Goal: Information Seeking & Learning: Learn about a topic

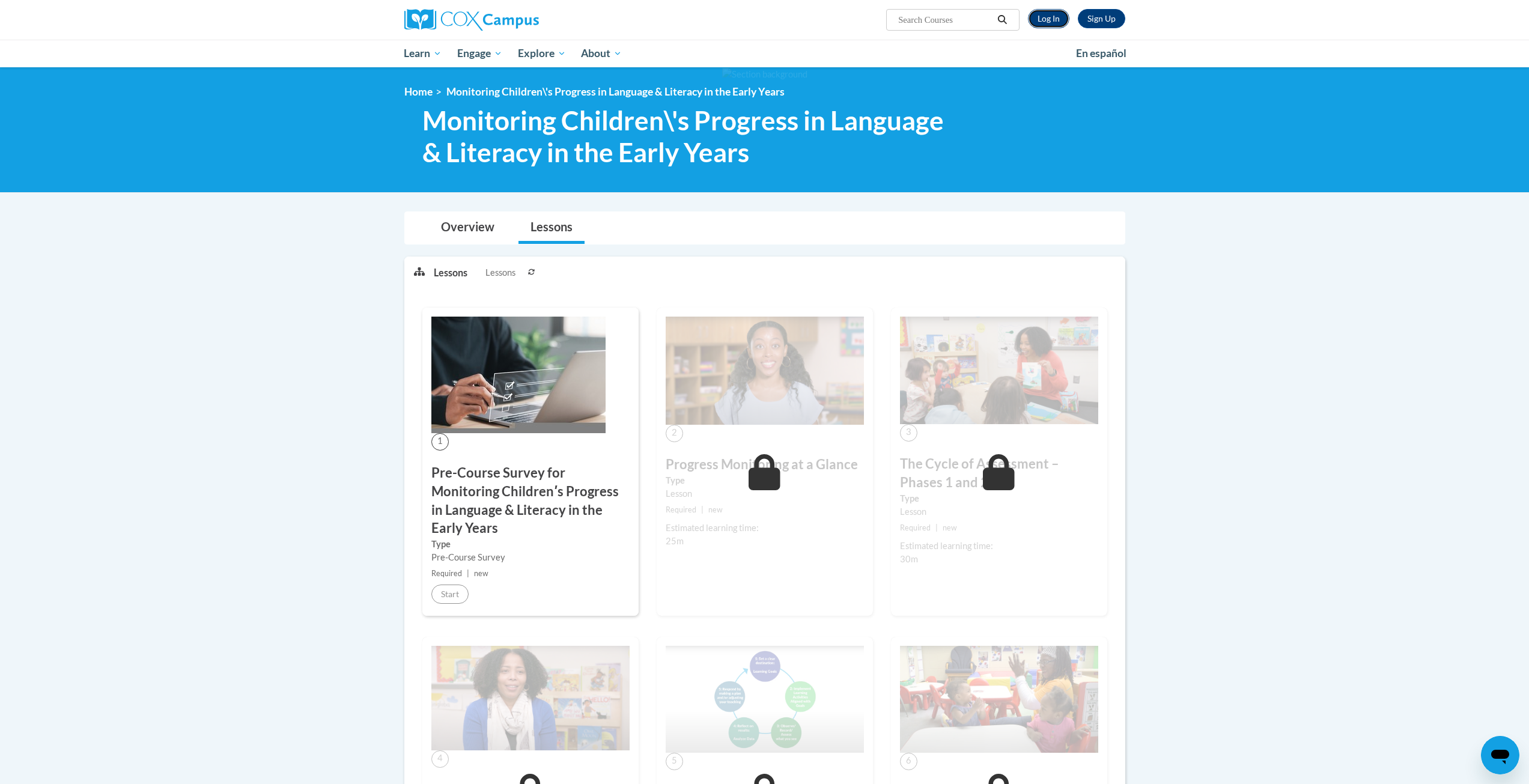
click at [1043, 18] on link "Log In" at bounding box center [1048, 18] width 41 height 19
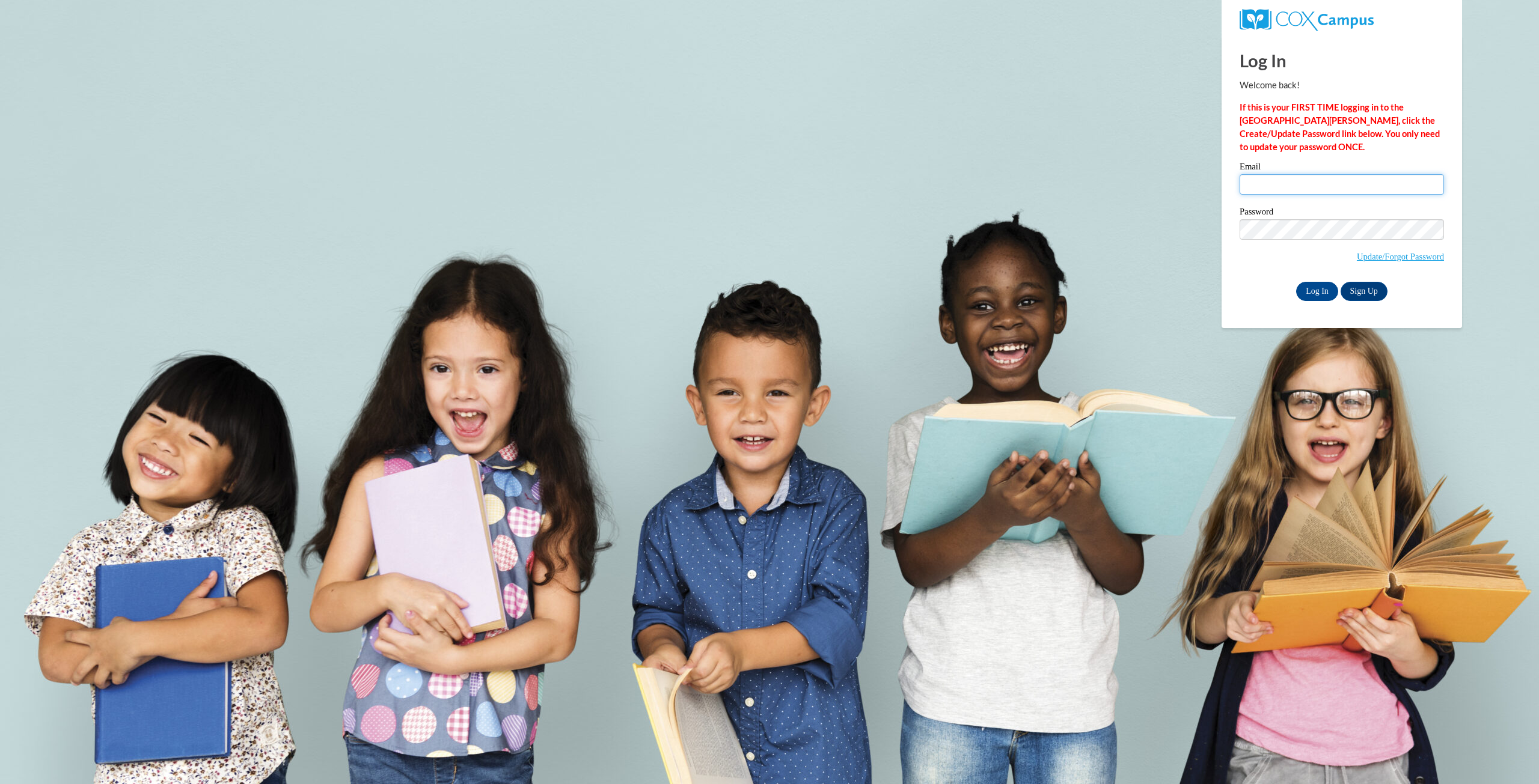
click at [1277, 183] on input "Email" at bounding box center [1341, 184] width 204 height 20
type input "jphilpot@miniuniversity.net"
click at [1318, 290] on input "Log In" at bounding box center [1317, 292] width 42 height 19
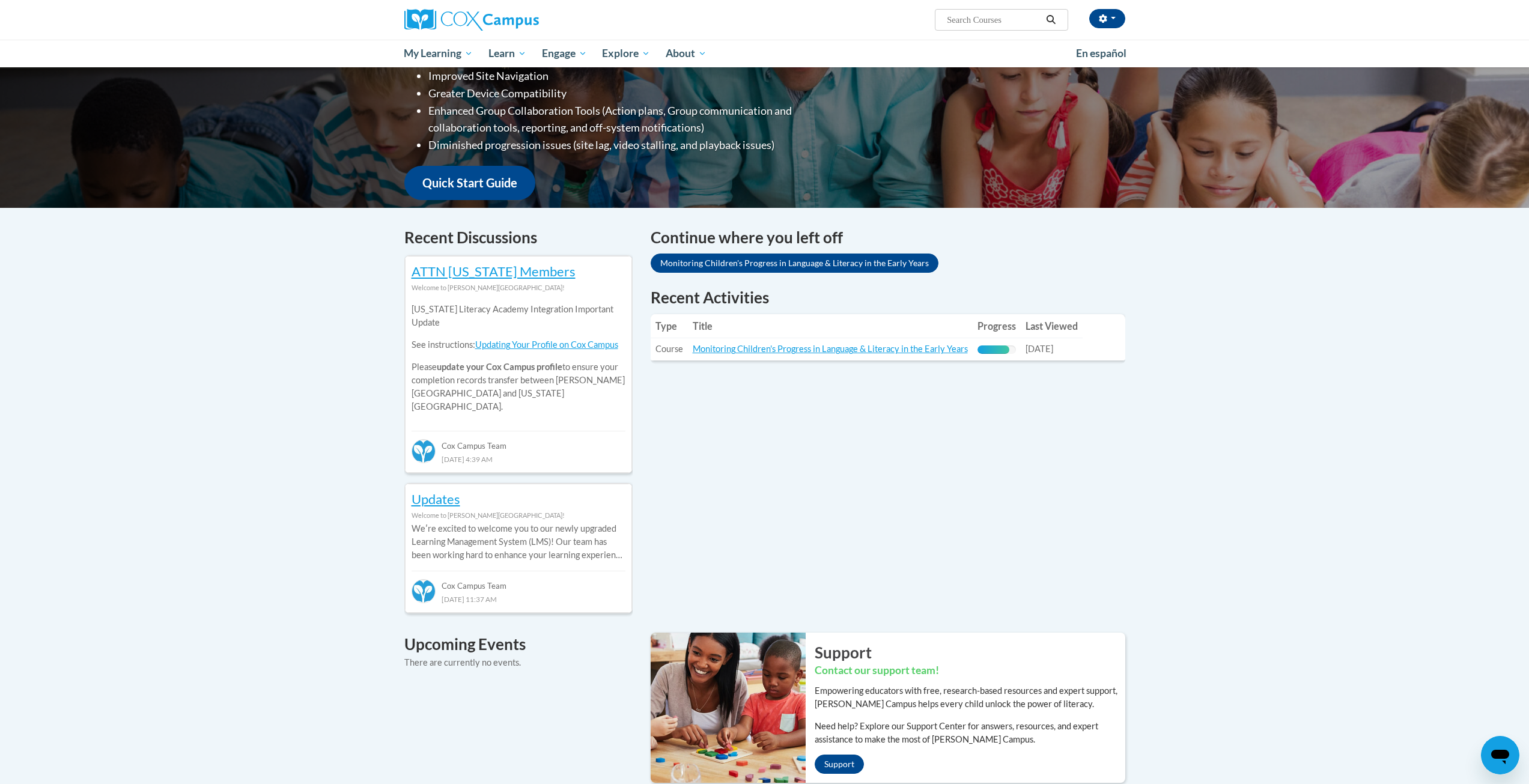
scroll to position [300, 0]
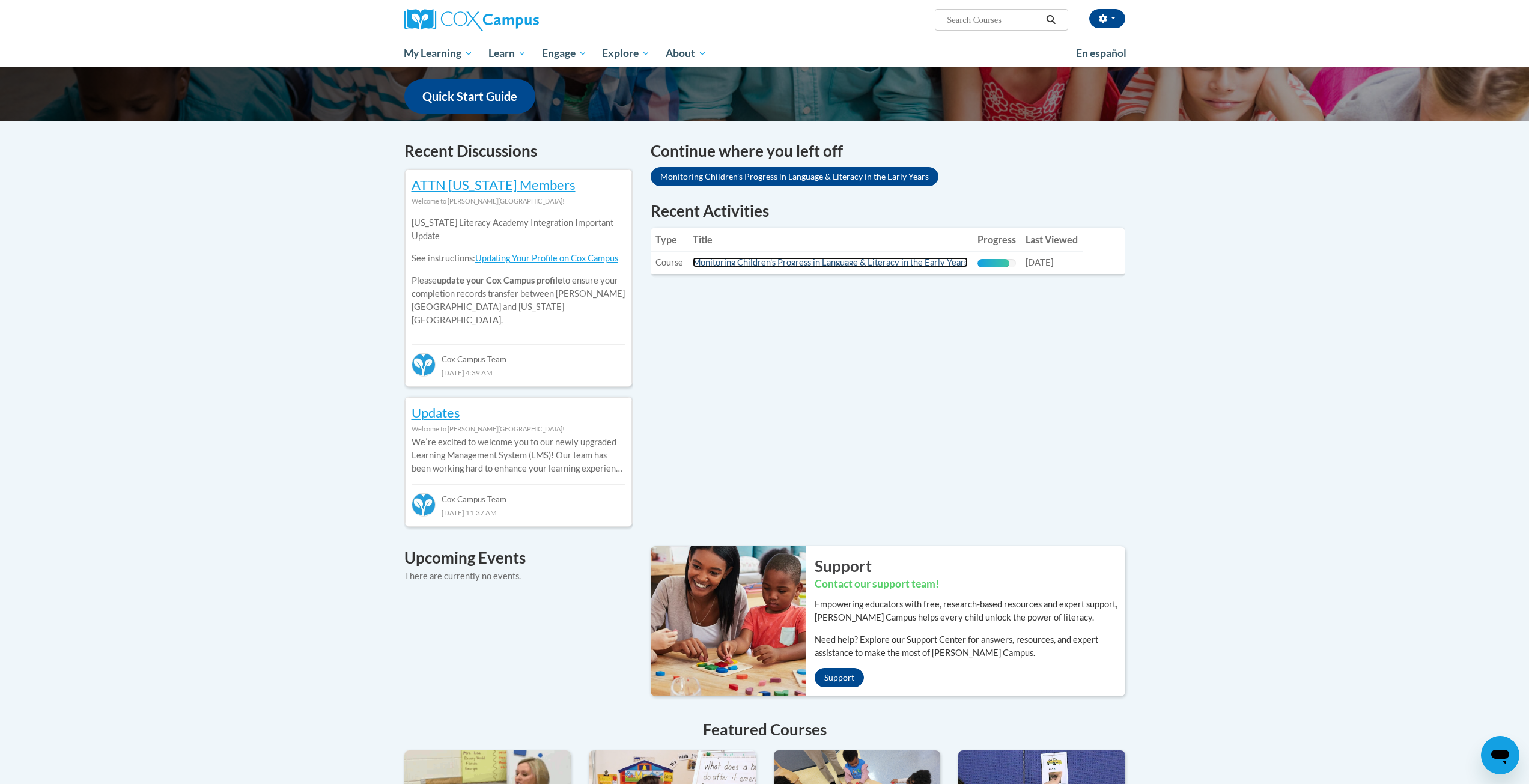
click at [931, 262] on link "Monitoring Children's Progress in Language & Literacy in the Early Years" at bounding box center [830, 262] width 275 height 10
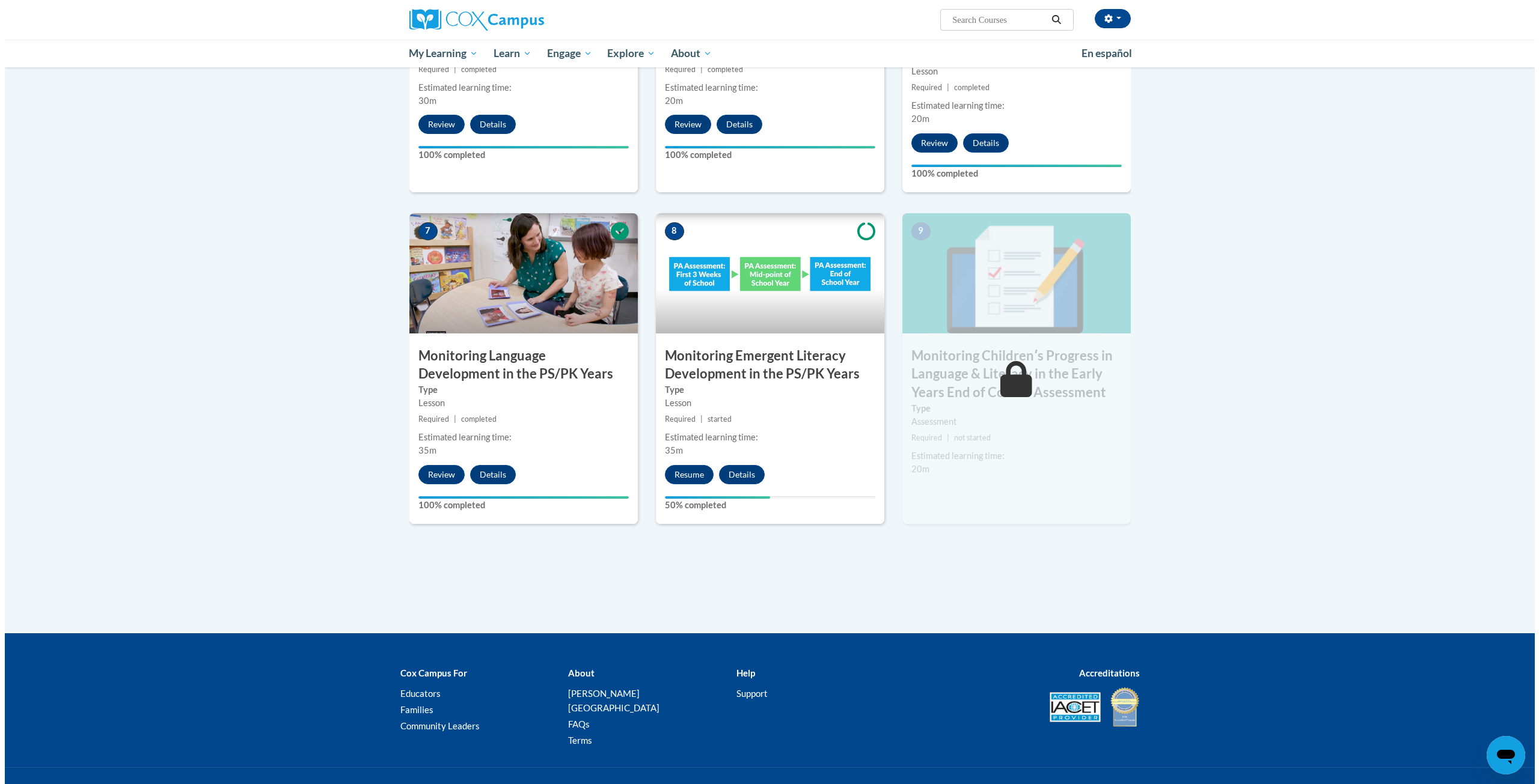
scroll to position [841, 0]
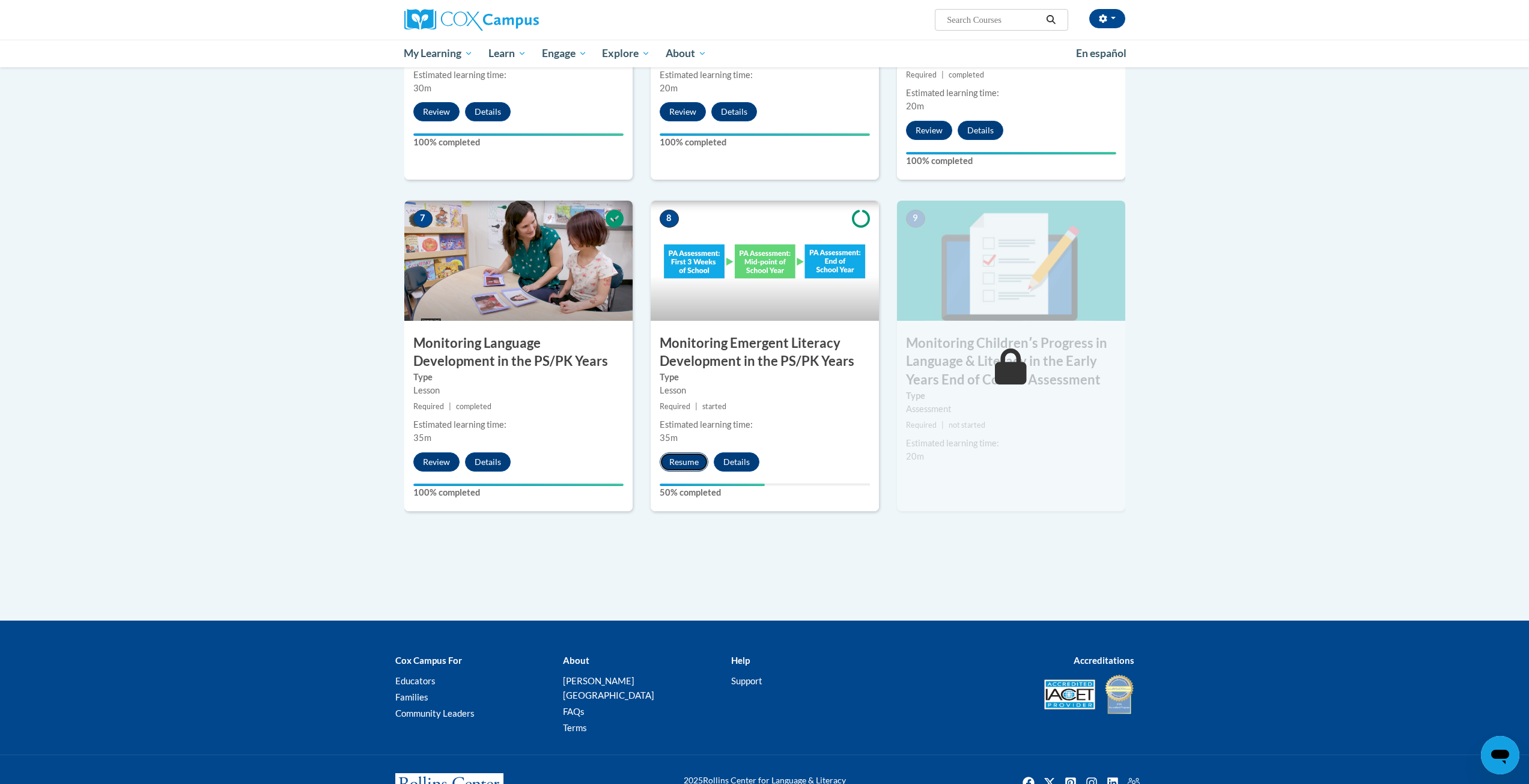
click at [678, 462] on button "Resume" at bounding box center [684, 462] width 49 height 19
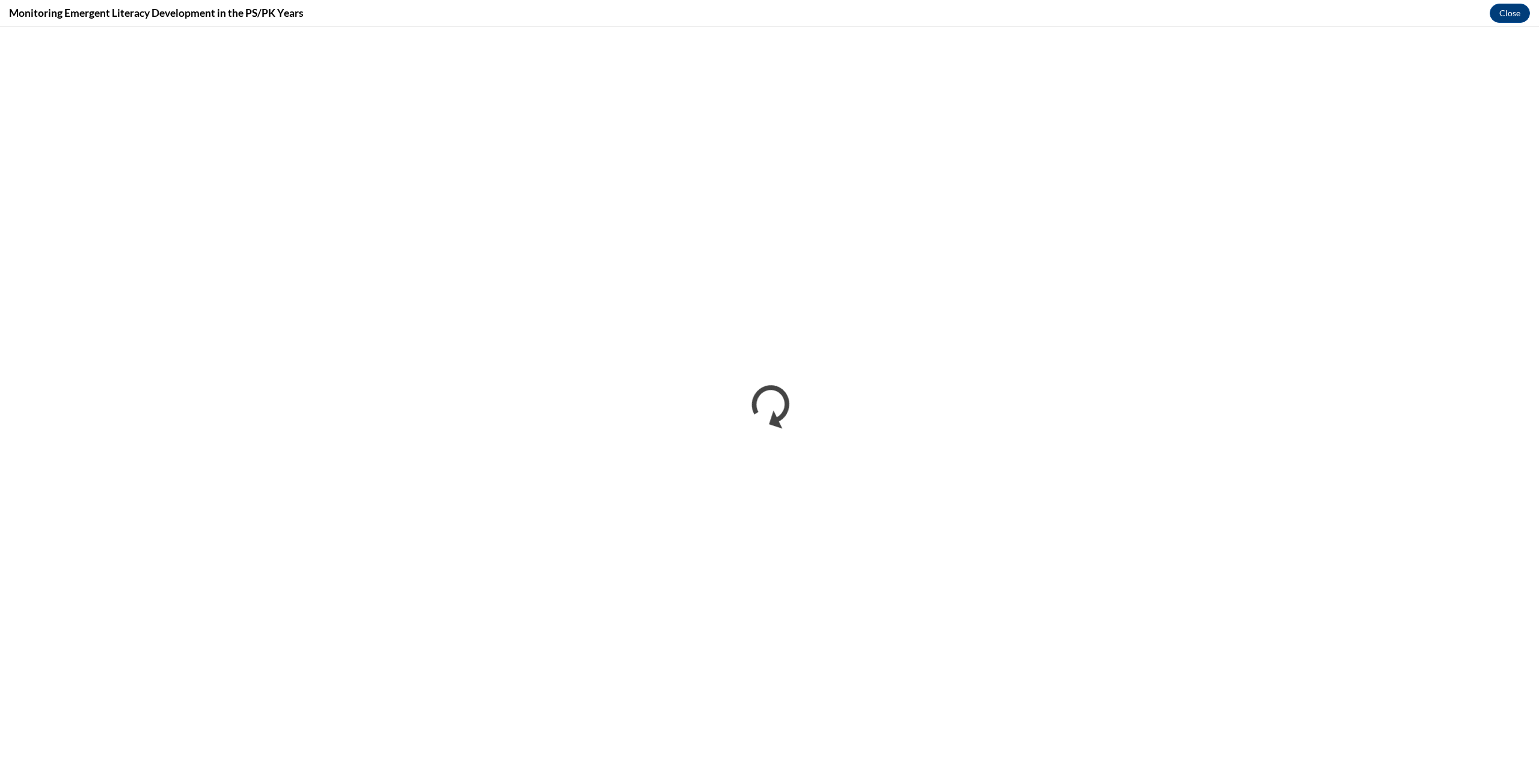
scroll to position [0, 0]
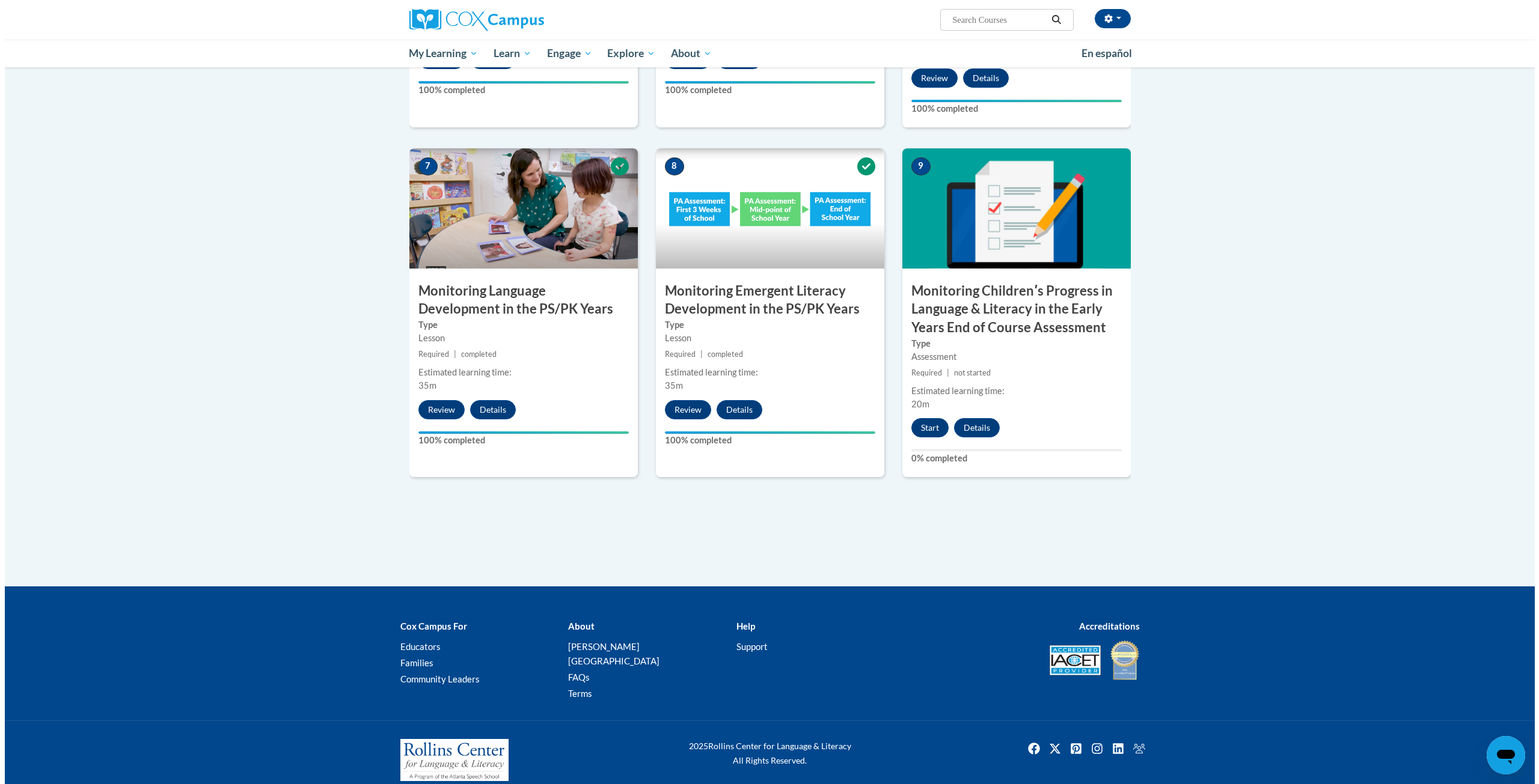
scroll to position [894, 0]
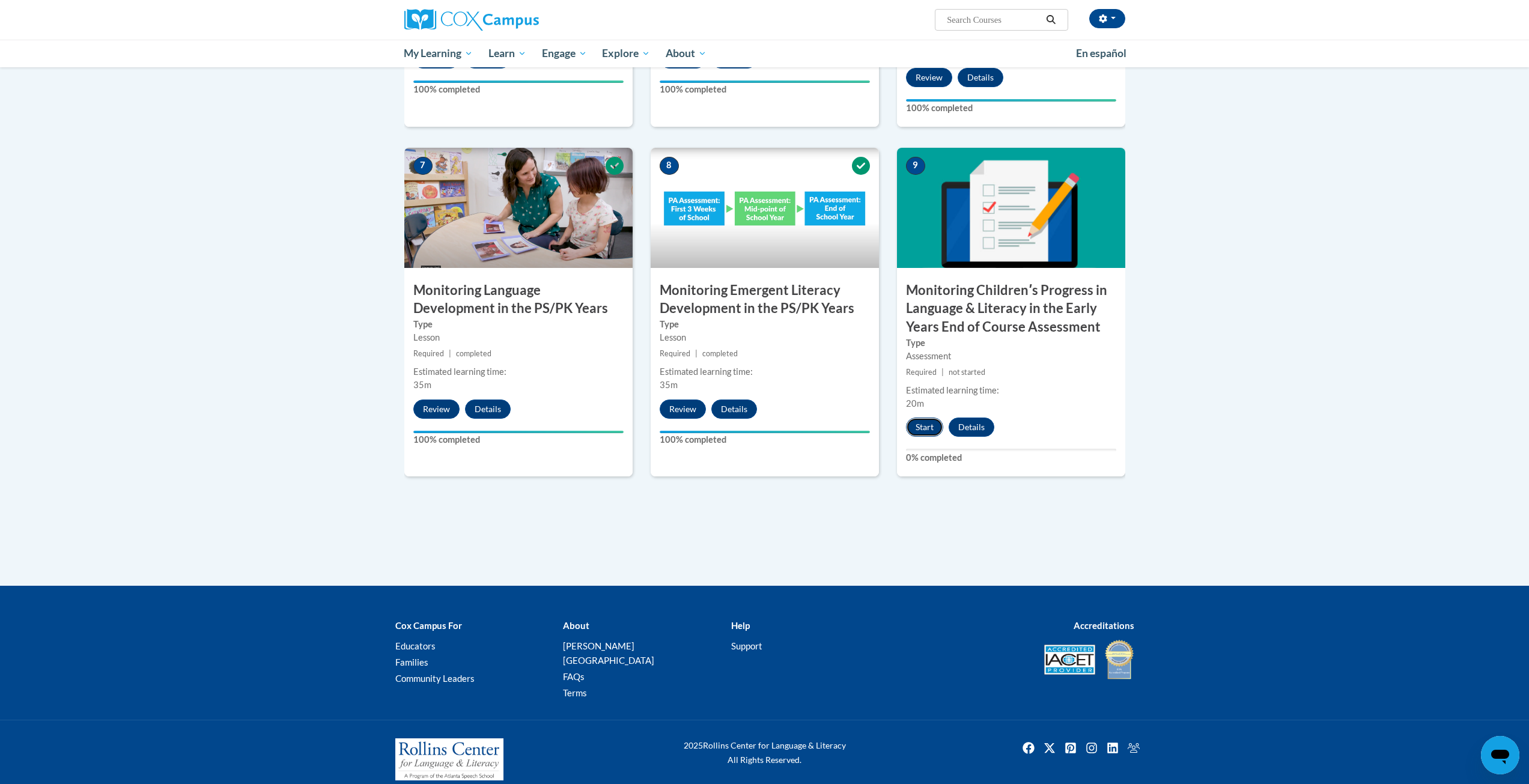
click at [920, 420] on button "Start" at bounding box center [924, 427] width 37 height 19
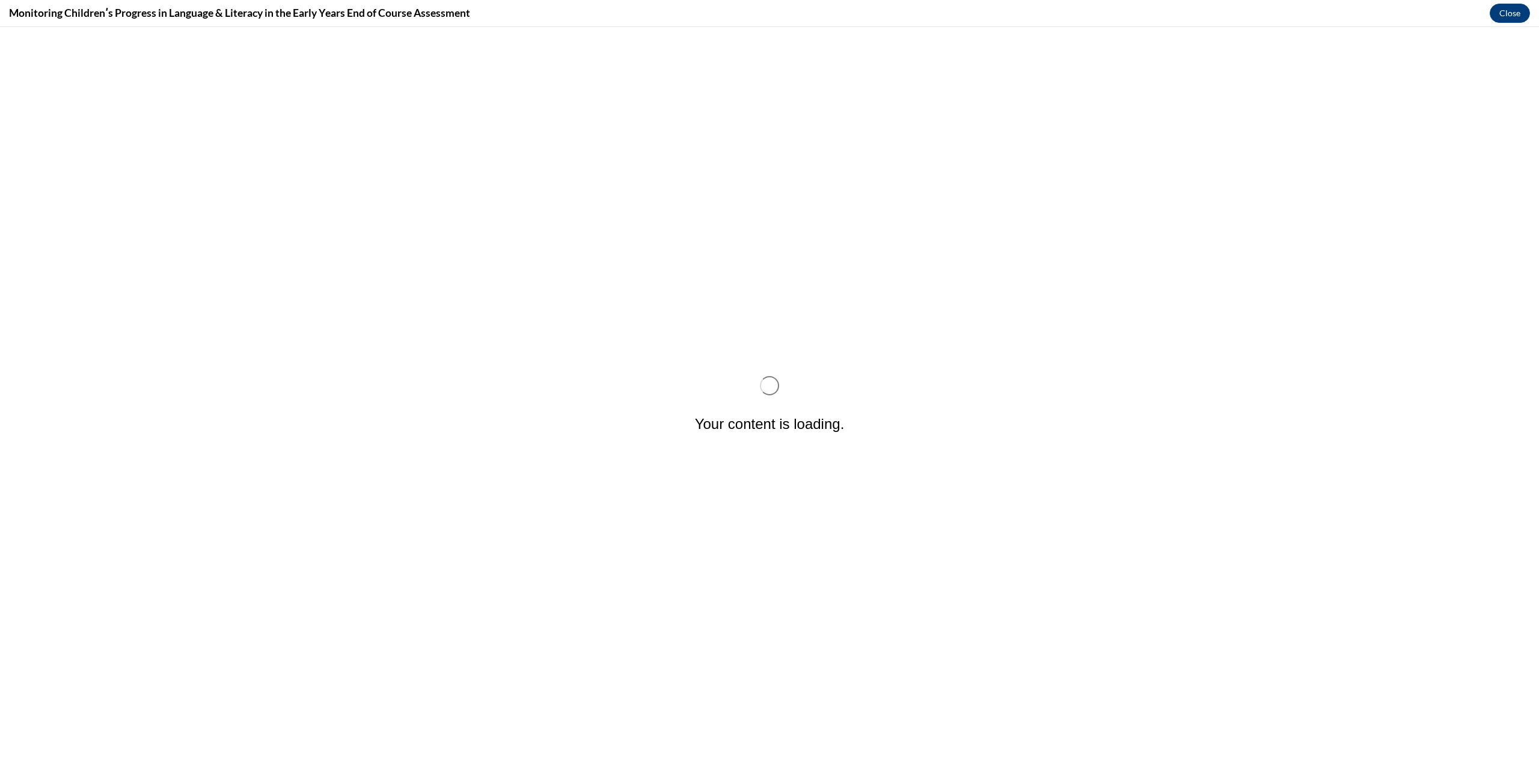
scroll to position [0, 0]
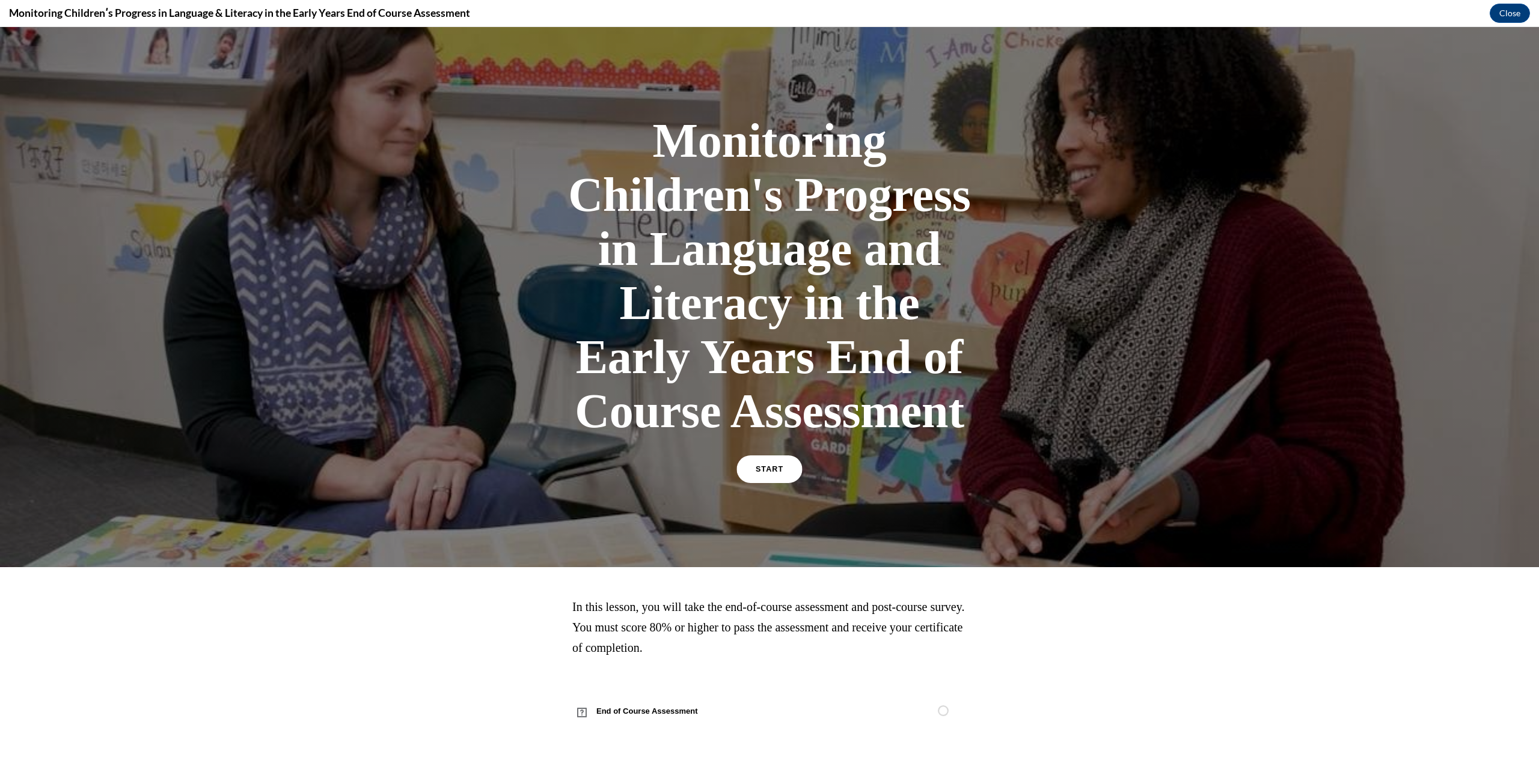
click at [781, 470] on link "START" at bounding box center [769, 469] width 65 height 28
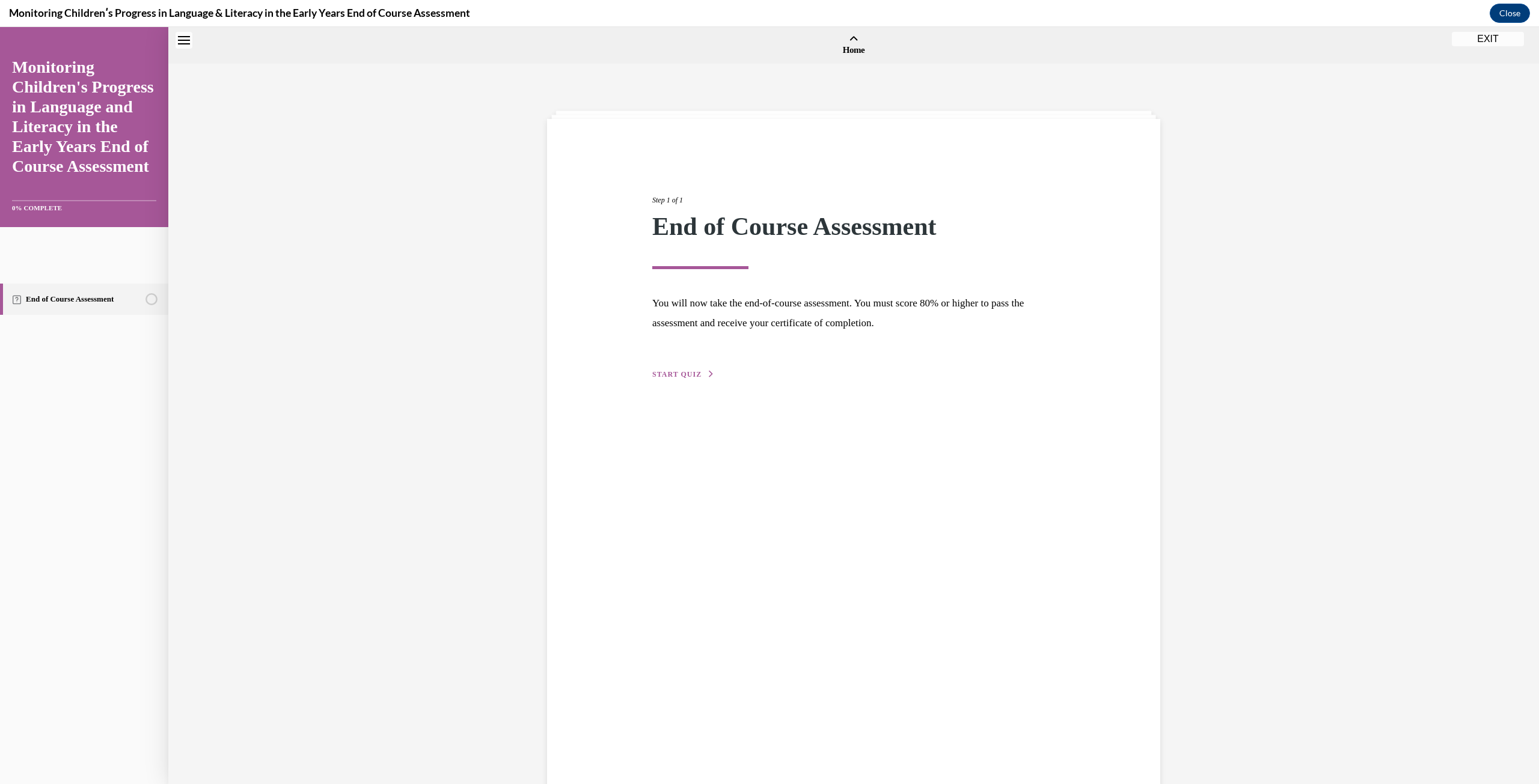
scroll to position [37, 0]
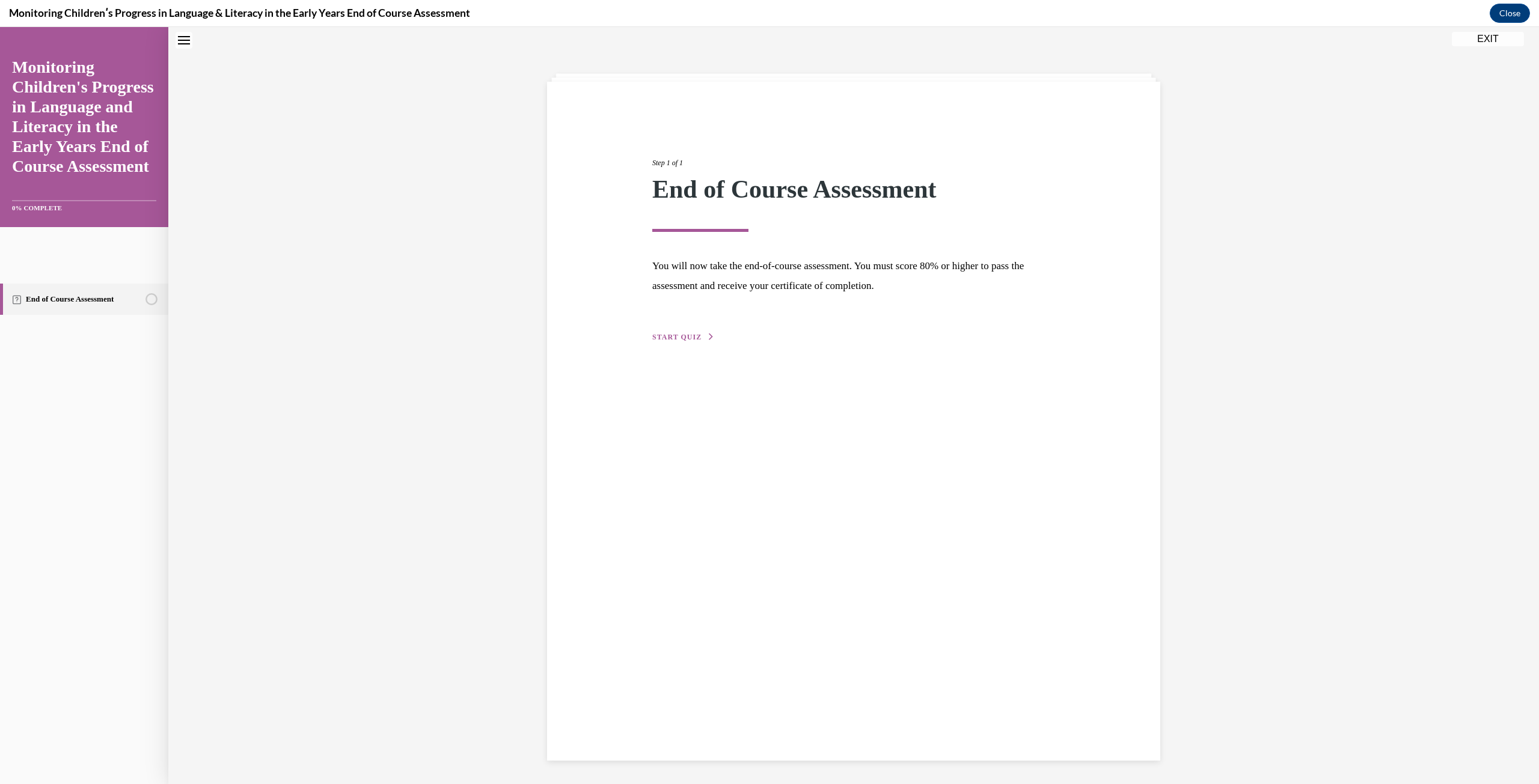
click at [674, 336] on span "START QUIZ" at bounding box center [677, 337] width 49 height 8
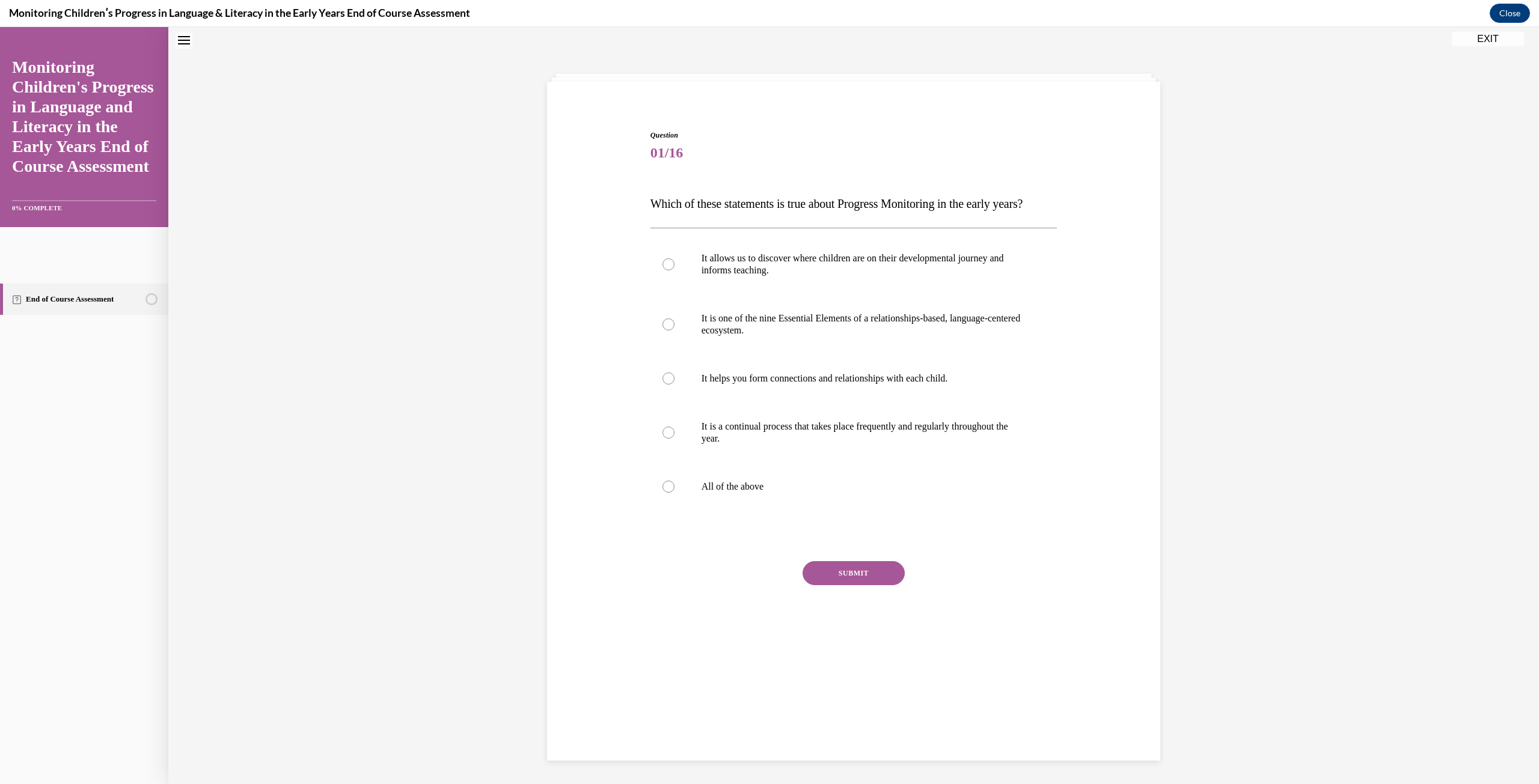
click at [651, 213] on p "Which of these statements is true about Progress Monitoring in the early years?" at bounding box center [854, 203] width 407 height 24
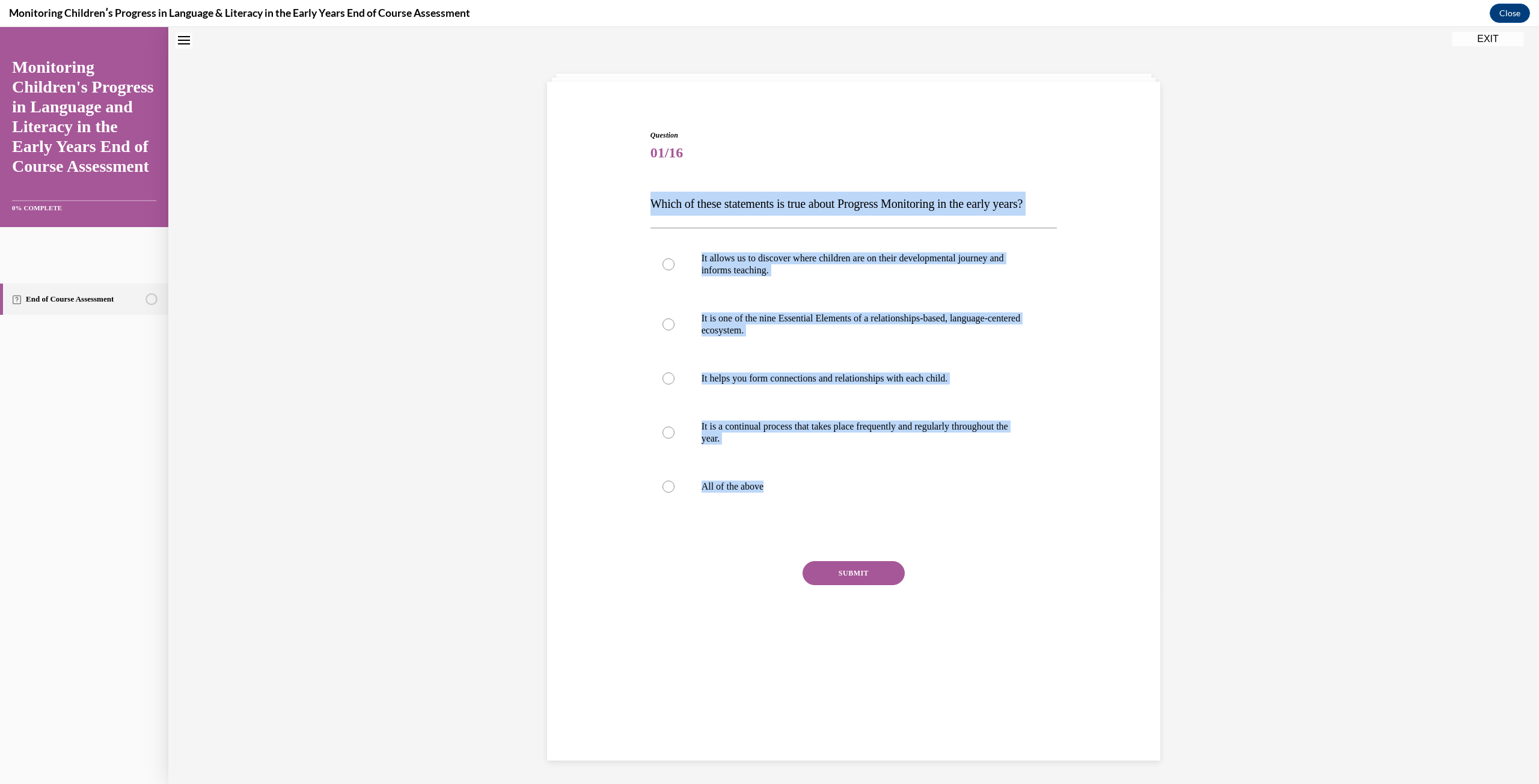
drag, startPoint x: 640, startPoint y: 194, endPoint x: 843, endPoint y: 540, distance: 401.2
click at [843, 540] on div "Question 01/16 Which of these statements is true about Progress Monitoring in t…" at bounding box center [854, 376] width 619 height 566
copy div "Which of these statements is true about Progress Monitoring in the early years?…"
click at [663, 492] on div at bounding box center [668, 486] width 12 height 12
click at [663, 492] on input "All of the above" at bounding box center [668, 486] width 12 height 12
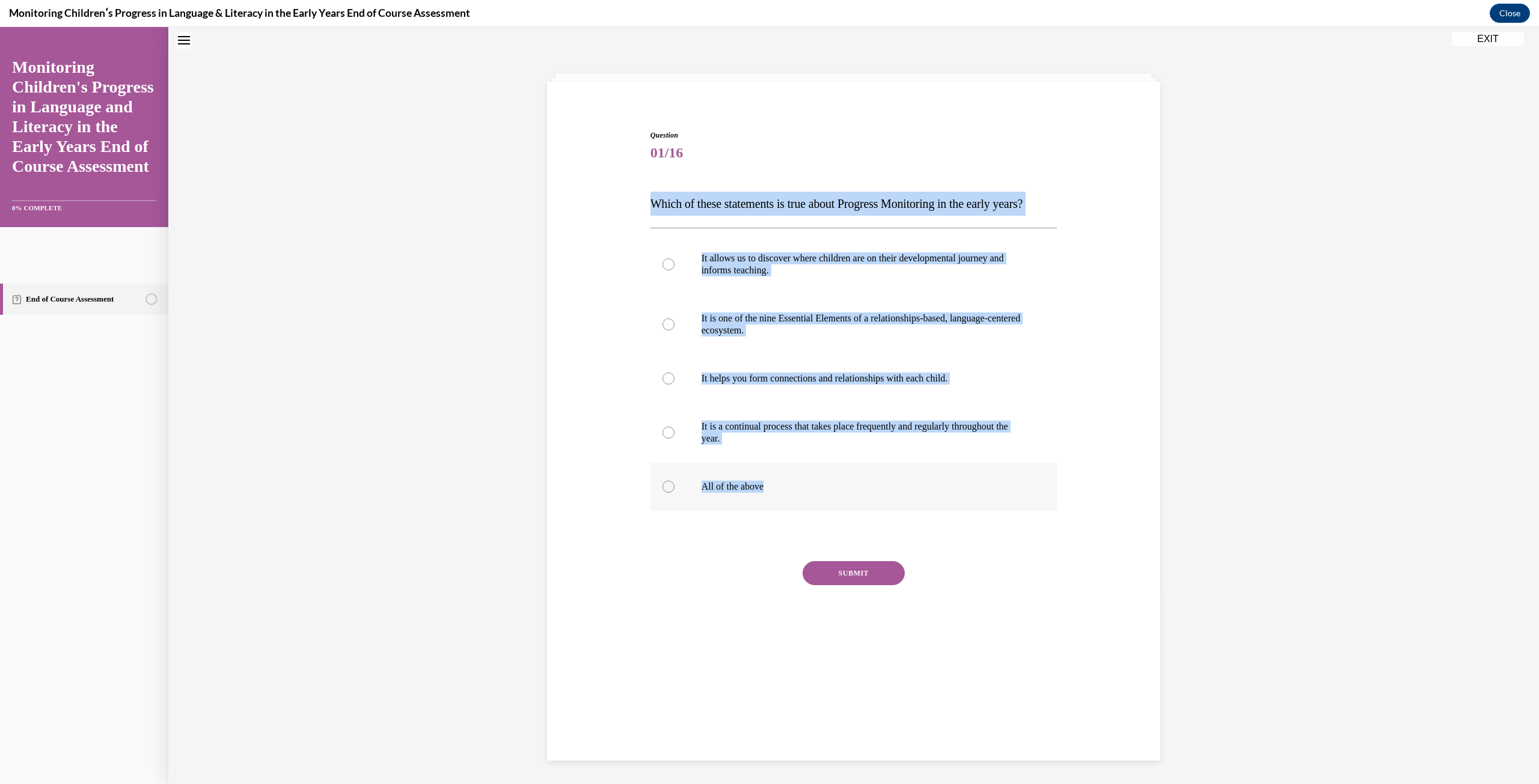
radio input "true"
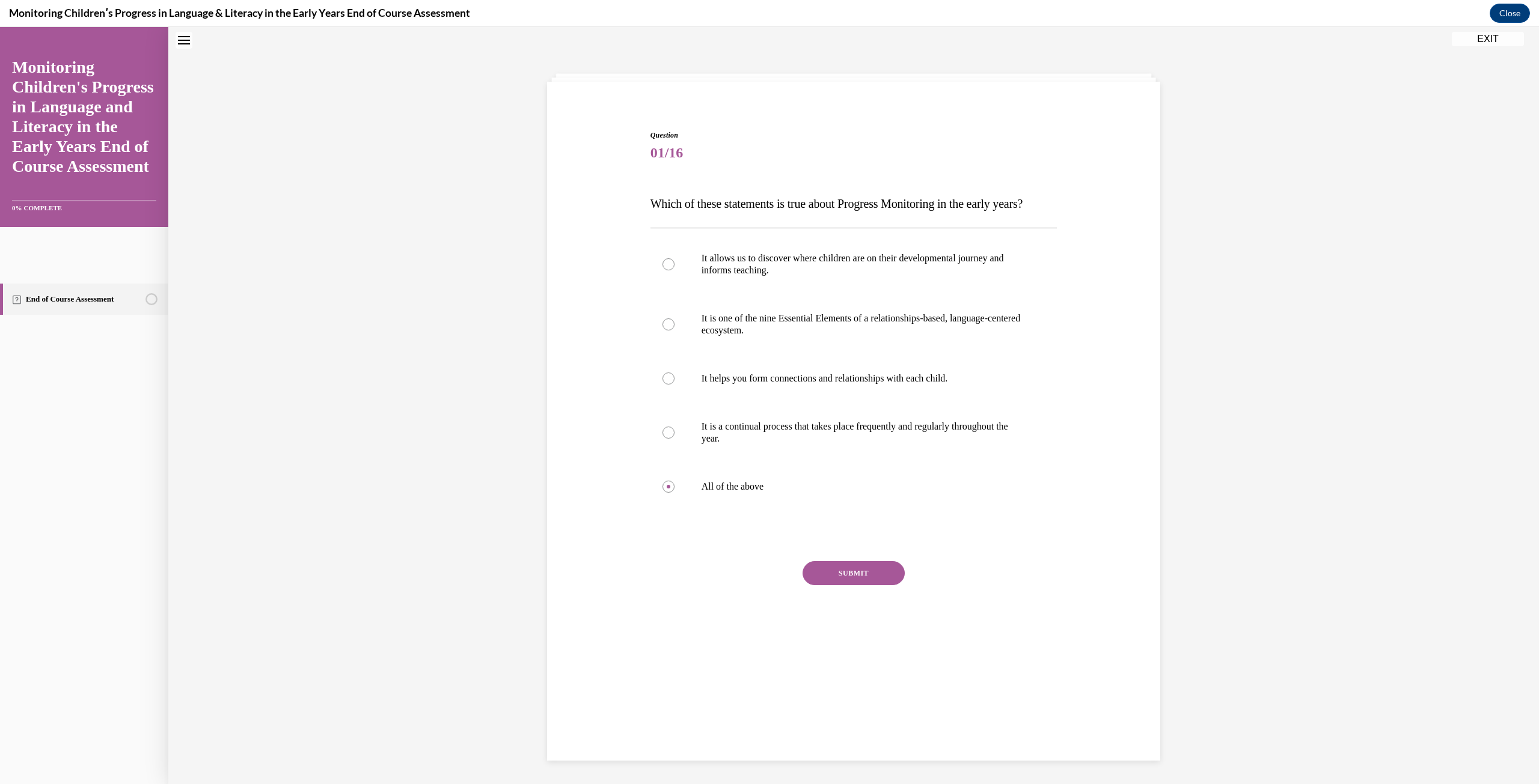
click at [874, 585] on button "SUBMIT" at bounding box center [853, 573] width 102 height 24
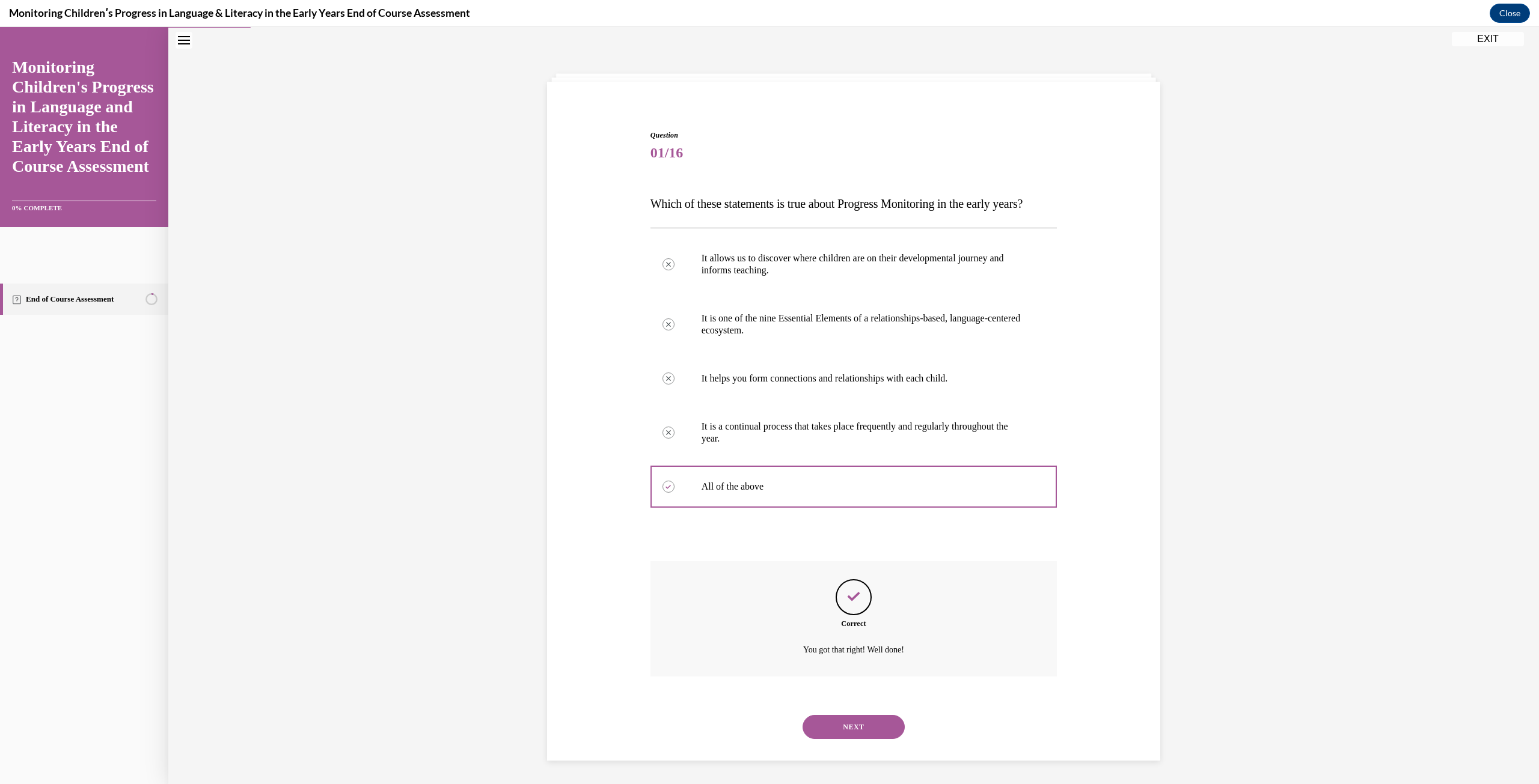
scroll to position [58, 0]
click at [881, 726] on button "NEXT" at bounding box center [853, 726] width 102 height 24
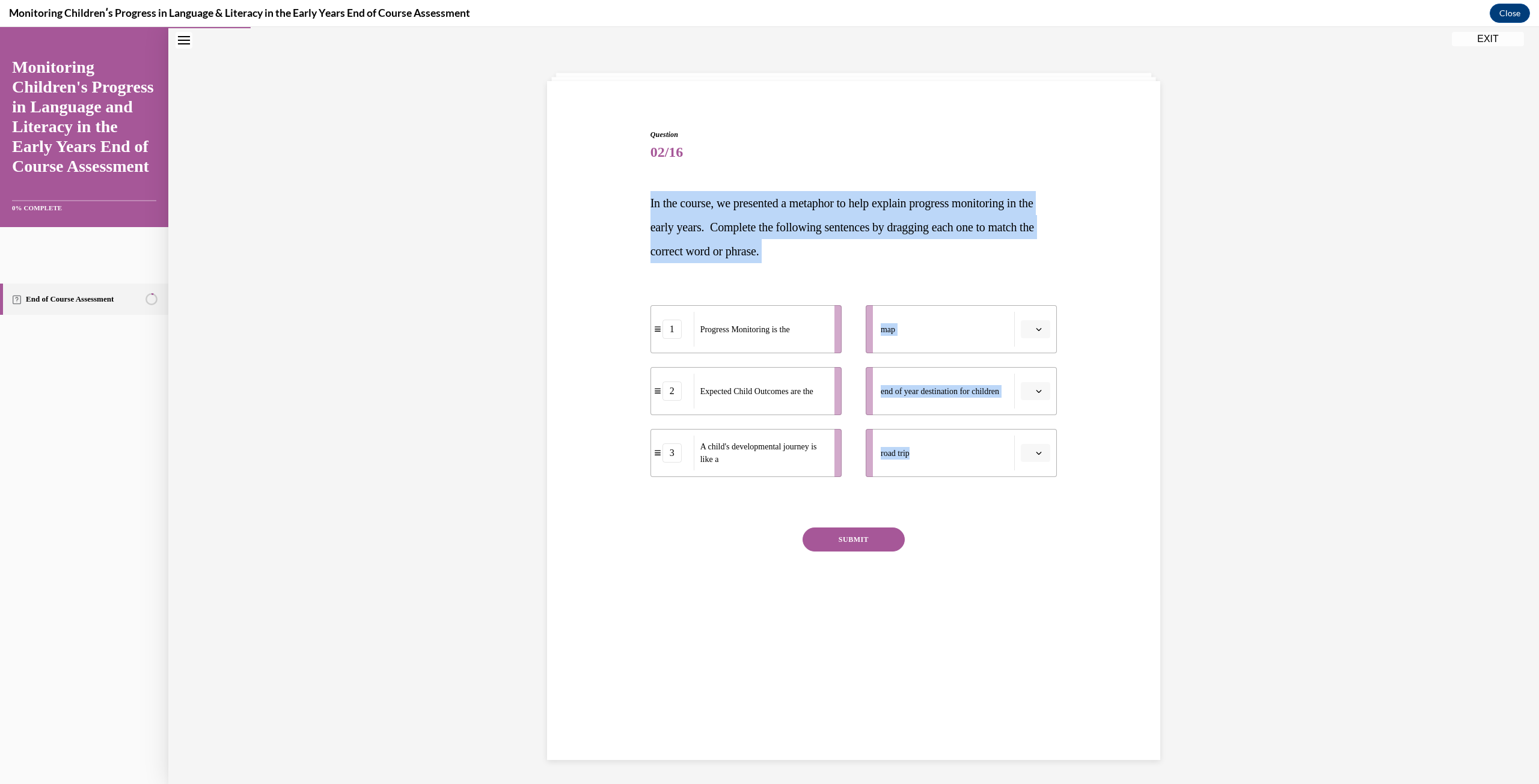
drag, startPoint x: 642, startPoint y: 199, endPoint x: 660, endPoint y: 545, distance: 346.5
click at [660, 545] on div "Question 02/16 In the course, we presented a metaphor to help explain progress …" at bounding box center [854, 359] width 619 height 533
click at [651, 568] on div "SUBMIT" at bounding box center [854, 557] width 407 height 60
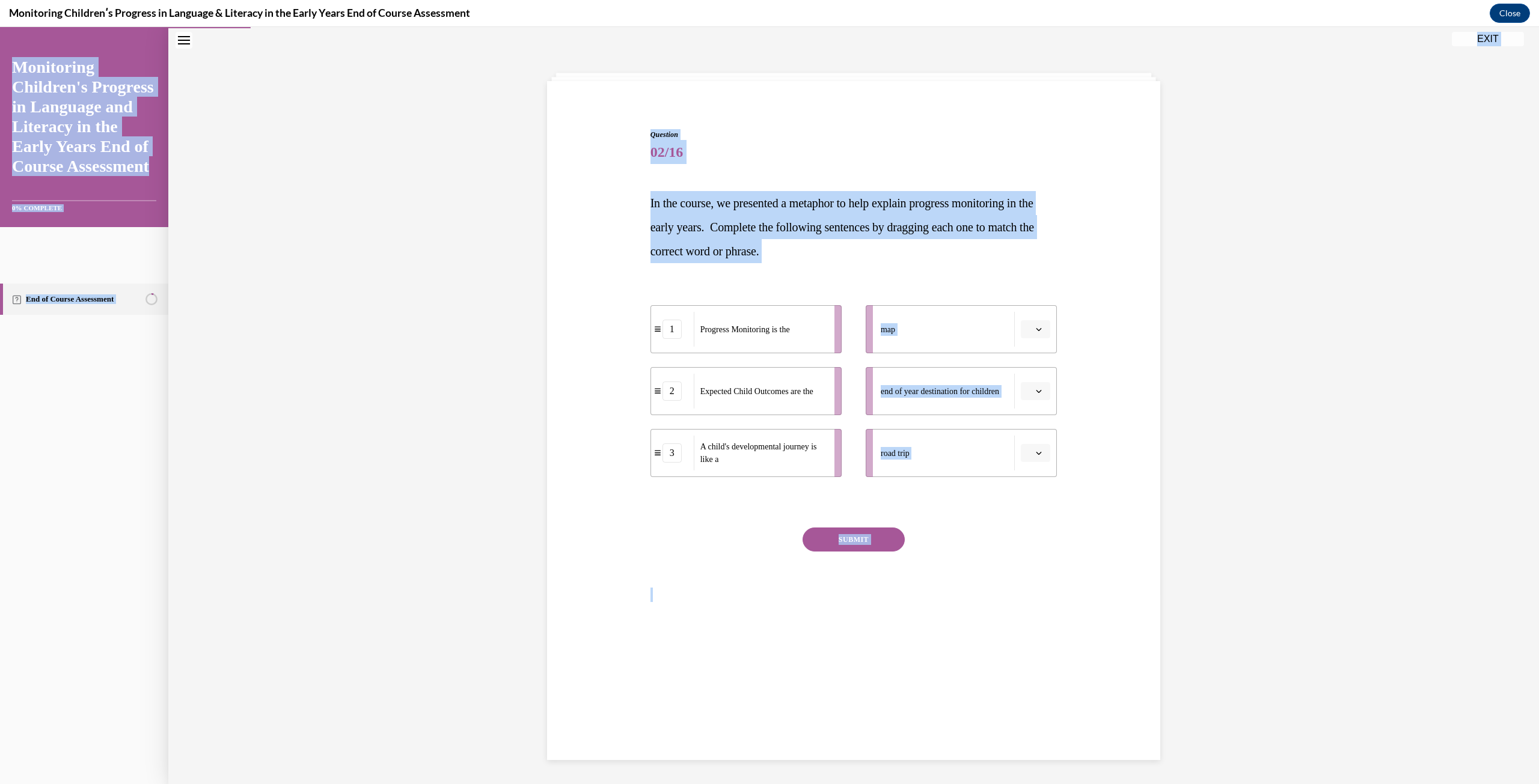
click at [614, 250] on div "Question 02/16 In the course, we presented a metaphor to help explain progress …" at bounding box center [854, 359] width 619 height 533
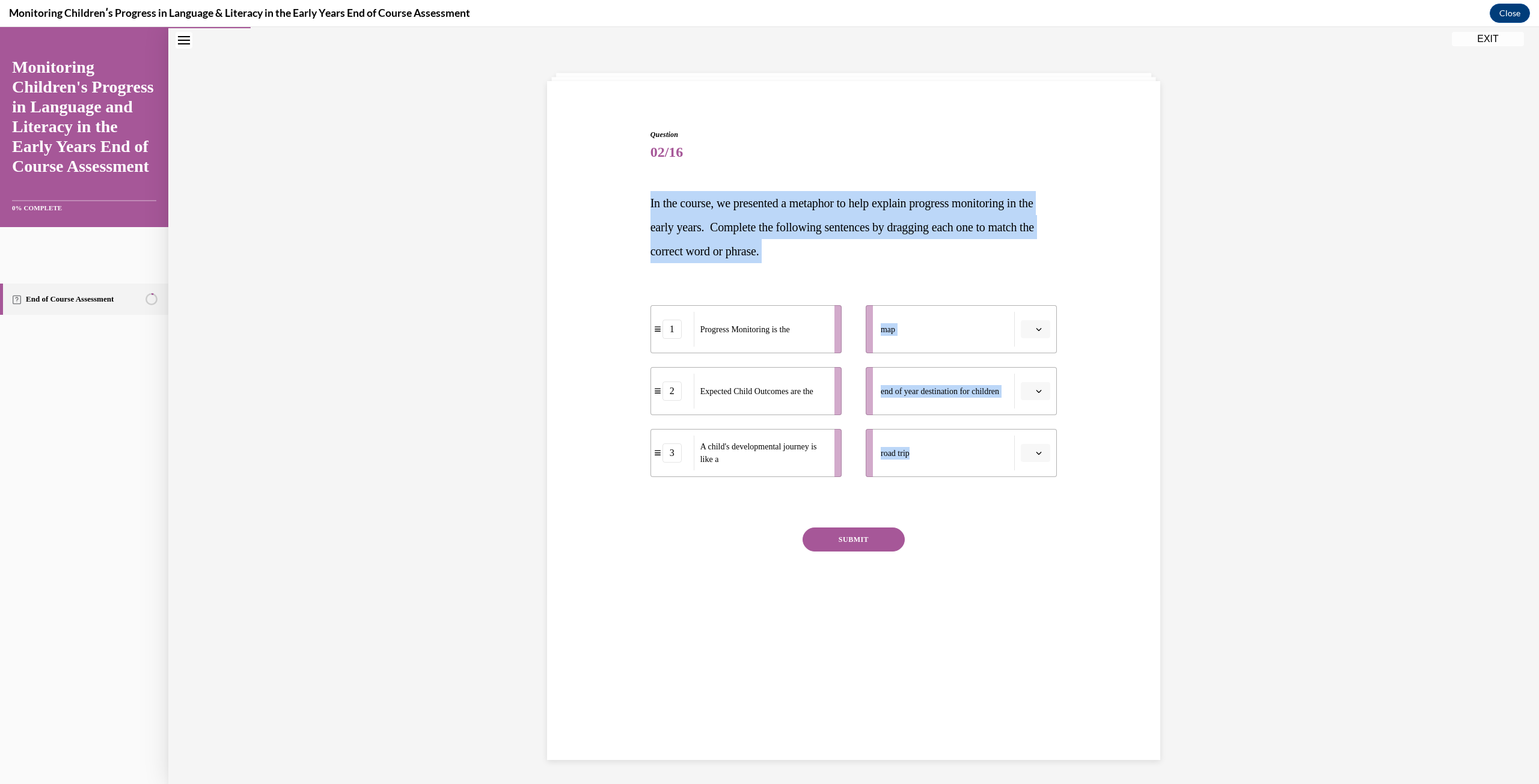
drag, startPoint x: 639, startPoint y: 199, endPoint x: 1001, endPoint y: 439, distance: 434.3
click at [1001, 439] on div "Question 02/16 In the course, we presented a metaphor to help explain progress …" at bounding box center [854, 359] width 619 height 533
copy div "In the course, we presented a metaphor to help explain progress monitoring in t…"
click at [1036, 455] on icon "button" at bounding box center [1038, 453] width 6 height 6
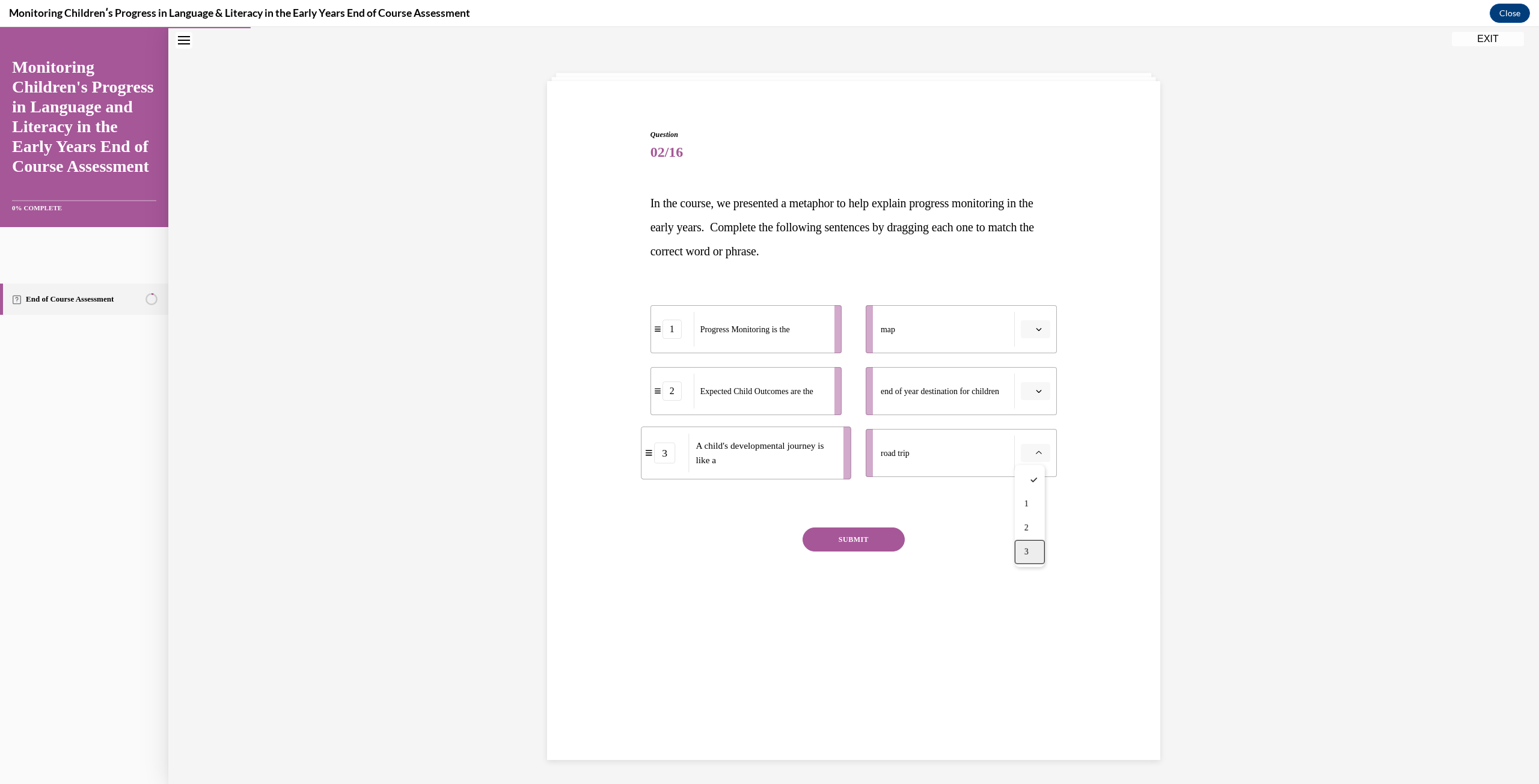
click at [1025, 548] on span "3" at bounding box center [1026, 551] width 4 height 10
click at [1036, 331] on icon "button" at bounding box center [1038, 329] width 6 height 6
click at [1032, 382] on div "1" at bounding box center [1029, 380] width 30 height 24
click at [1036, 389] on icon "button" at bounding box center [1038, 390] width 6 height 6
click at [1021, 464] on div "2" at bounding box center [1029, 466] width 30 height 24
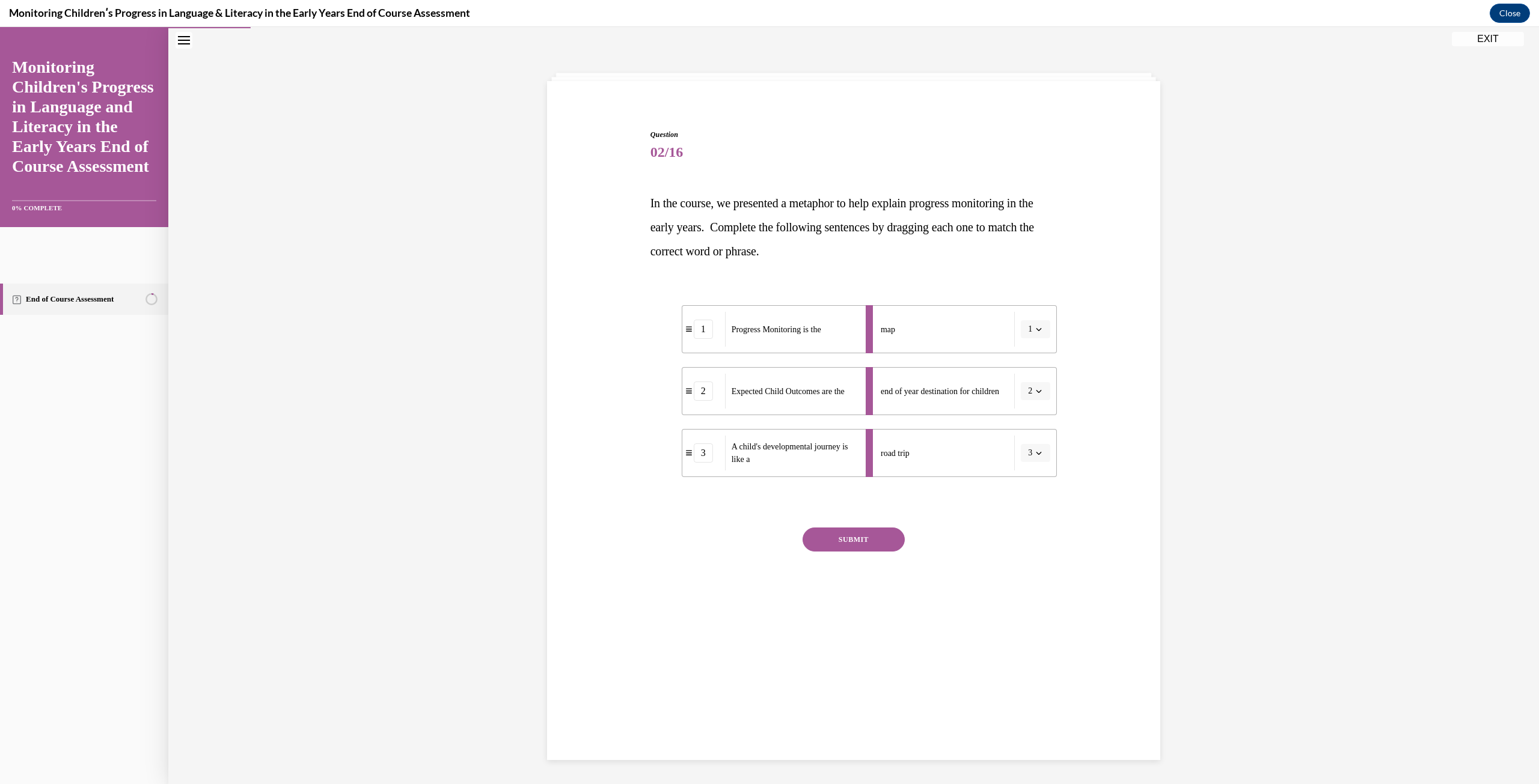
click at [857, 544] on button "SUBMIT" at bounding box center [853, 539] width 102 height 24
click at [864, 694] on button "NEXT" at bounding box center [853, 693] width 102 height 24
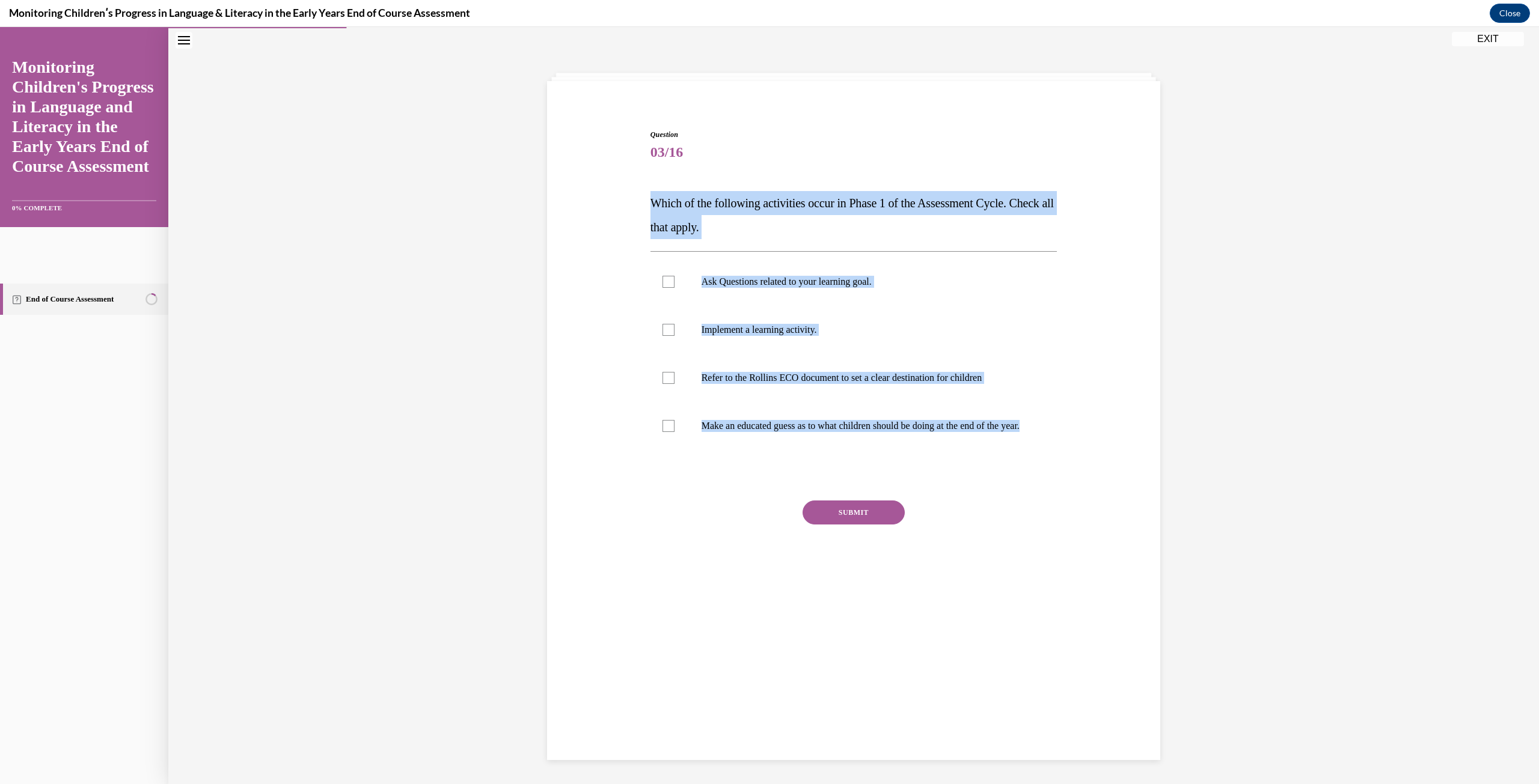
drag, startPoint x: 650, startPoint y: 200, endPoint x: 1086, endPoint y: 482, distance: 519.2
click at [1086, 482] on div "Question 03/16 Which of the following activities occur in Phase 1 of the Assess…" at bounding box center [854, 346] width 619 height 506
copy div "Which of the following activities occur in Phase 1 of the Assessment Cycle. Che…"
click at [745, 282] on p "Ask Questions related to your learning goal." at bounding box center [864, 281] width 326 height 12
click at [674, 282] on input "Ask Questions related to your learning goal." at bounding box center [668, 281] width 12 height 12
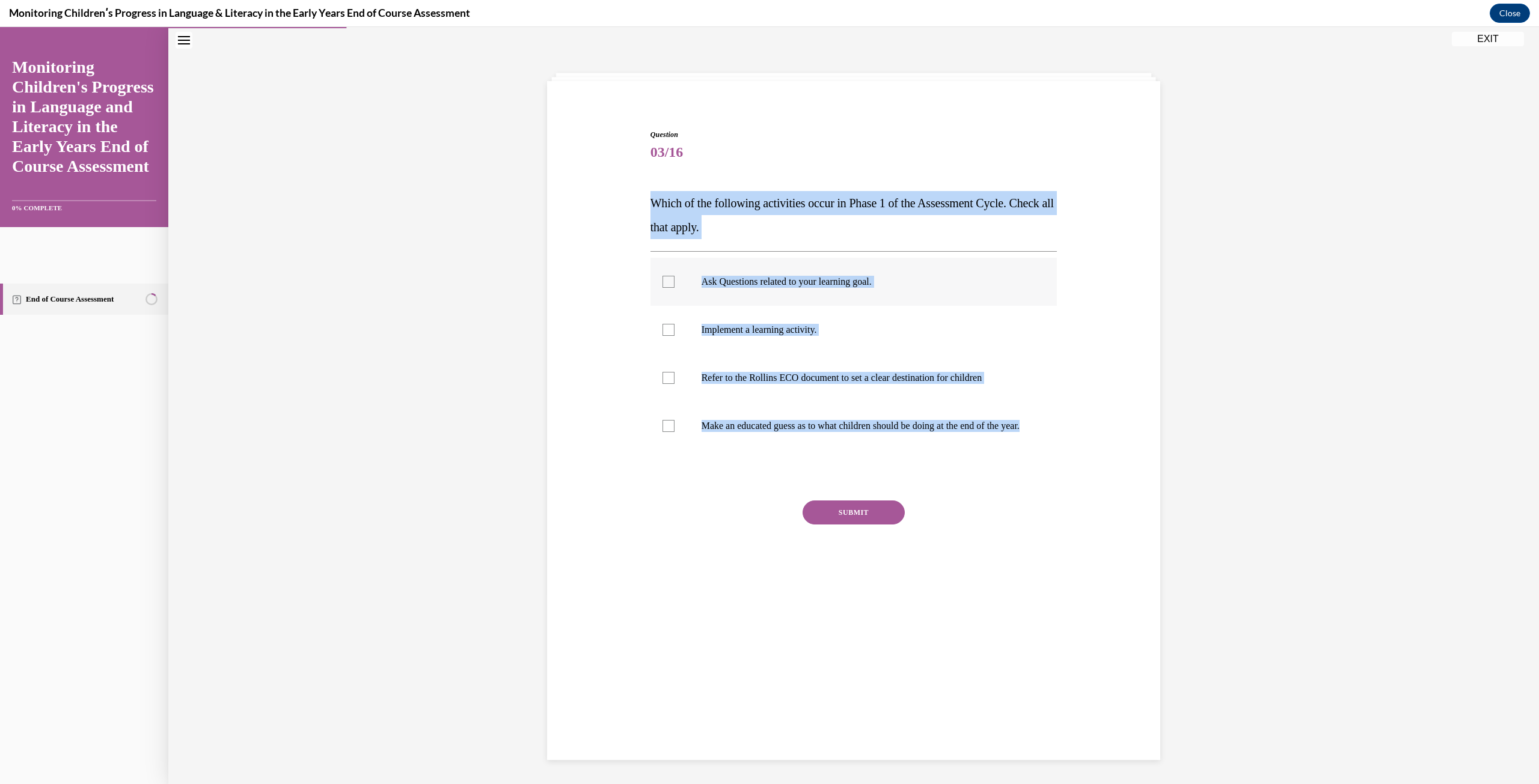
checkbox input "true"
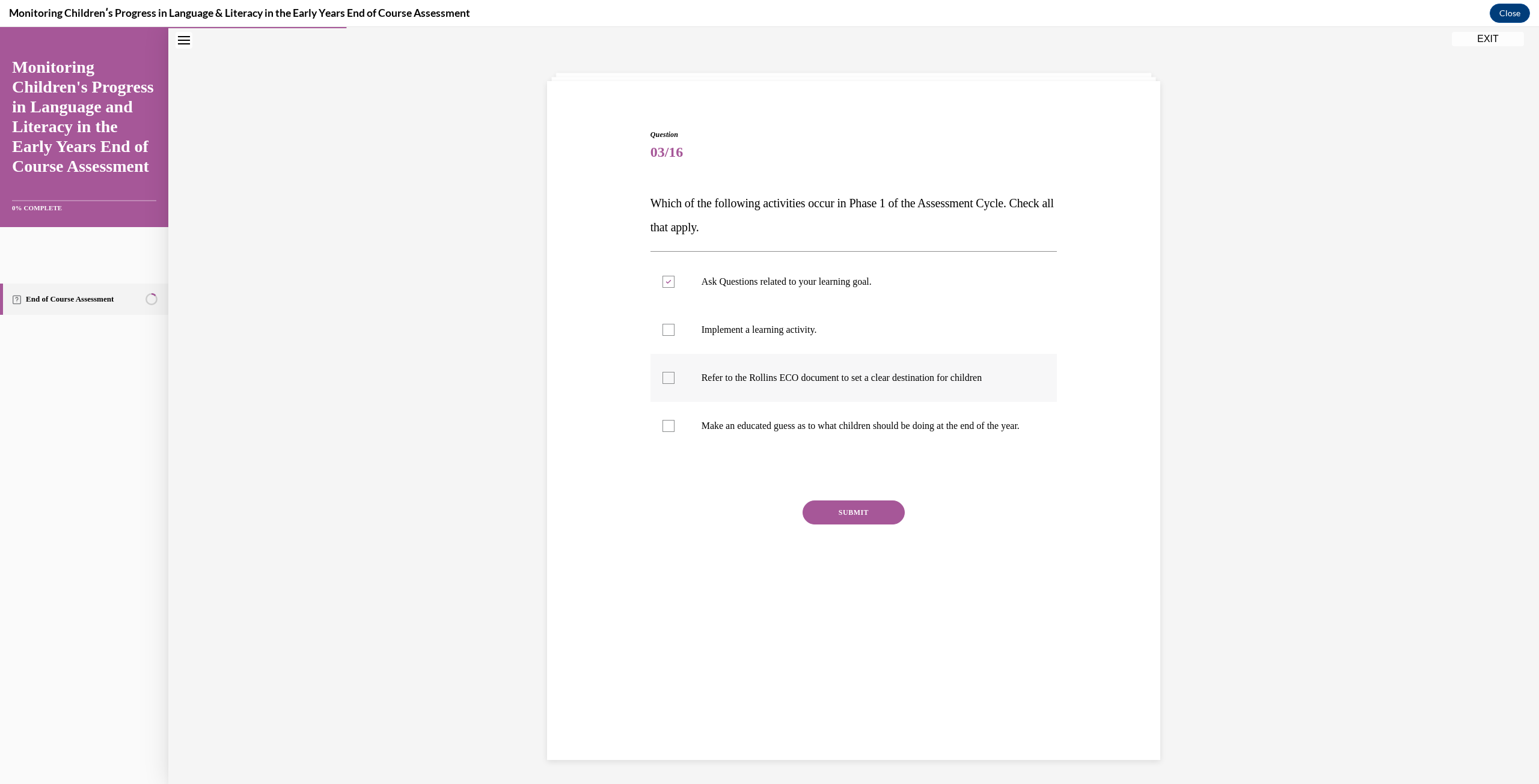
click at [673, 385] on label "Refer to the Rollins ECO document to set a clear destination for children" at bounding box center [854, 378] width 407 height 48
click at [673, 384] on input "Refer to the Rollins ECO document to set a clear destination for children" at bounding box center [668, 378] width 12 height 12
checkbox input "true"
click at [868, 522] on button "SUBMIT" at bounding box center [853, 513] width 102 height 24
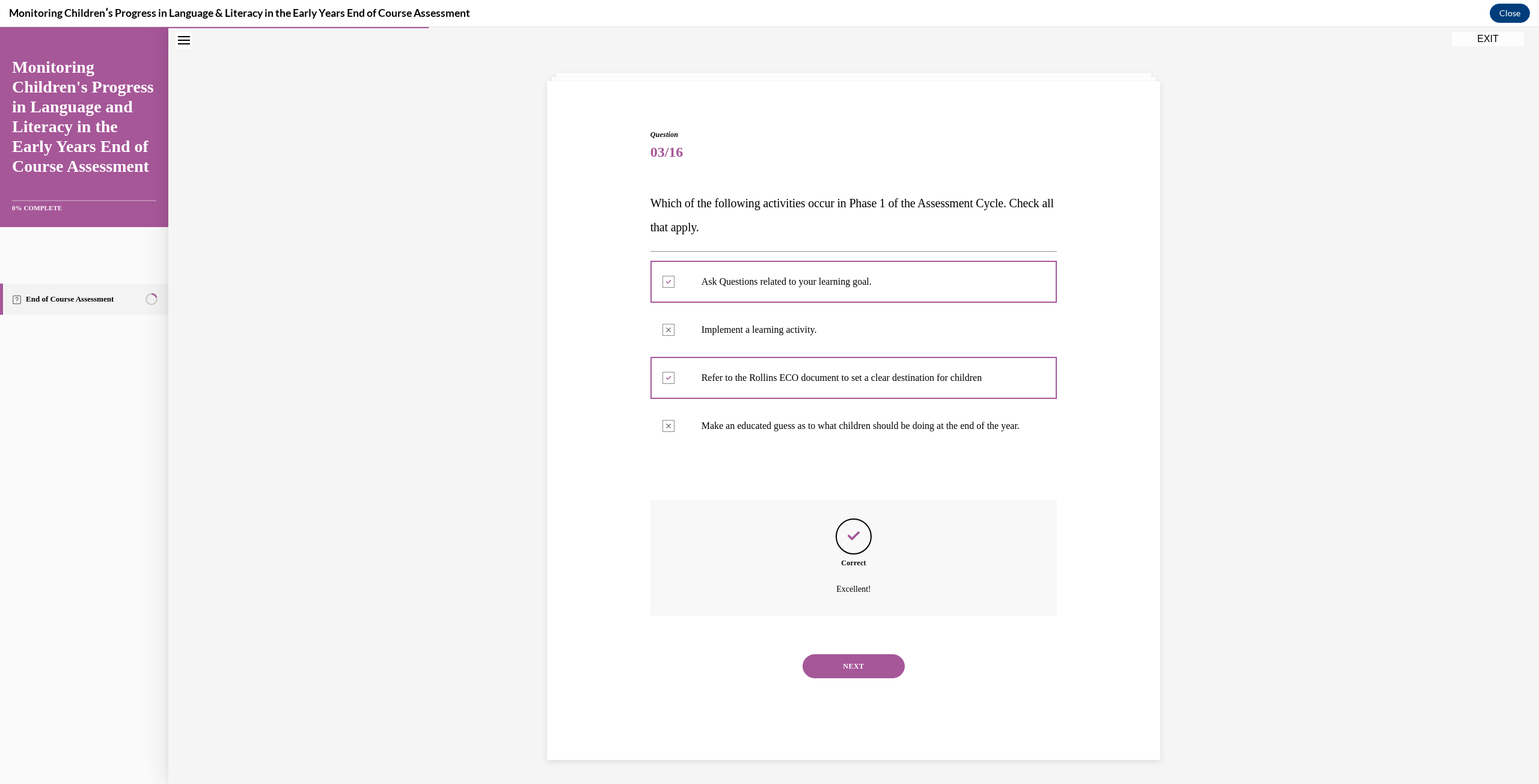
click at [882, 678] on button "NEXT" at bounding box center [853, 666] width 102 height 24
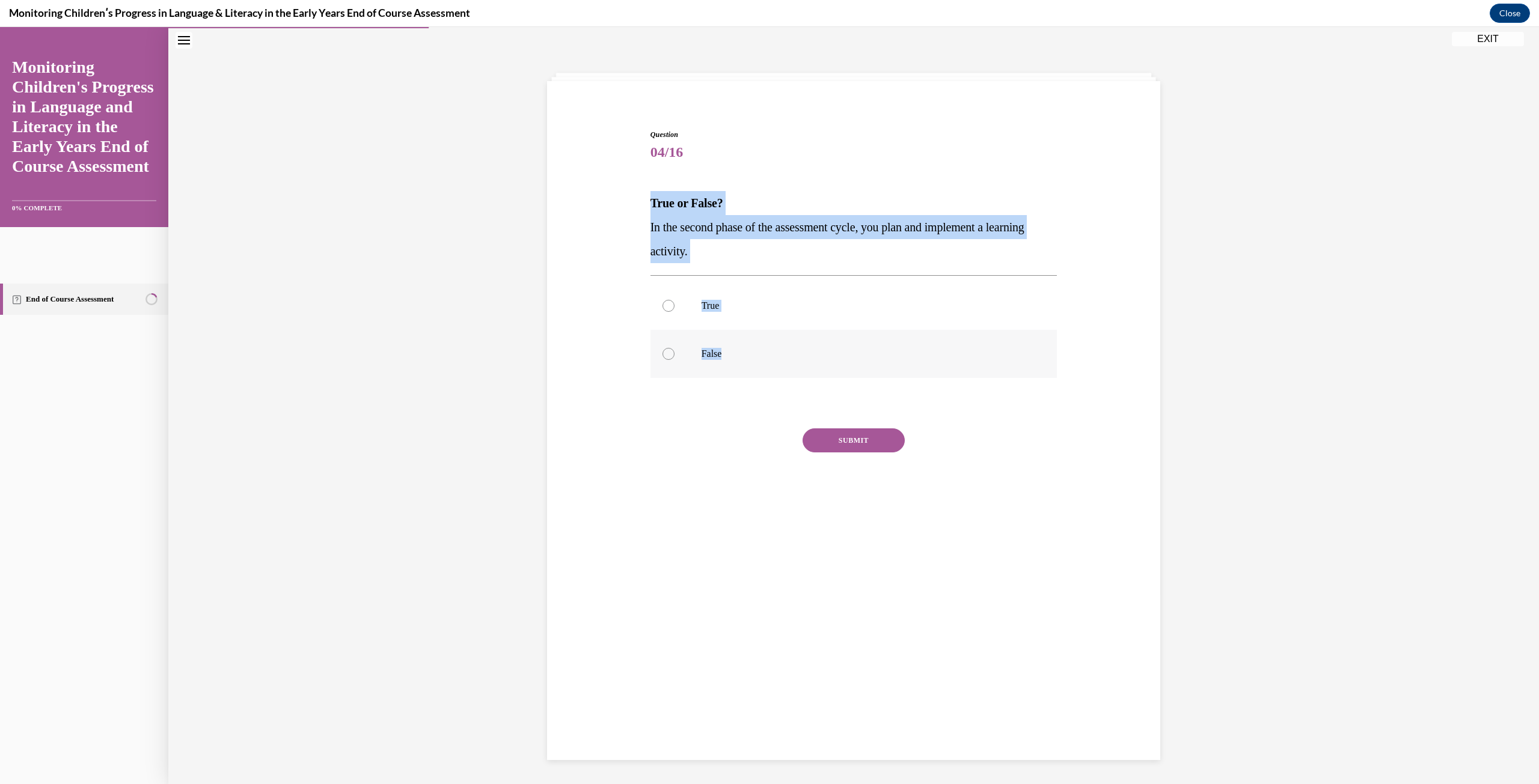
drag, startPoint x: 630, startPoint y: 198, endPoint x: 801, endPoint y: 355, distance: 232.1
click at [801, 355] on div "Question 04/16 True or False? In the second phase of the assessment cycle, you …" at bounding box center [854, 310] width 619 height 434
copy div "True or False? In the second phase of the assessment cycle, you plan and implem…"
click at [720, 322] on label "True" at bounding box center [854, 306] width 407 height 48
click at [674, 312] on input "True" at bounding box center [668, 305] width 12 height 12
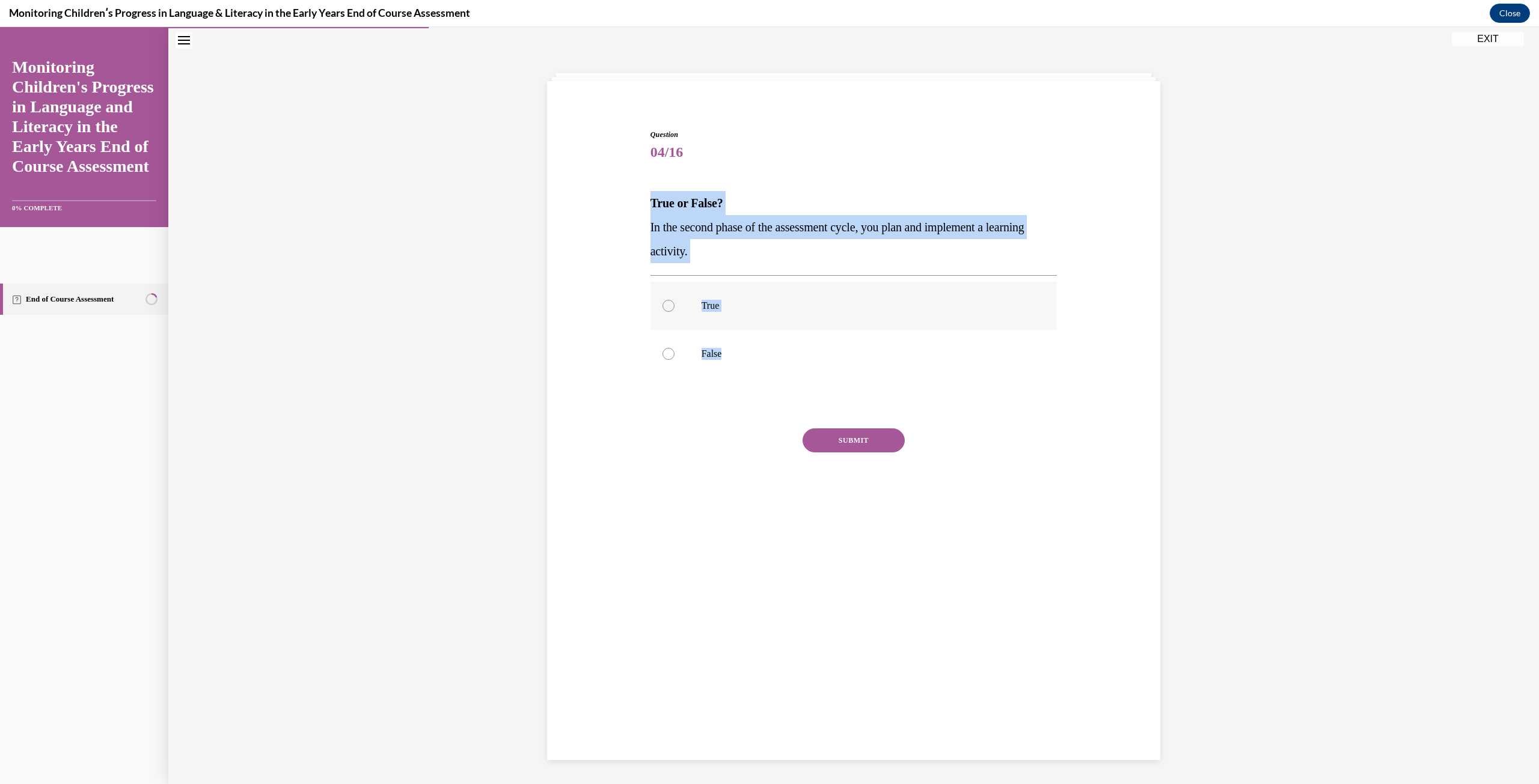
radio input "true"
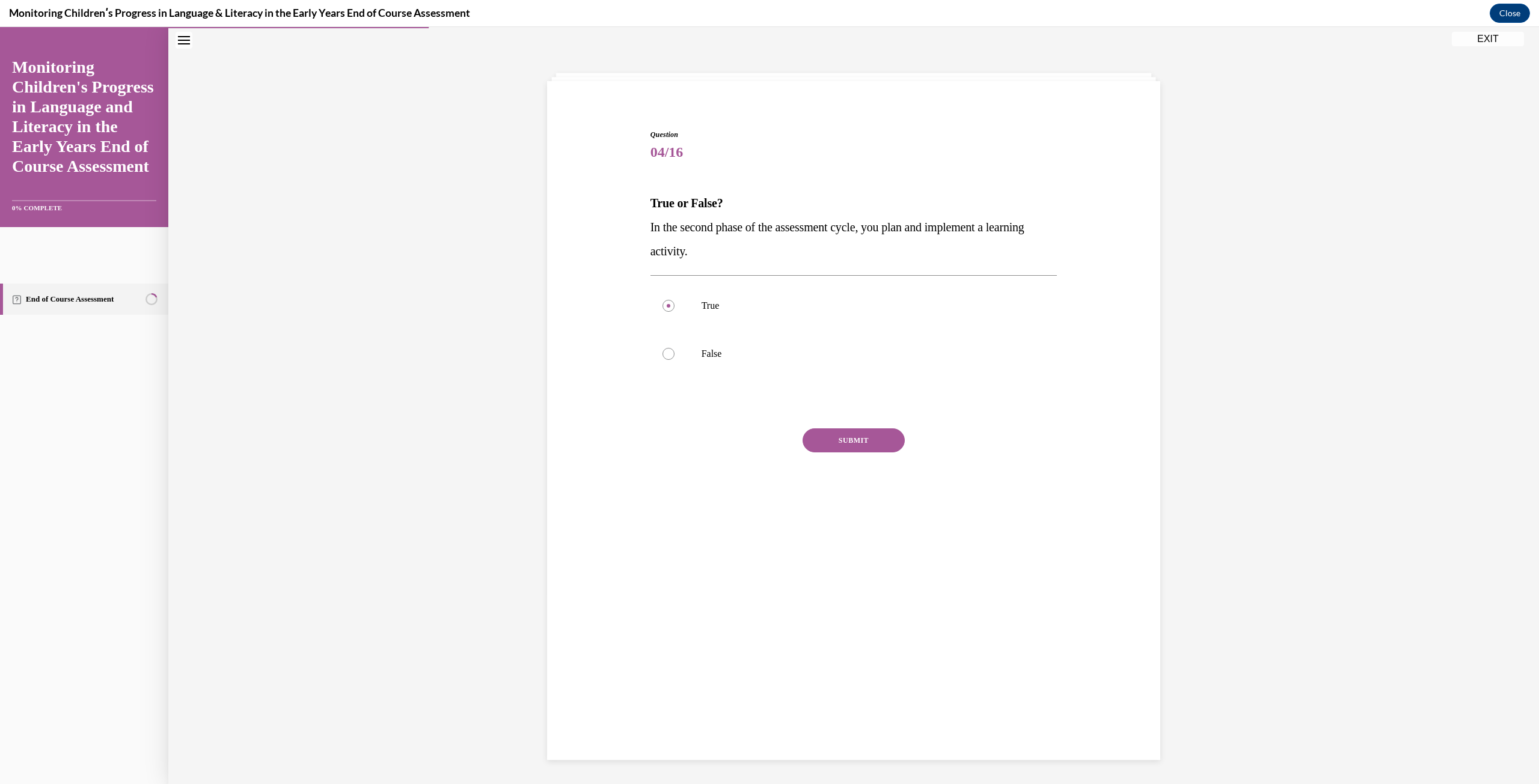
click at [846, 446] on button "SUBMIT" at bounding box center [853, 440] width 102 height 24
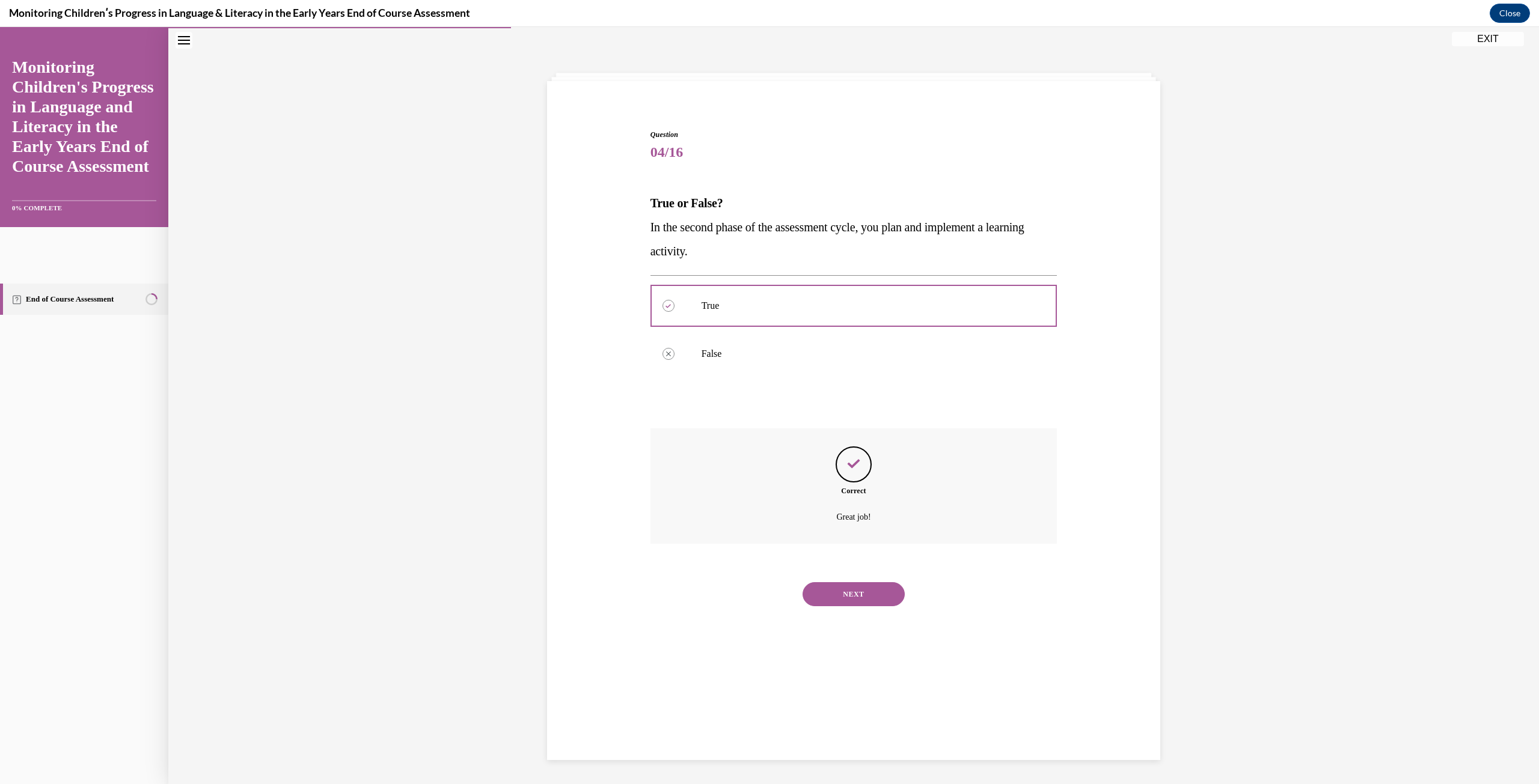
click at [866, 603] on button "NEXT" at bounding box center [853, 594] width 102 height 24
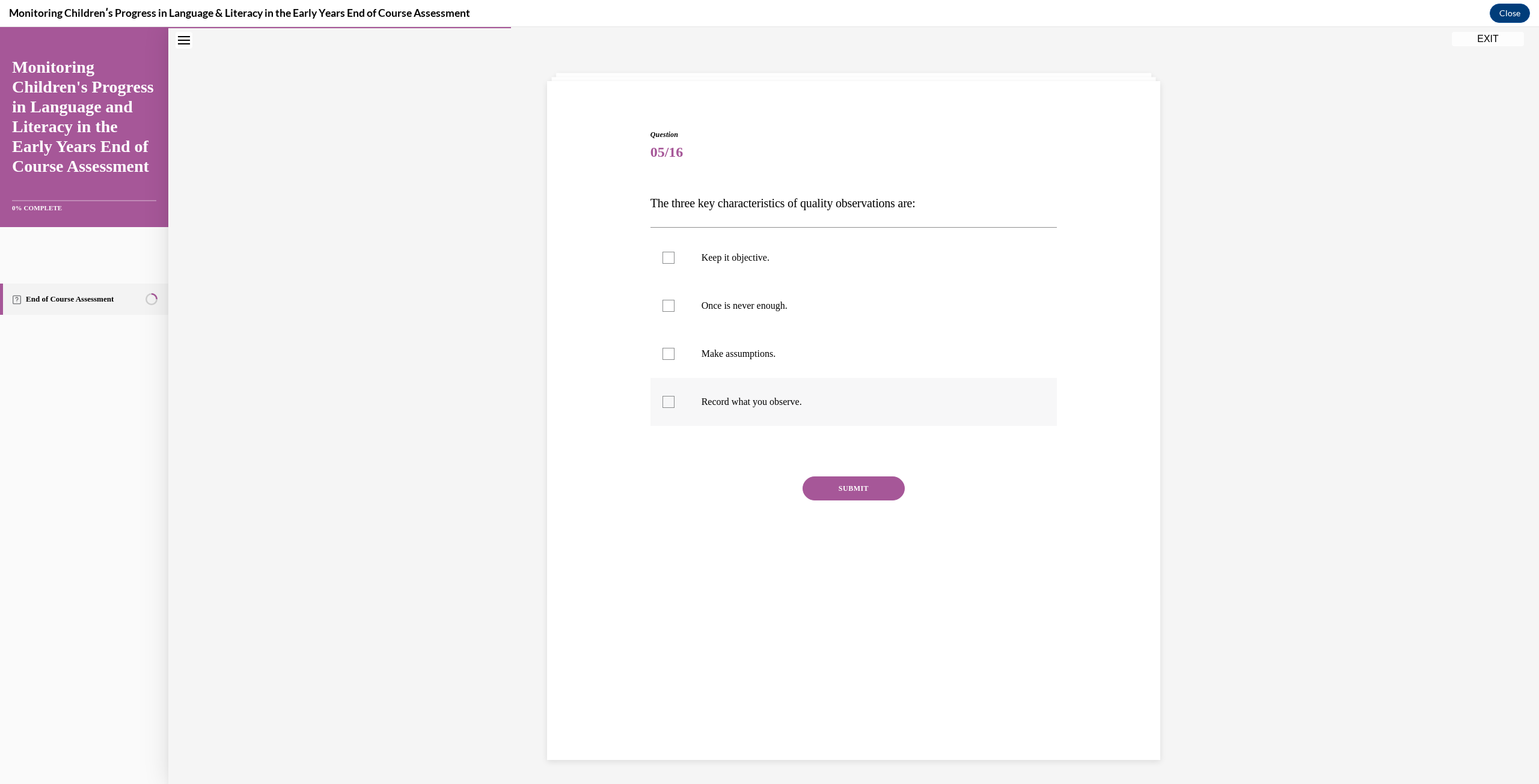
drag, startPoint x: 618, startPoint y: 177, endPoint x: 928, endPoint y: 402, distance: 383.0
click at [928, 402] on div "Question 05/16 The three key characteristics of quality observations are: Keep …" at bounding box center [854, 334] width 619 height 482
copy div "The three key characteristics of quality observations are: Keep it objective. O…"
click at [674, 259] on label "Keep it objective." at bounding box center [854, 258] width 407 height 48
click at [674, 259] on input "Keep it objective." at bounding box center [668, 257] width 12 height 12
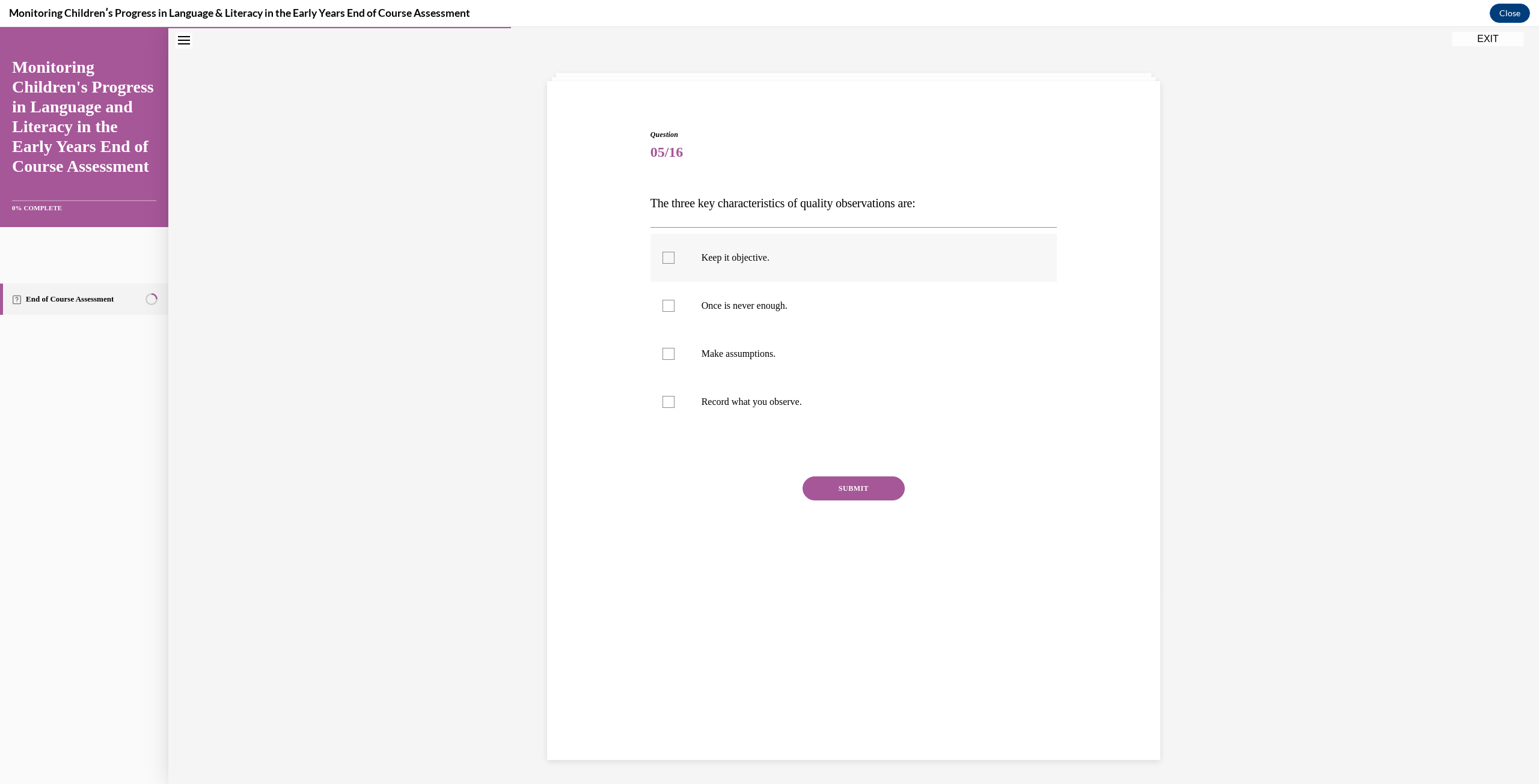
checkbox input "true"
click at [701, 310] on p "Once is never enough." at bounding box center [864, 305] width 326 height 12
click at [674, 310] on input "Once is never enough." at bounding box center [668, 305] width 12 height 12
checkbox input "true"
click at [674, 395] on label "Record what you observe." at bounding box center [854, 402] width 407 height 48
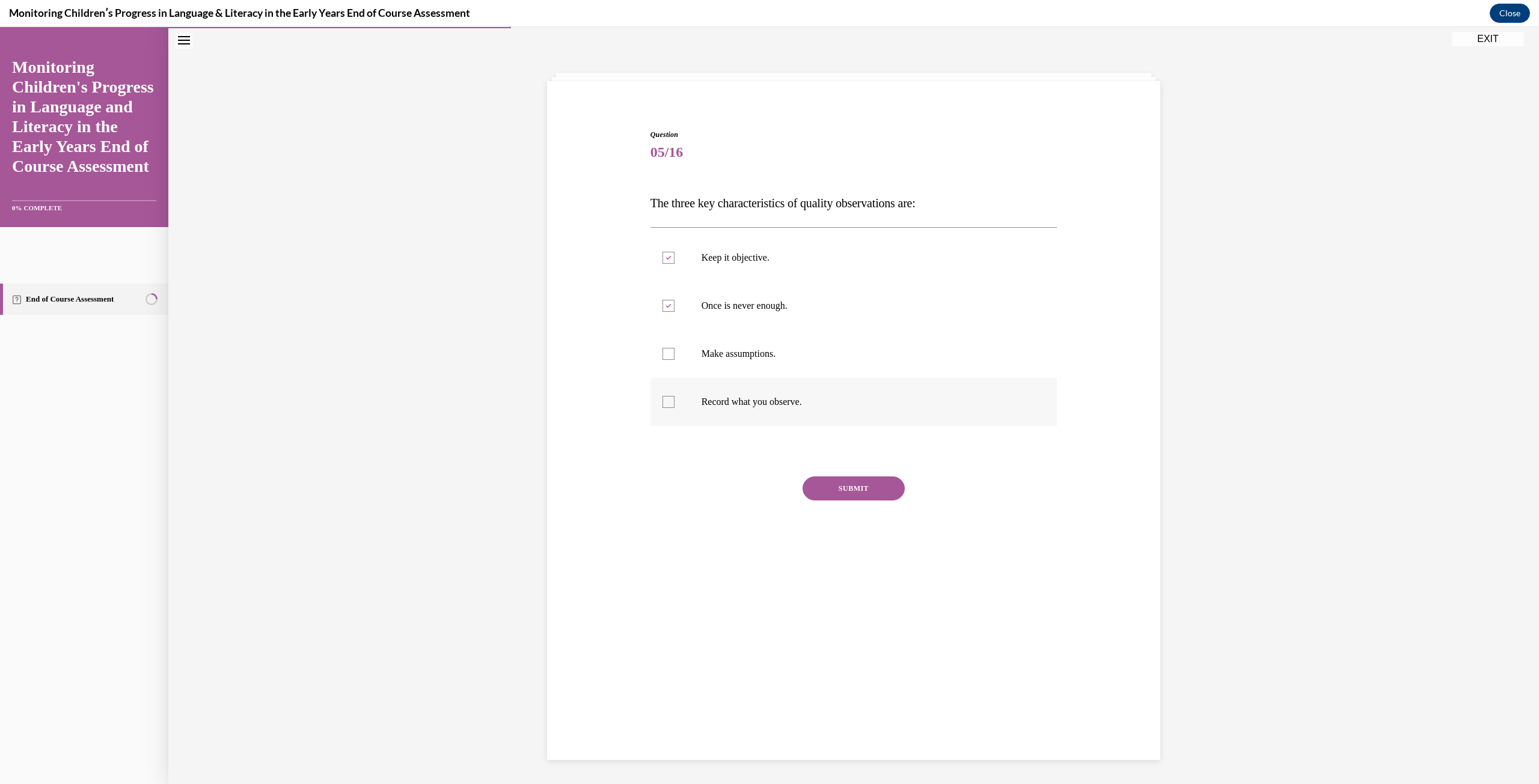
click at [674, 396] on input "Record what you observe." at bounding box center [668, 402] width 12 height 12
checkbox input "true"
click at [859, 470] on div "Question 05/16 The three key characteristics of quality observations are: Keep …" at bounding box center [854, 352] width 407 height 446
click at [865, 489] on button "SUBMIT" at bounding box center [853, 489] width 102 height 24
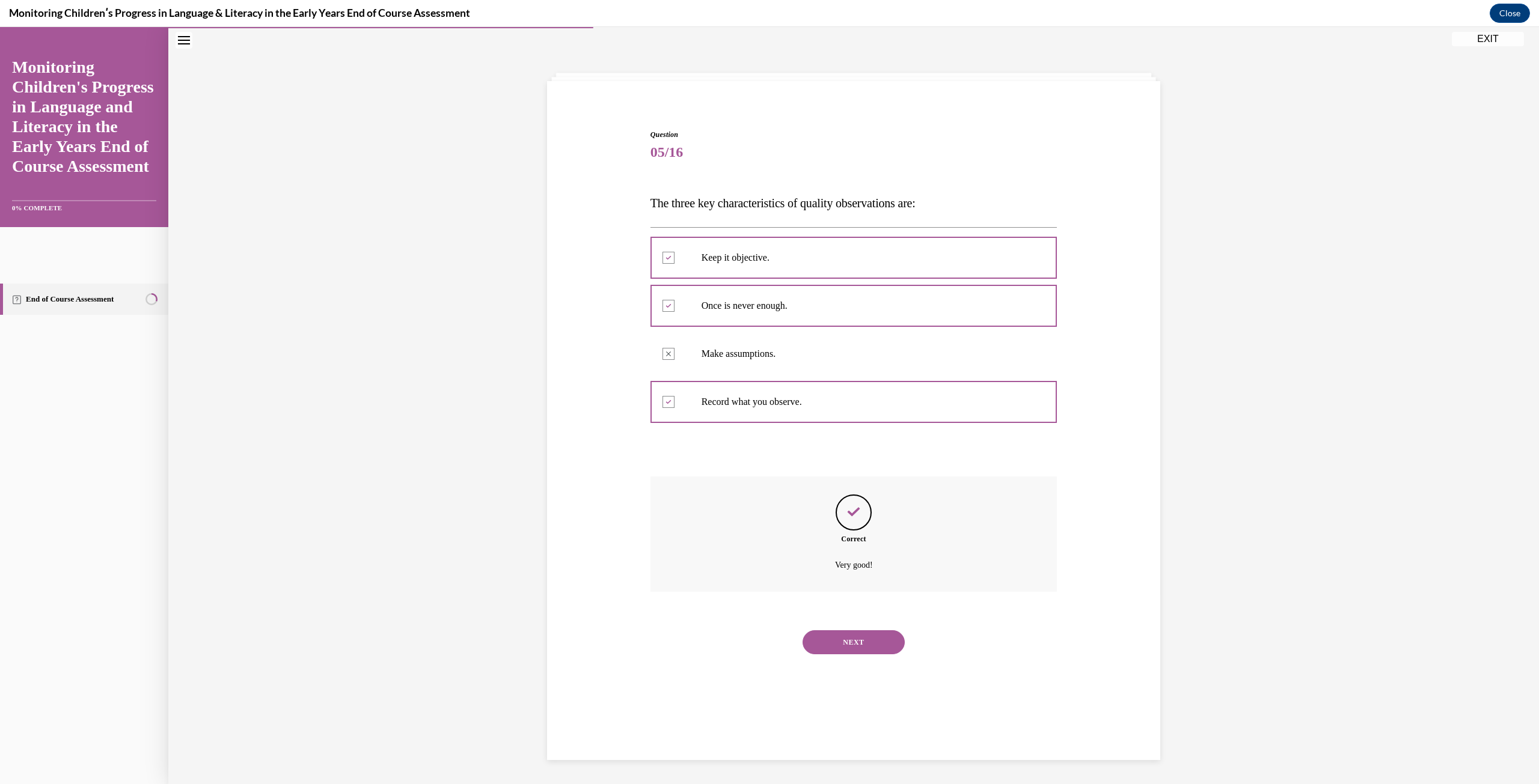
click at [850, 639] on button "NEXT" at bounding box center [853, 642] width 102 height 24
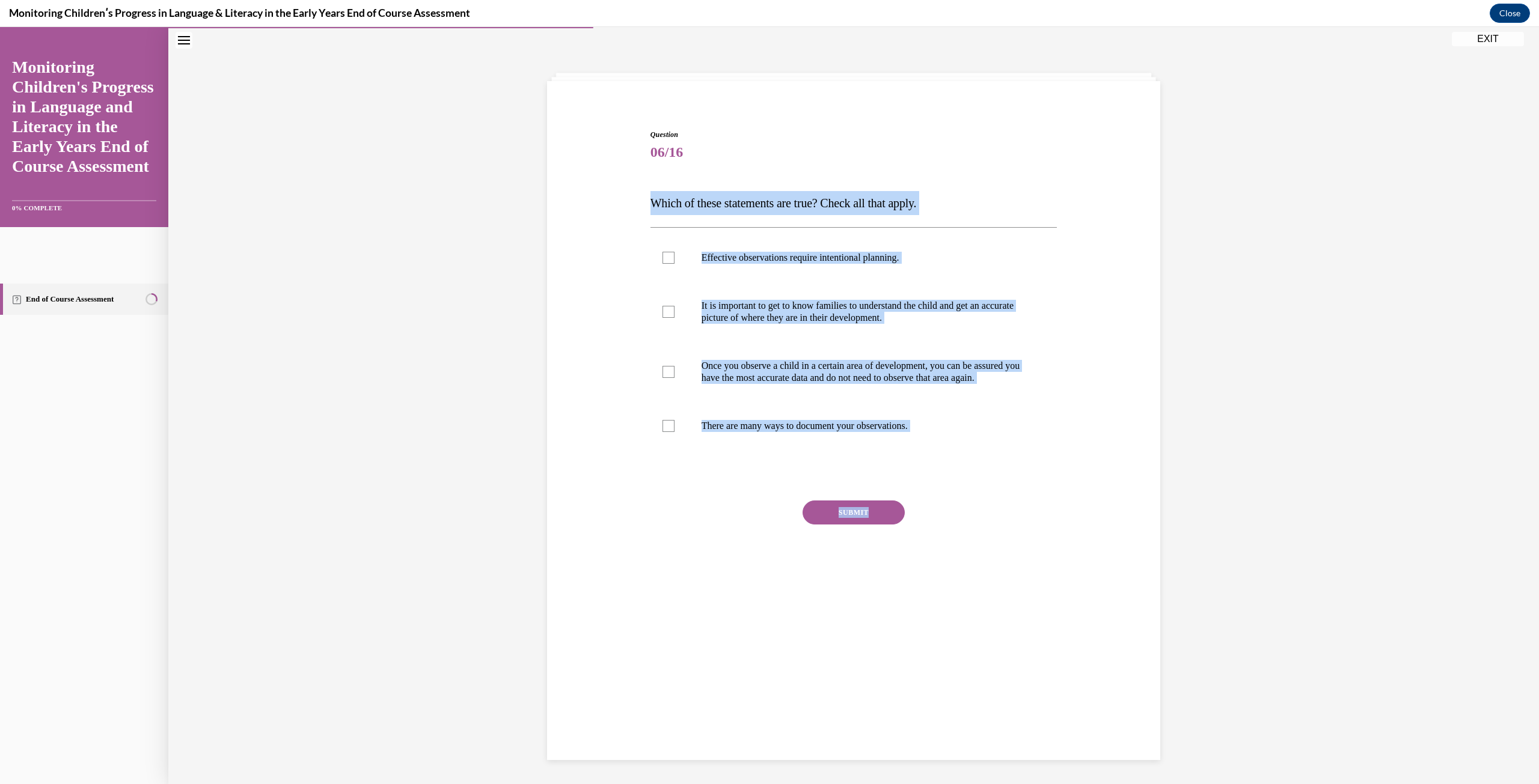
drag, startPoint x: 644, startPoint y: 204, endPoint x: 1218, endPoint y: 500, distance: 645.8
click at [1218, 500] on div "Question 06/16 Which of these statements are true? Check all that apply. Effect…" at bounding box center [853, 406] width 1370 height 757
click at [1089, 359] on div "Question 06/16 Which of these statements are true? Check all that apply. Effect…" at bounding box center [854, 346] width 619 height 506
drag, startPoint x: 644, startPoint y: 202, endPoint x: 979, endPoint y: 423, distance: 401.3
click at [979, 423] on div "Question 06/16 Which of these statements are true? Check all that apply. Effect…" at bounding box center [854, 346] width 619 height 506
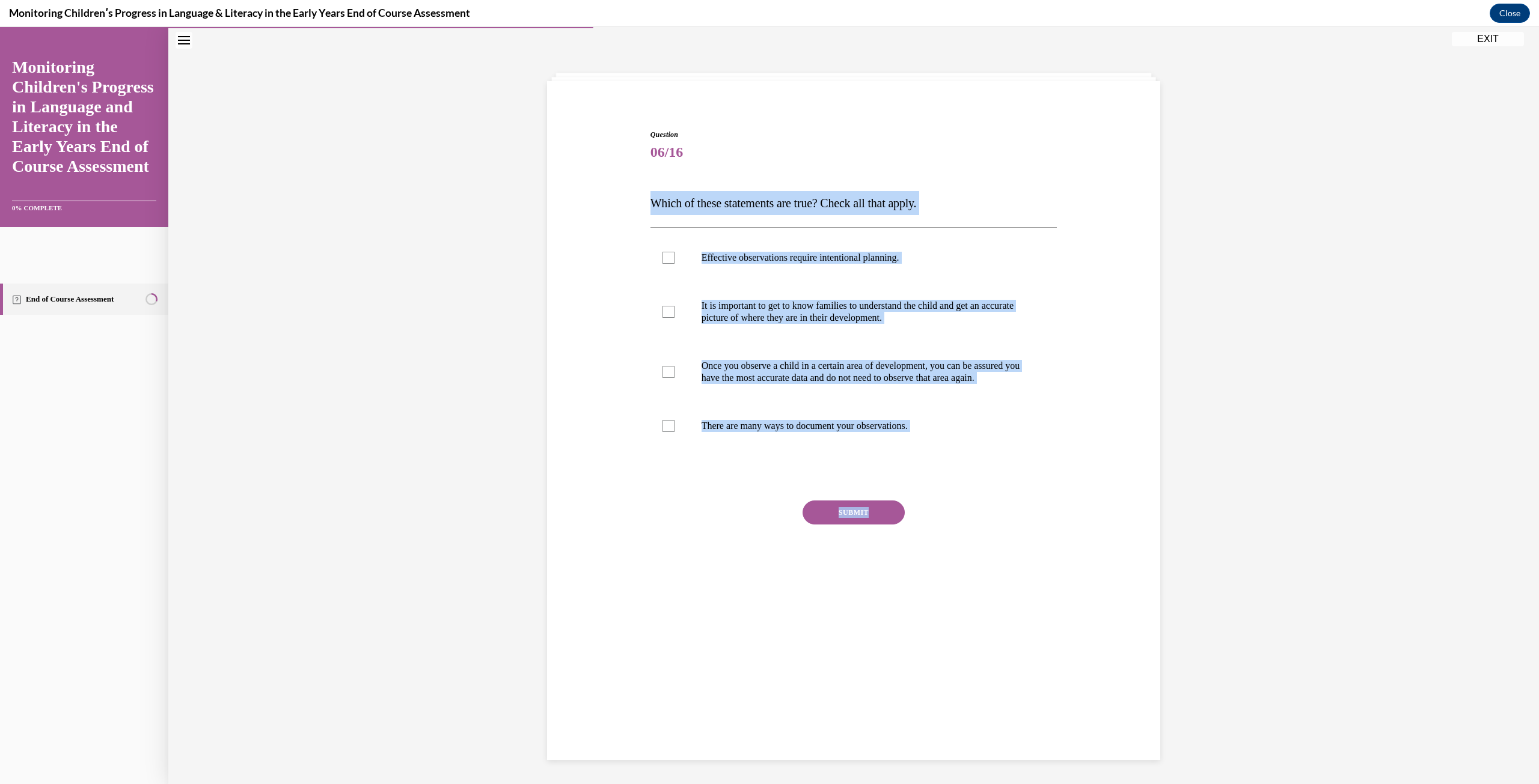
copy div "Which of these statements are true? Check all that apply. Effective observation…"
click at [1108, 376] on div "Question 06/16 Which of these statements are true? Check all that apply. Effect…" at bounding box center [854, 346] width 619 height 506
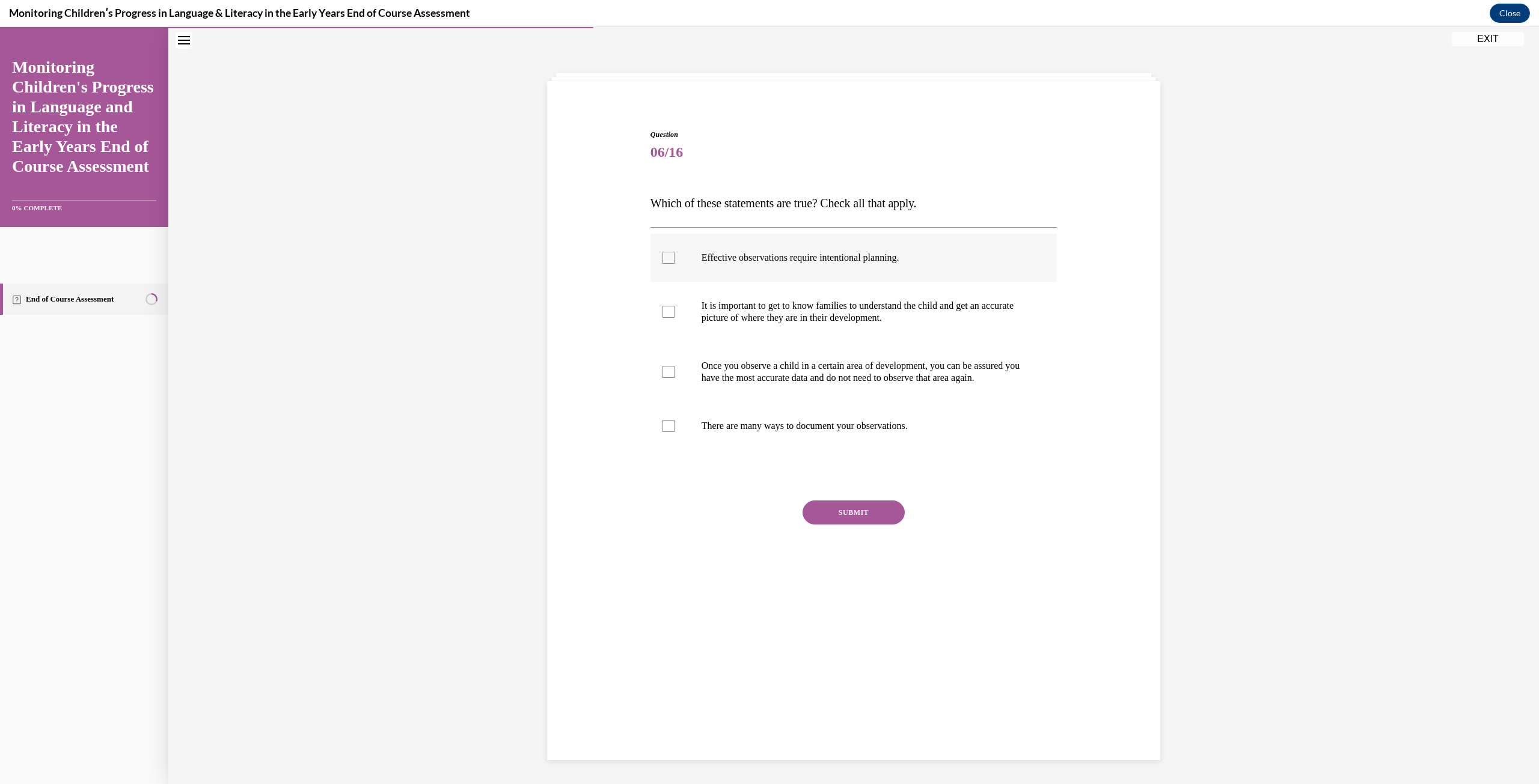
click at [689, 262] on label "Effective observations require intentional planning." at bounding box center [854, 258] width 407 height 48
click at [674, 262] on input "Effective observations require intentional planning." at bounding box center [668, 257] width 12 height 12
checkbox input "true"
click at [663, 307] on div at bounding box center [668, 311] width 12 height 12
click at [663, 307] on input "It is important to get to know families to understand the child and get an accu…" at bounding box center [668, 311] width 12 height 12
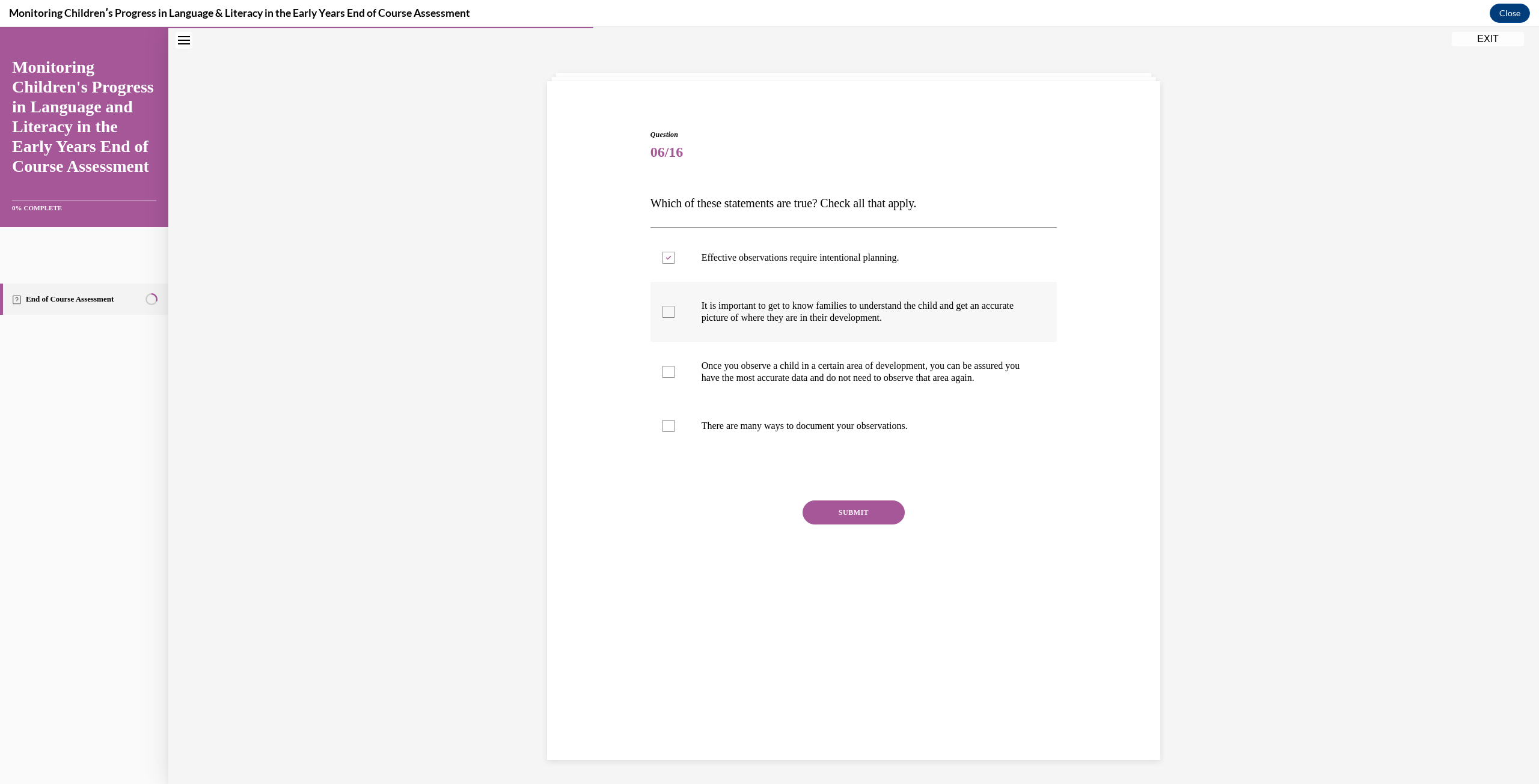
checkbox input "true"
click at [681, 447] on label "There are many ways to document your observations." at bounding box center [854, 426] width 407 height 48
click at [674, 432] on input "There are many ways to document your observations." at bounding box center [668, 426] width 12 height 12
checkbox input "true"
click at [848, 524] on button "SUBMIT" at bounding box center [853, 513] width 102 height 24
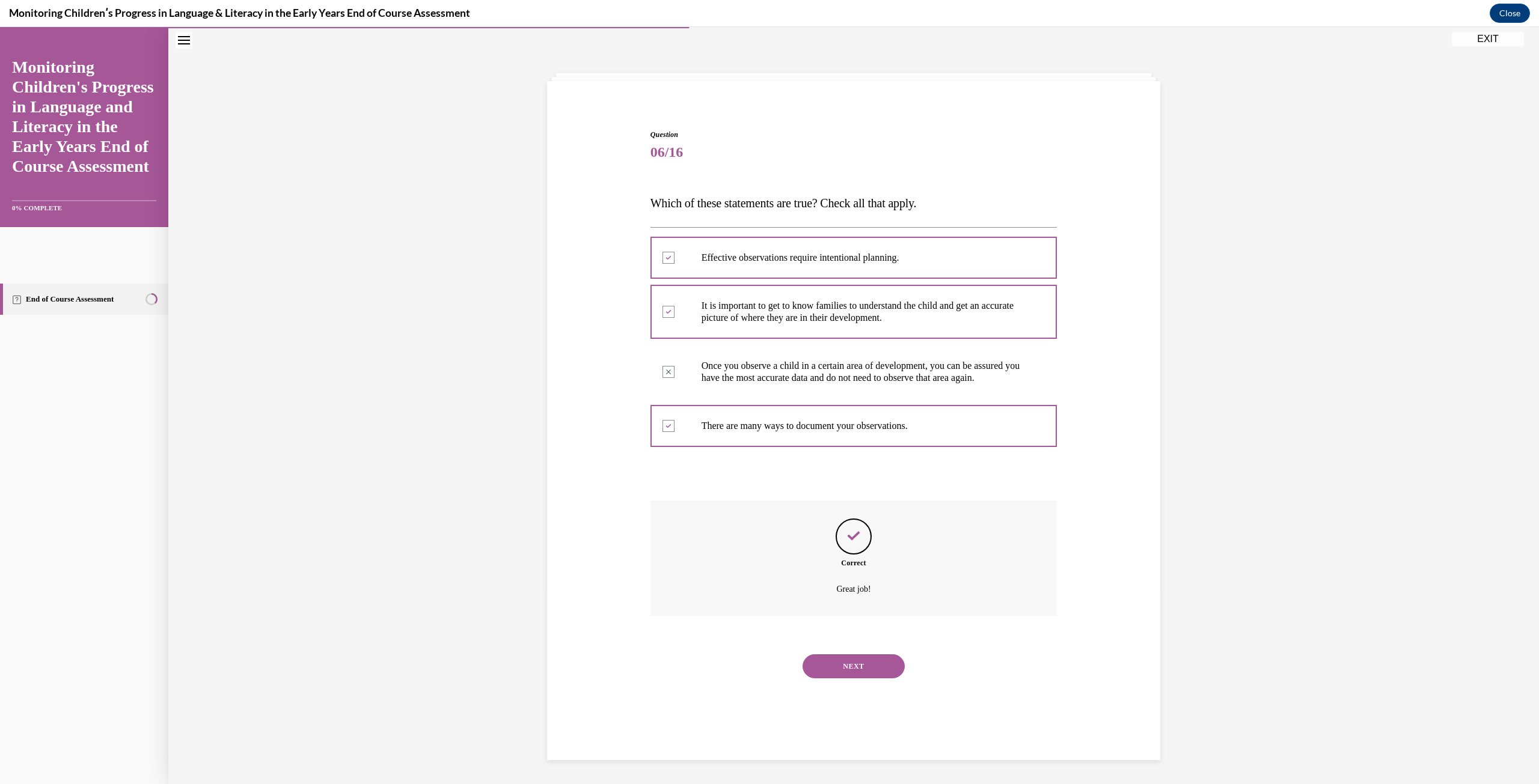
click at [889, 674] on button "NEXT" at bounding box center [853, 666] width 102 height 24
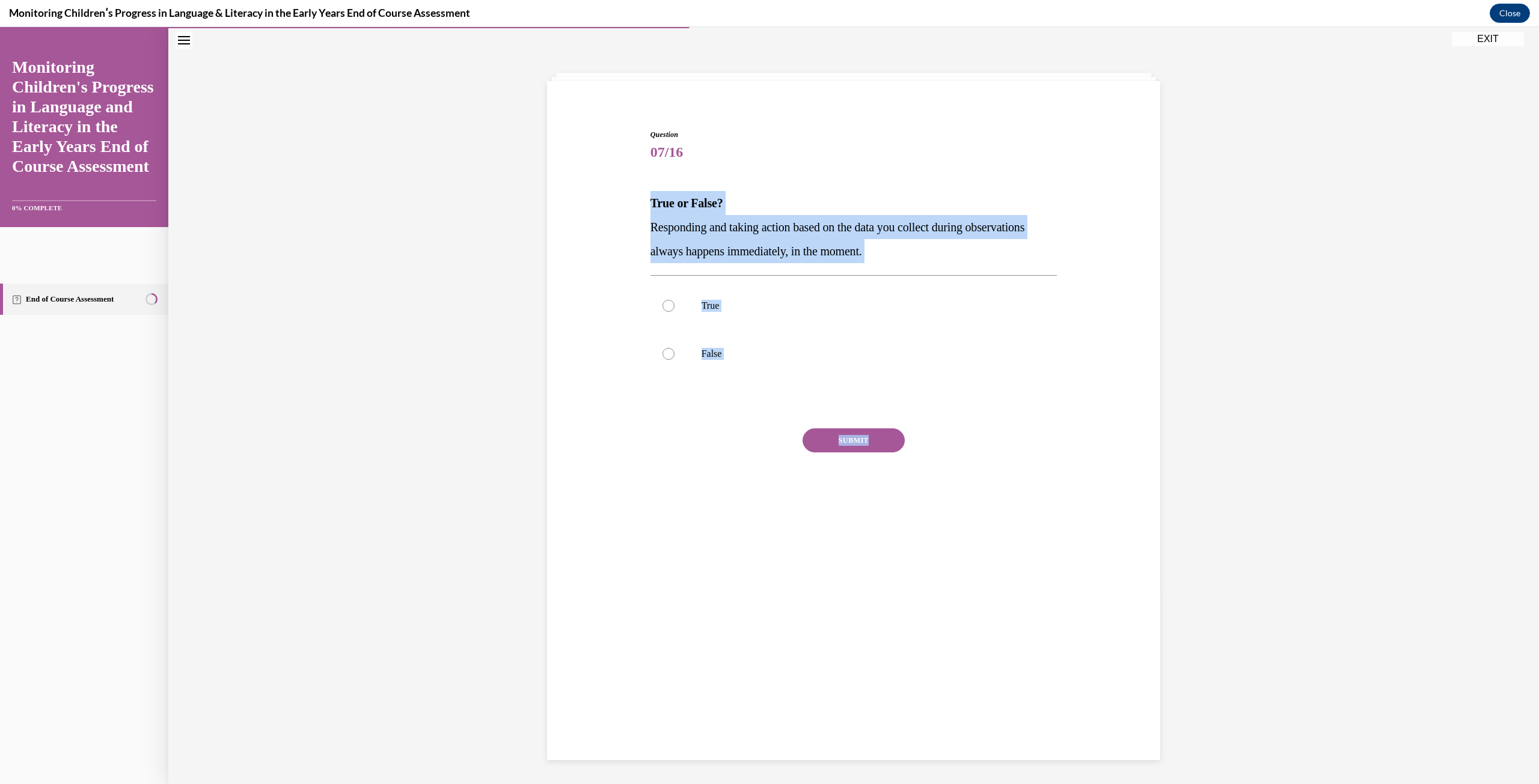
drag, startPoint x: 620, startPoint y: 202, endPoint x: 907, endPoint y: 434, distance: 369.0
click at [907, 434] on div "Question 07/16 True or False? Responding and taking action based on the data yo…" at bounding box center [854, 310] width 619 height 434
click at [903, 355] on p "False" at bounding box center [864, 354] width 326 height 12
click at [674, 355] on input "False" at bounding box center [668, 354] width 12 height 12
radio input "true"
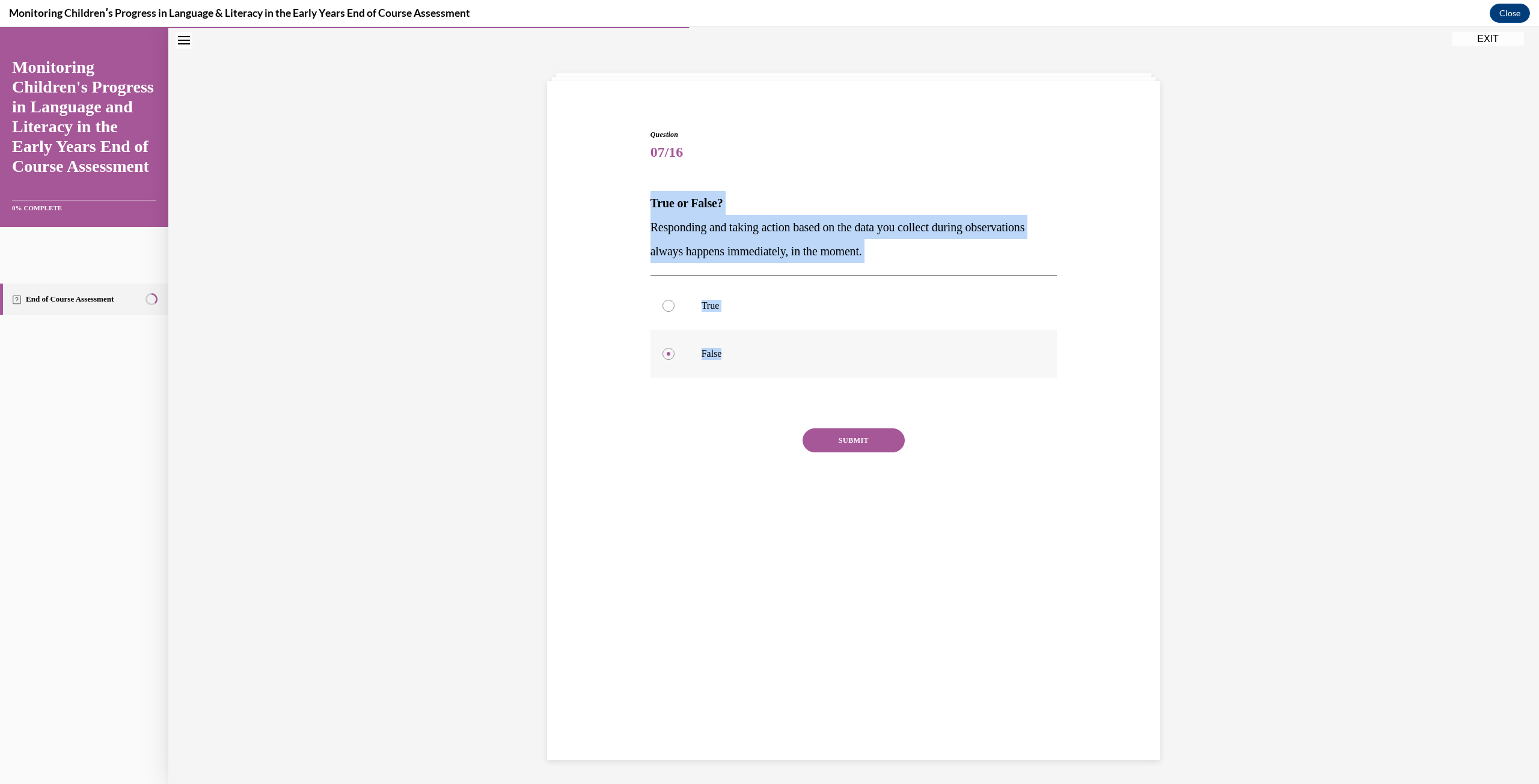
drag, startPoint x: 632, startPoint y: 190, endPoint x: 826, endPoint y: 364, distance: 260.6
click at [826, 364] on div "Question 07/16 True or False? Responding and taking action based on the data yo…" at bounding box center [854, 310] width 619 height 434
copy div "True or False? Responding and taking action based on the data you collect durin…"
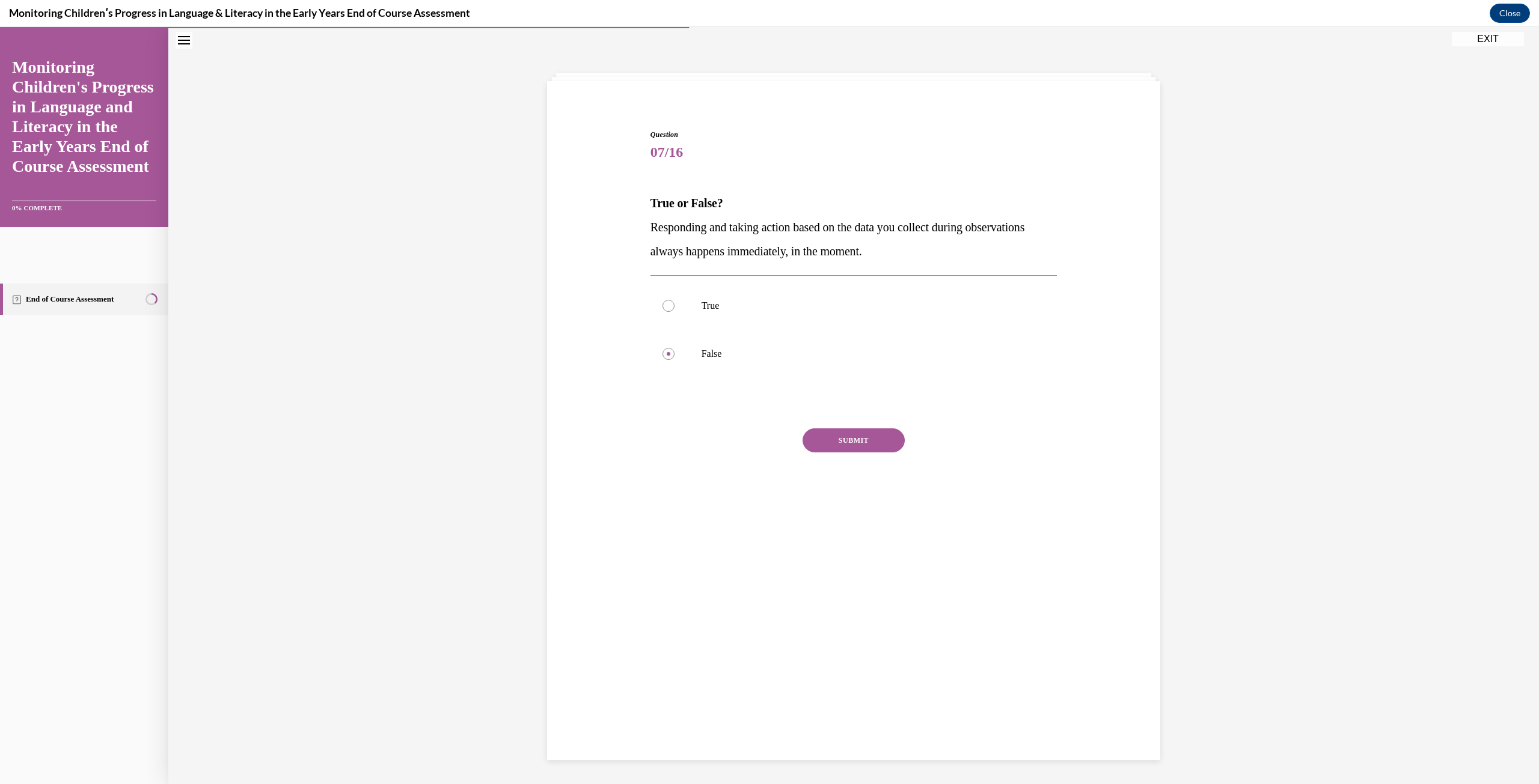
click at [845, 423] on div "Question 07/16 True or False? Responding and taking action based on the data yo…" at bounding box center [854, 328] width 407 height 397
click at [847, 433] on button "SUBMIT" at bounding box center [853, 440] width 102 height 24
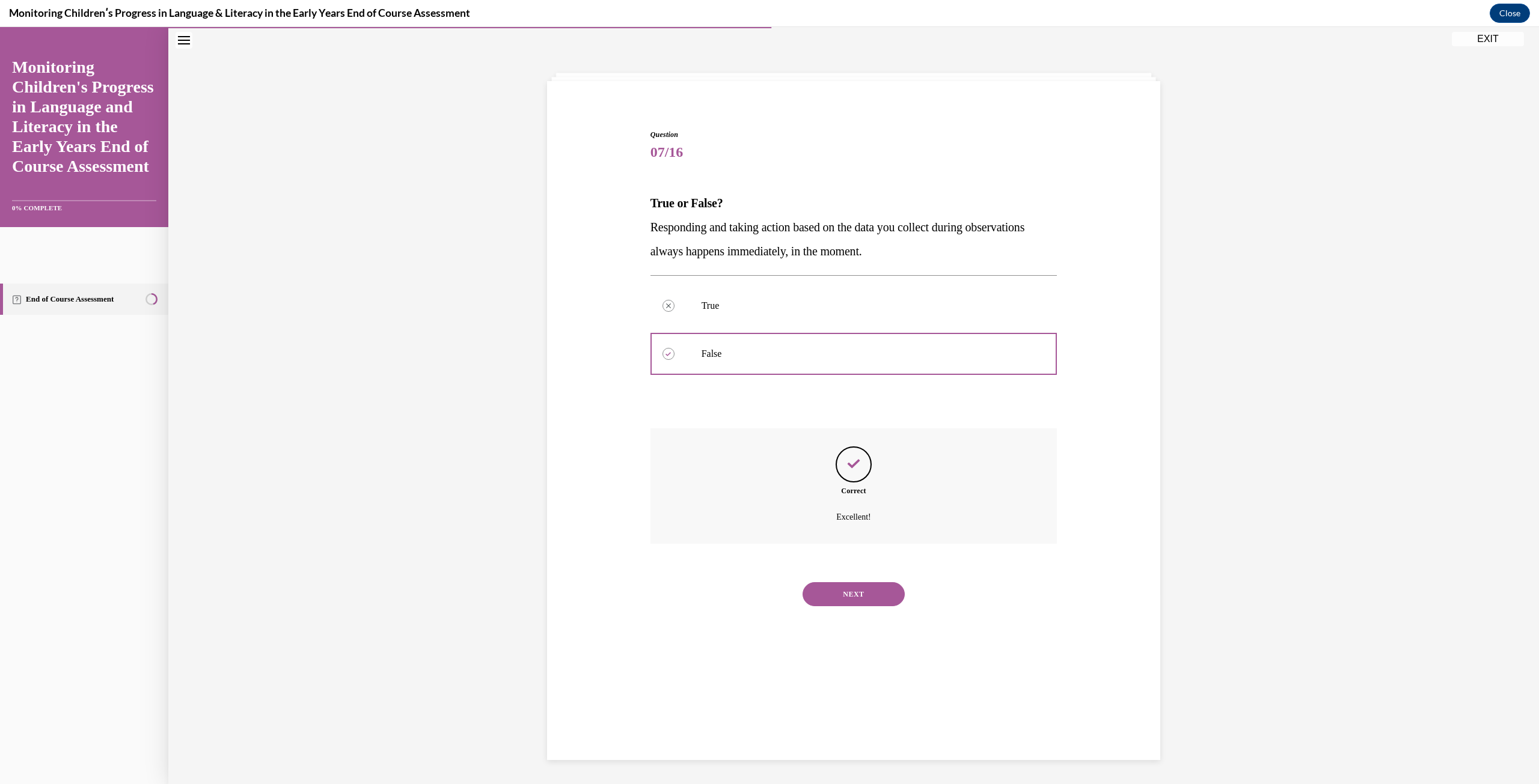
click at [850, 600] on button "NEXT" at bounding box center [853, 594] width 102 height 24
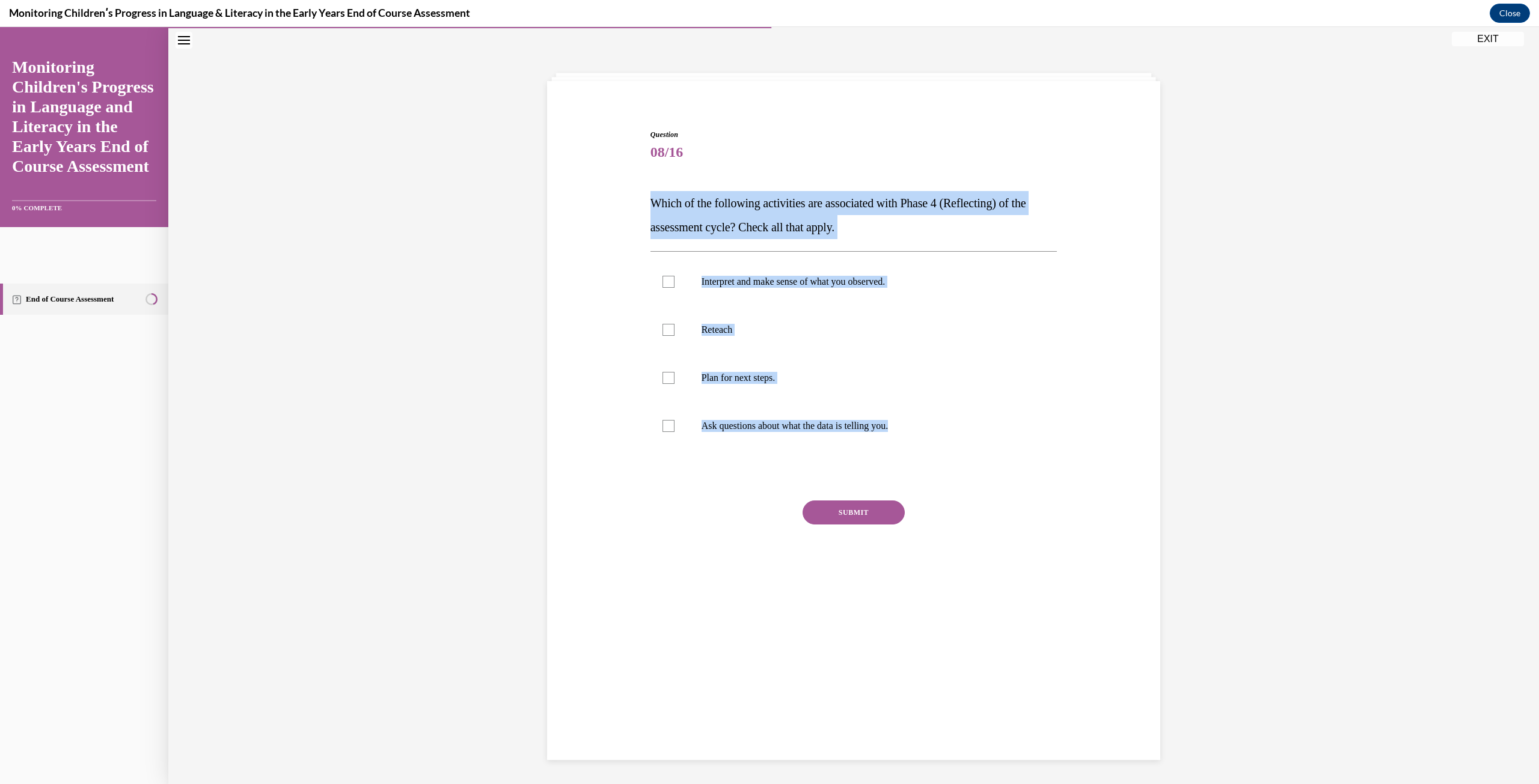
drag, startPoint x: 644, startPoint y: 196, endPoint x: 1124, endPoint y: 476, distance: 555.7
click at [1124, 476] on div "Question 08/16 Which of the following activities are associated with Phase 4 (R…" at bounding box center [854, 346] width 619 height 506
copy div "Which of the following activities are associated with Phase 4 (Reflecting) of t…"
click at [771, 291] on label "Interpret and make sense of what you observed." at bounding box center [854, 282] width 407 height 48
click at [674, 288] on input "Interpret and make sense of what you observed." at bounding box center [668, 281] width 12 height 12
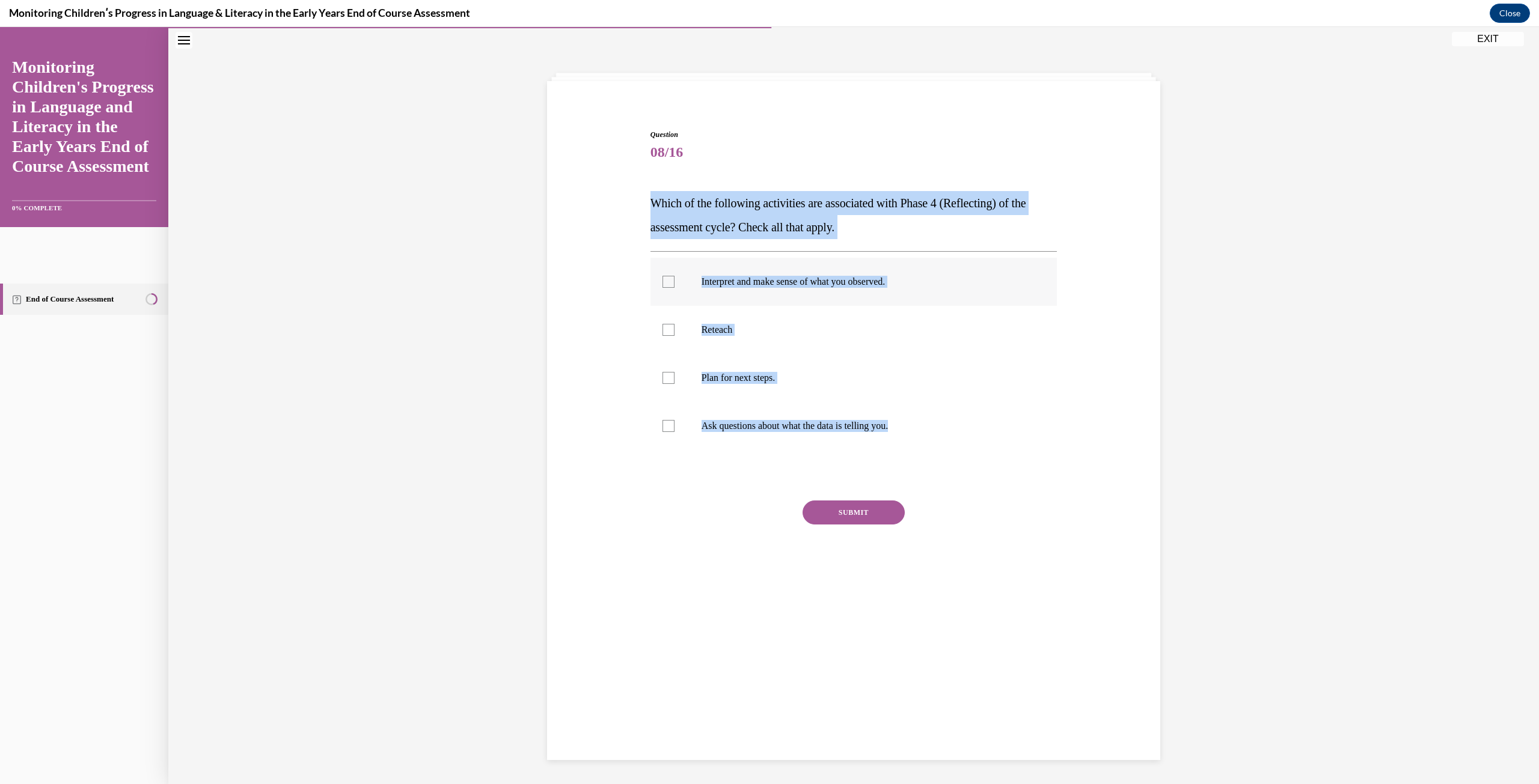
checkbox input "true"
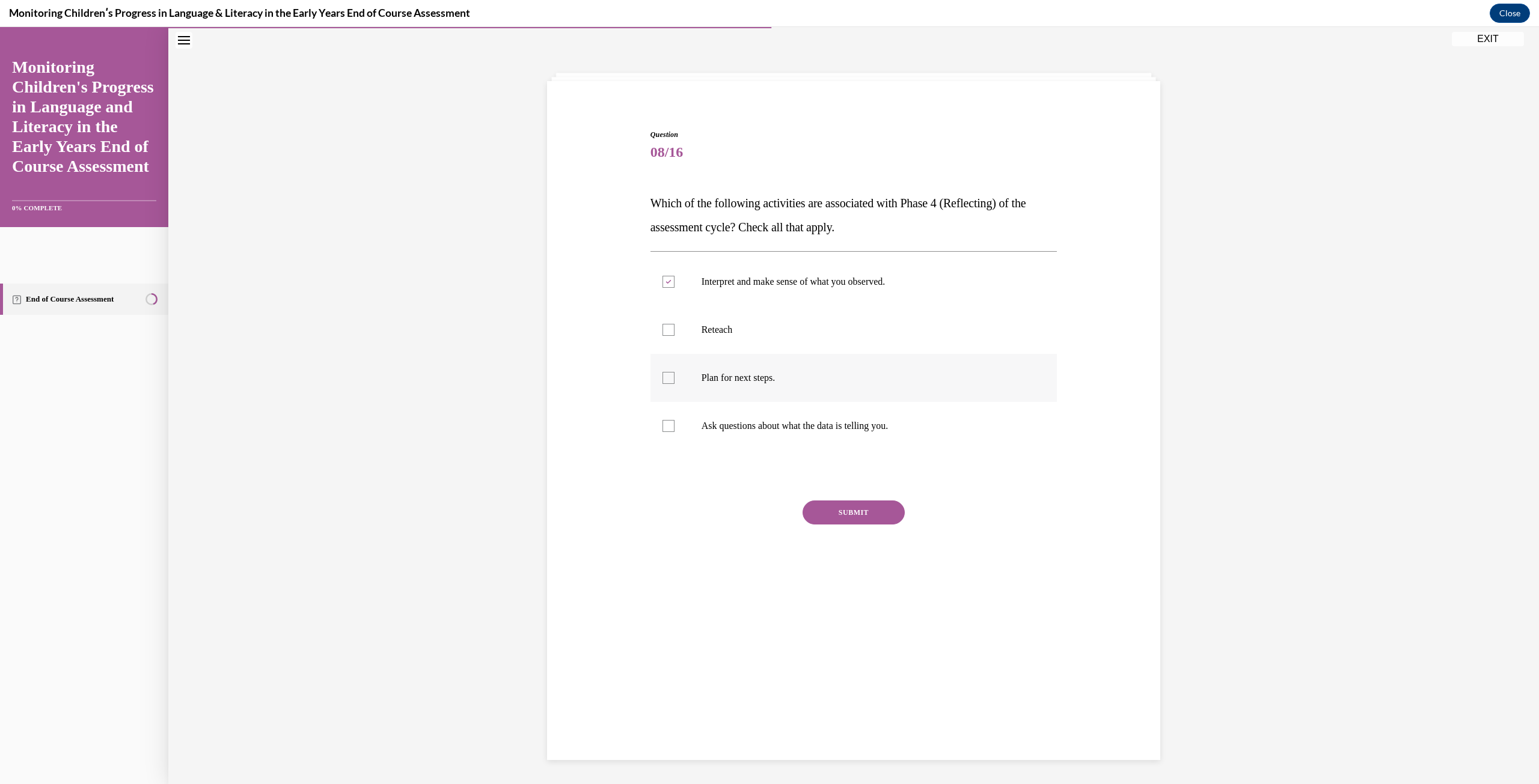
click at [701, 381] on p "Plan for next steps." at bounding box center [864, 378] width 326 height 12
click at [674, 381] on input "Plan for next steps." at bounding box center [668, 378] width 12 height 12
checkbox input "true"
click at [706, 420] on label "Ask questions about what the data is telling you." at bounding box center [854, 426] width 407 height 48
click at [674, 420] on input "Ask questions about what the data is telling you." at bounding box center [668, 426] width 12 height 12
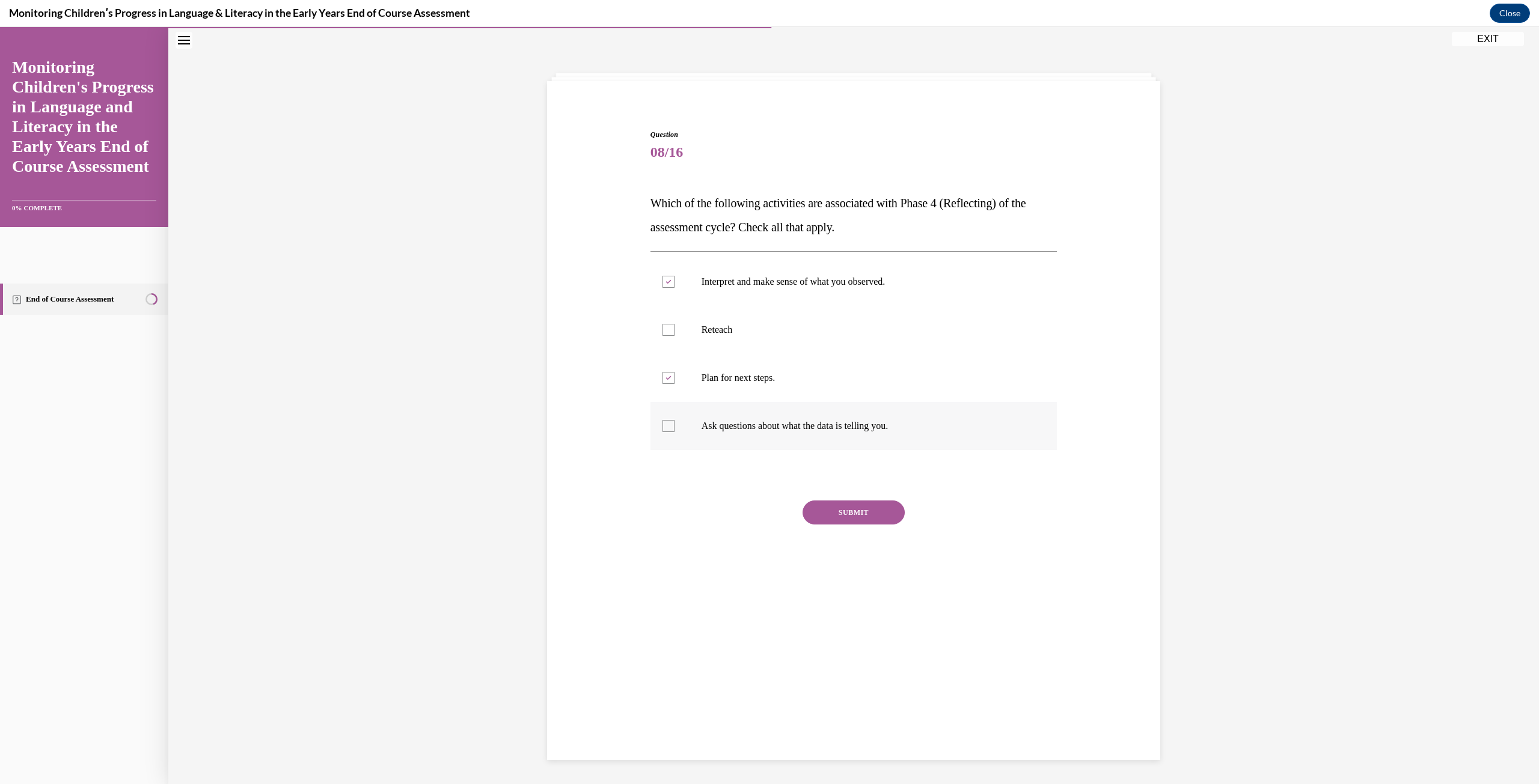
checkbox input "true"
click at [860, 513] on button "SUBMIT" at bounding box center [853, 513] width 102 height 24
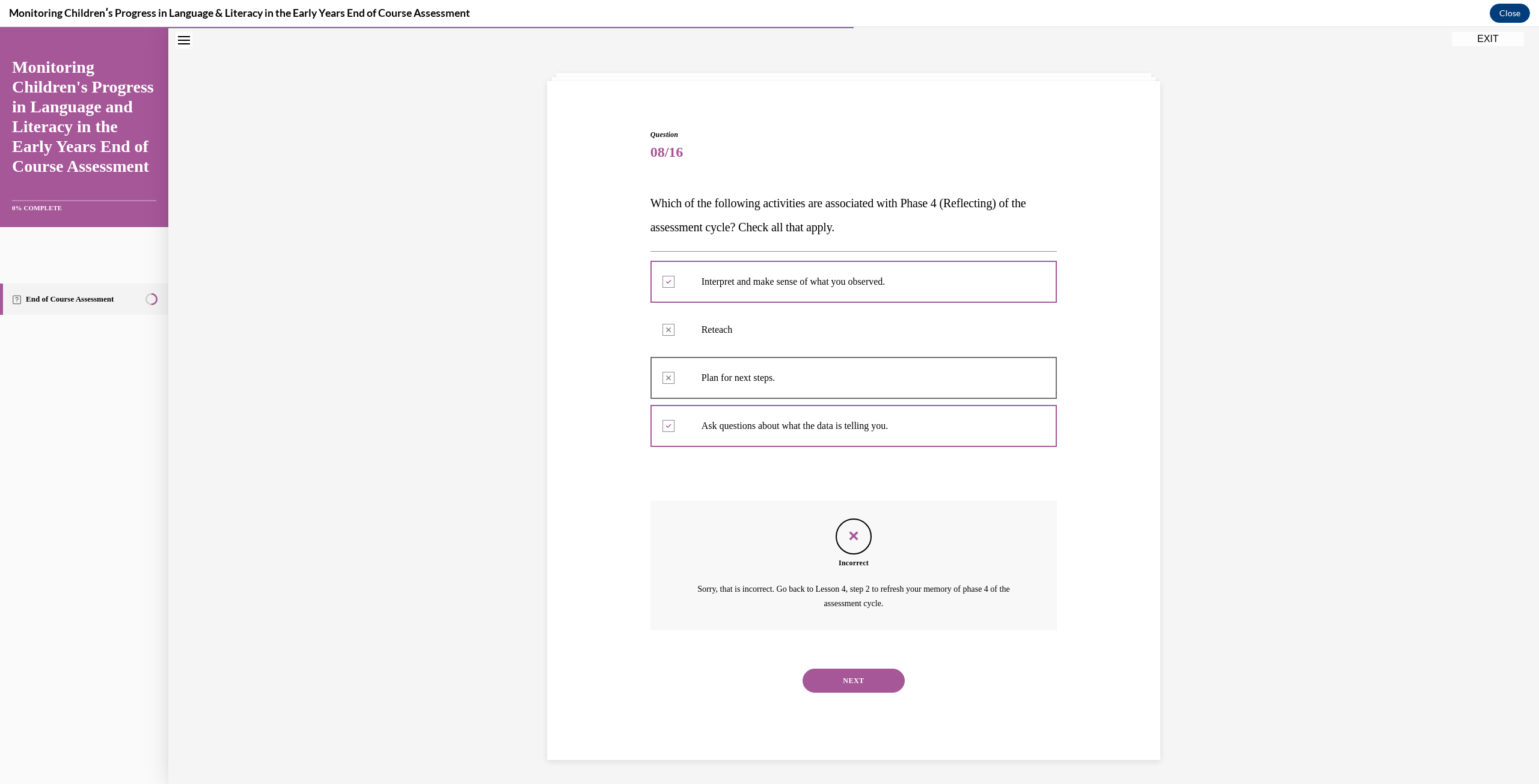
click at [865, 683] on button "NEXT" at bounding box center [853, 681] width 102 height 24
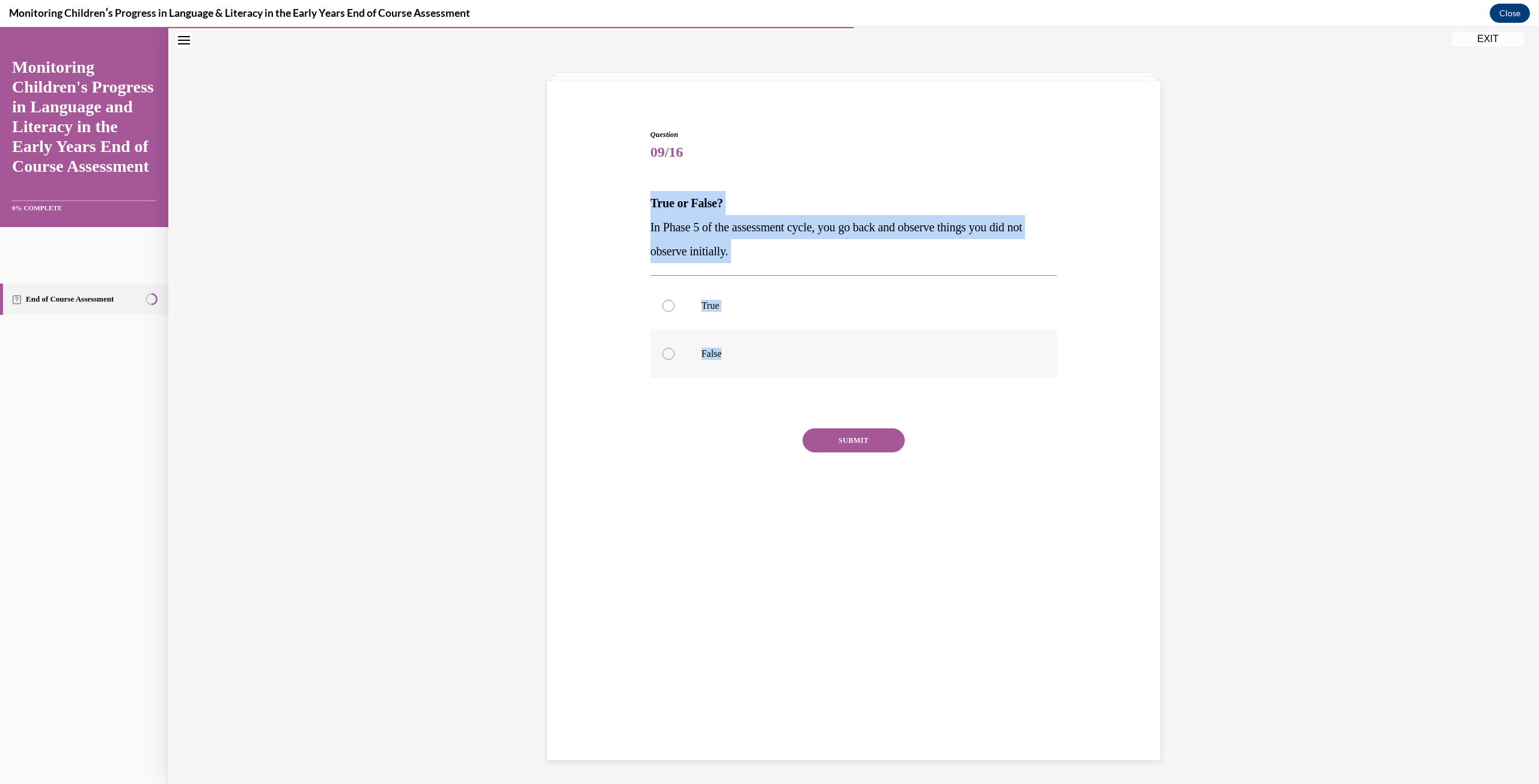
drag, startPoint x: 642, startPoint y: 196, endPoint x: 805, endPoint y: 371, distance: 239.2
click at [805, 371] on div "Question 09/16 True or False? In Phase 5 of the assessment cycle, you go back a…" at bounding box center [854, 310] width 619 height 434
copy div "True or False? In Phase 5 of the assessment cycle, you go back and observe thin…"
click at [671, 304] on label "True" at bounding box center [854, 306] width 407 height 48
click at [671, 304] on input "True" at bounding box center [668, 305] width 12 height 12
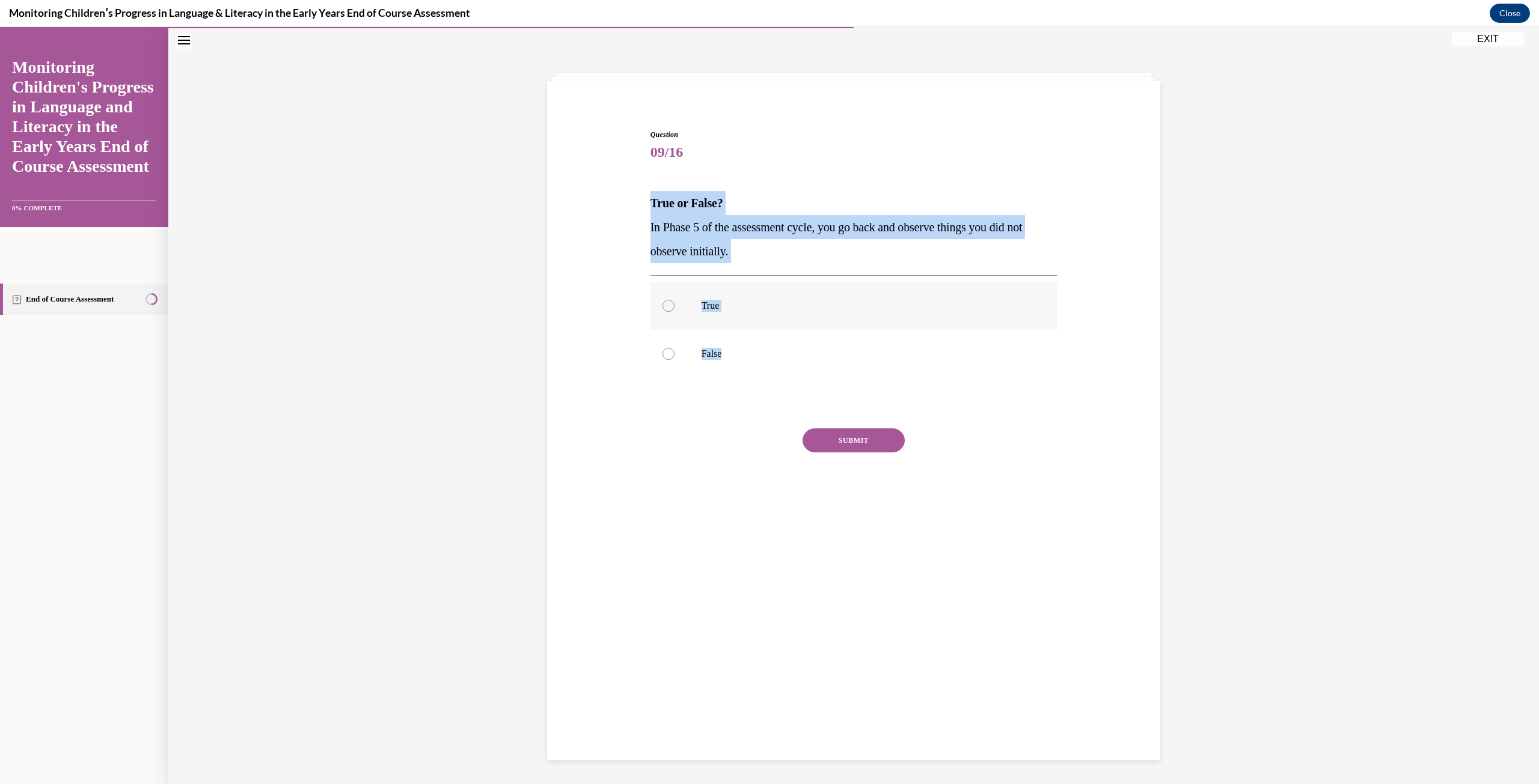
radio input "true"
click at [871, 444] on button "SUBMIT" at bounding box center [853, 440] width 102 height 24
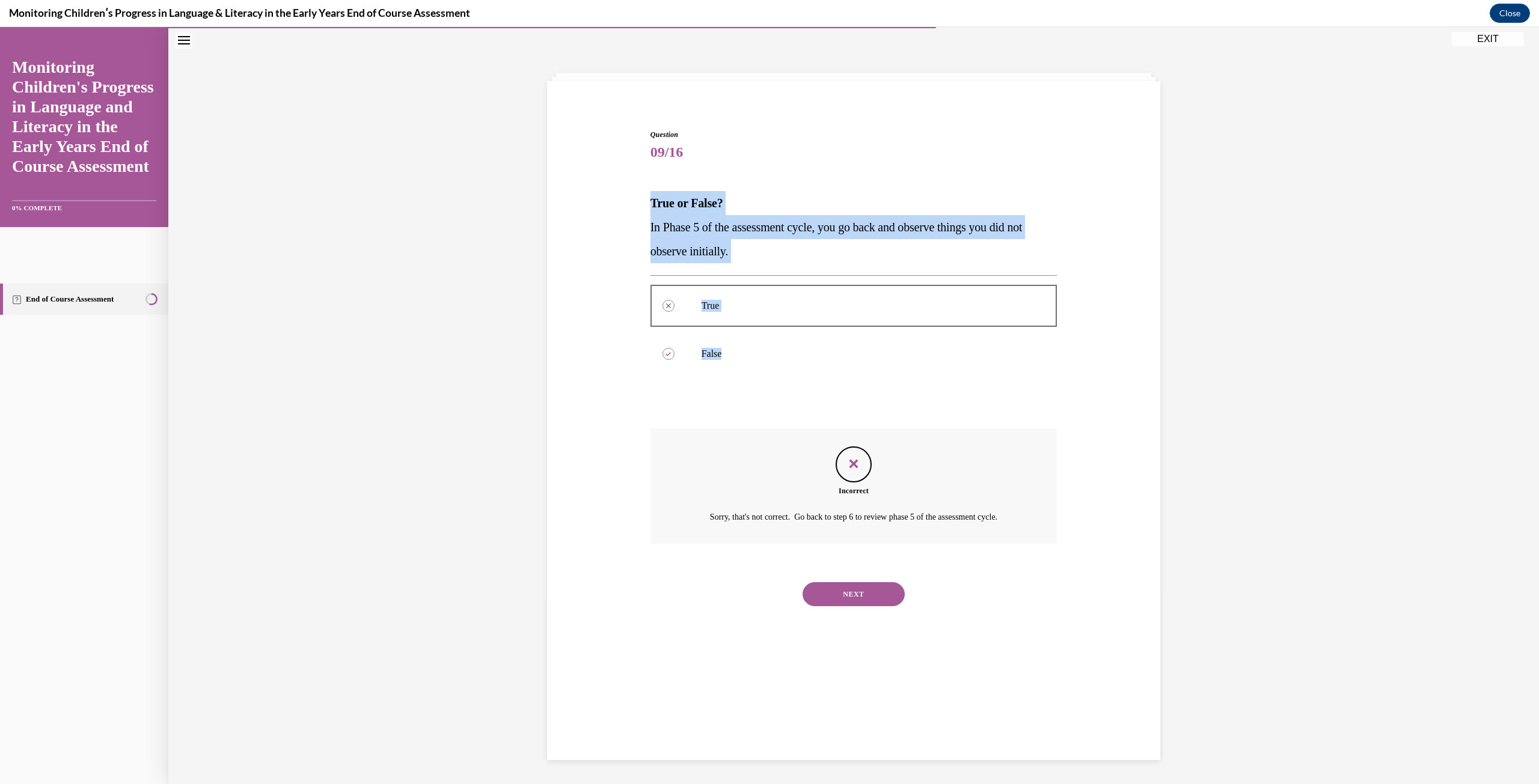
click at [847, 598] on button "NEXT" at bounding box center [853, 594] width 102 height 24
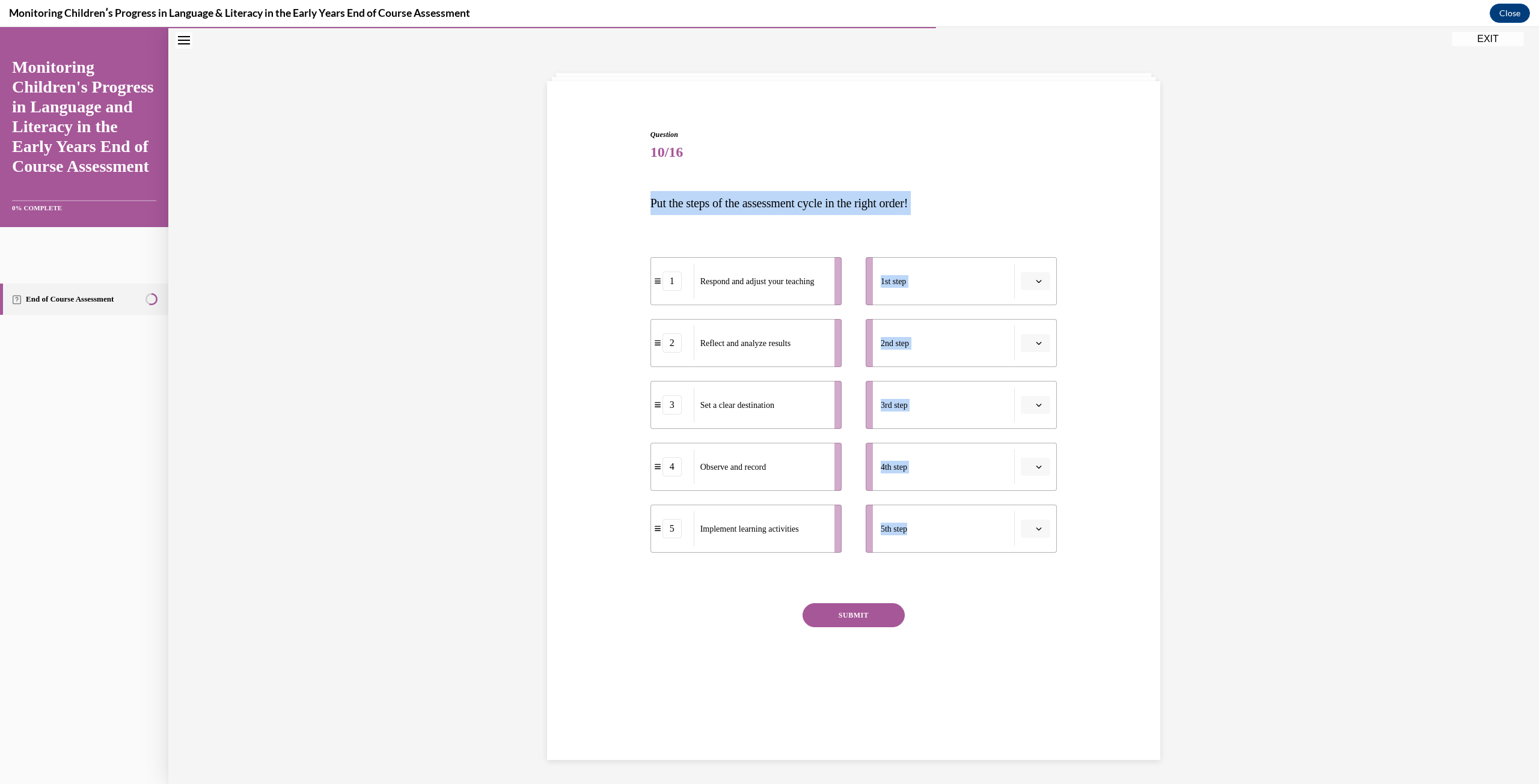
drag, startPoint x: 640, startPoint y: 195, endPoint x: 1160, endPoint y: 544, distance: 626.3
click at [1160, 544] on div "Question 10/16 Put the steps of the assessment cycle in the right order! 1 Resp…" at bounding box center [853, 406] width 1370 height 757
drag, startPoint x: 880, startPoint y: 193, endPoint x: 623, endPoint y: 226, distance: 259.1
click at [623, 226] on div "Question 10/16 Put the steps of the assessment cycle in the right order! 1 Resp…" at bounding box center [854, 397] width 619 height 608
click at [814, 541] on div "Implement learning activities" at bounding box center [759, 529] width 133 height 35
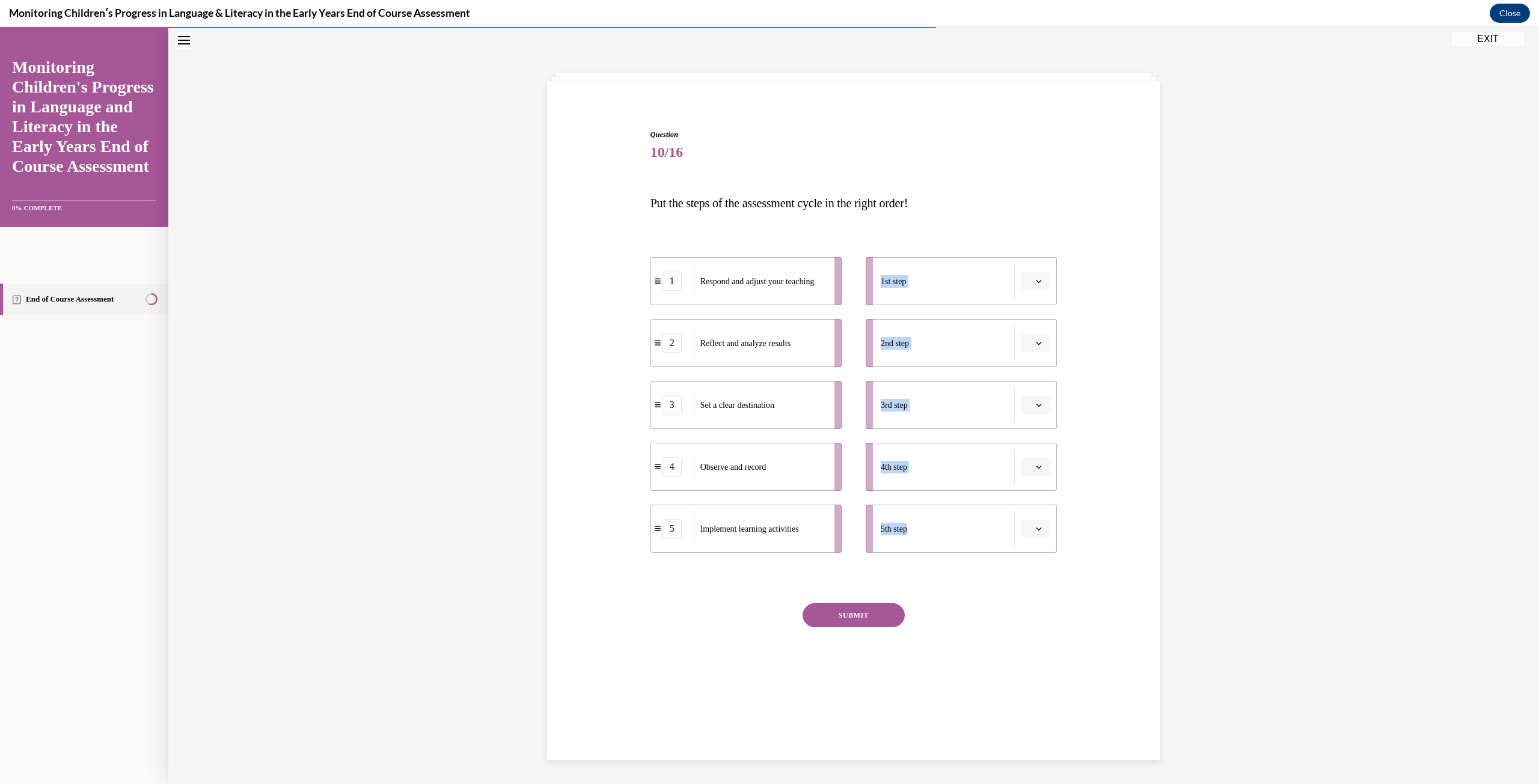
drag, startPoint x: 809, startPoint y: 582, endPoint x: 666, endPoint y: 357, distance: 266.6
click at [666, 357] on div "Question 10/16 Put the steps of the assessment cycle in the right order! 1 Resp…" at bounding box center [854, 415] width 407 height 572
drag, startPoint x: 632, startPoint y: 202, endPoint x: 720, endPoint y: 222, distance: 90.2
click at [720, 222] on div "Question 10/16 Put the steps of the assessment cycle in the right order! 1 Resp…" at bounding box center [854, 397] width 619 height 608
click at [1076, 219] on div "Question 10/16 Put the steps of the assessment cycle in the right order! 1 Resp…" at bounding box center [854, 397] width 619 height 608
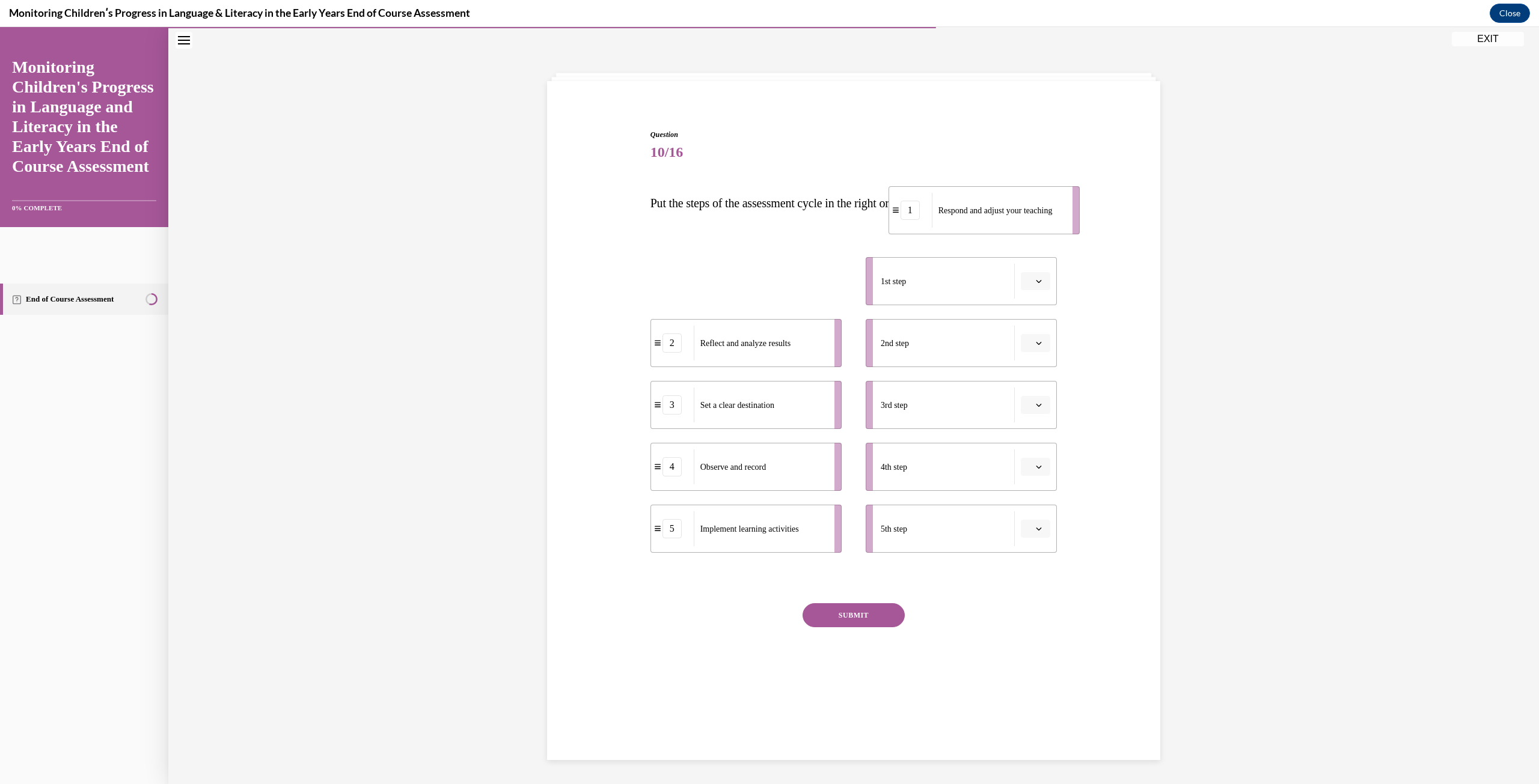
drag, startPoint x: 826, startPoint y: 276, endPoint x: 979, endPoint y: 177, distance: 182.2
click at [979, 206] on span "Respond and adjust your teaching" at bounding box center [996, 210] width 114 height 9
drag, startPoint x: 937, startPoint y: 287, endPoint x: 529, endPoint y: 288, distance: 408.0
click at [529, 288] on div "Question 10/16 Put the steps of the assessment cycle in the right order! 1 Resp…" at bounding box center [853, 406] width 1370 height 757
click at [651, 286] on div "1" at bounding box center [672, 281] width 42 height 19
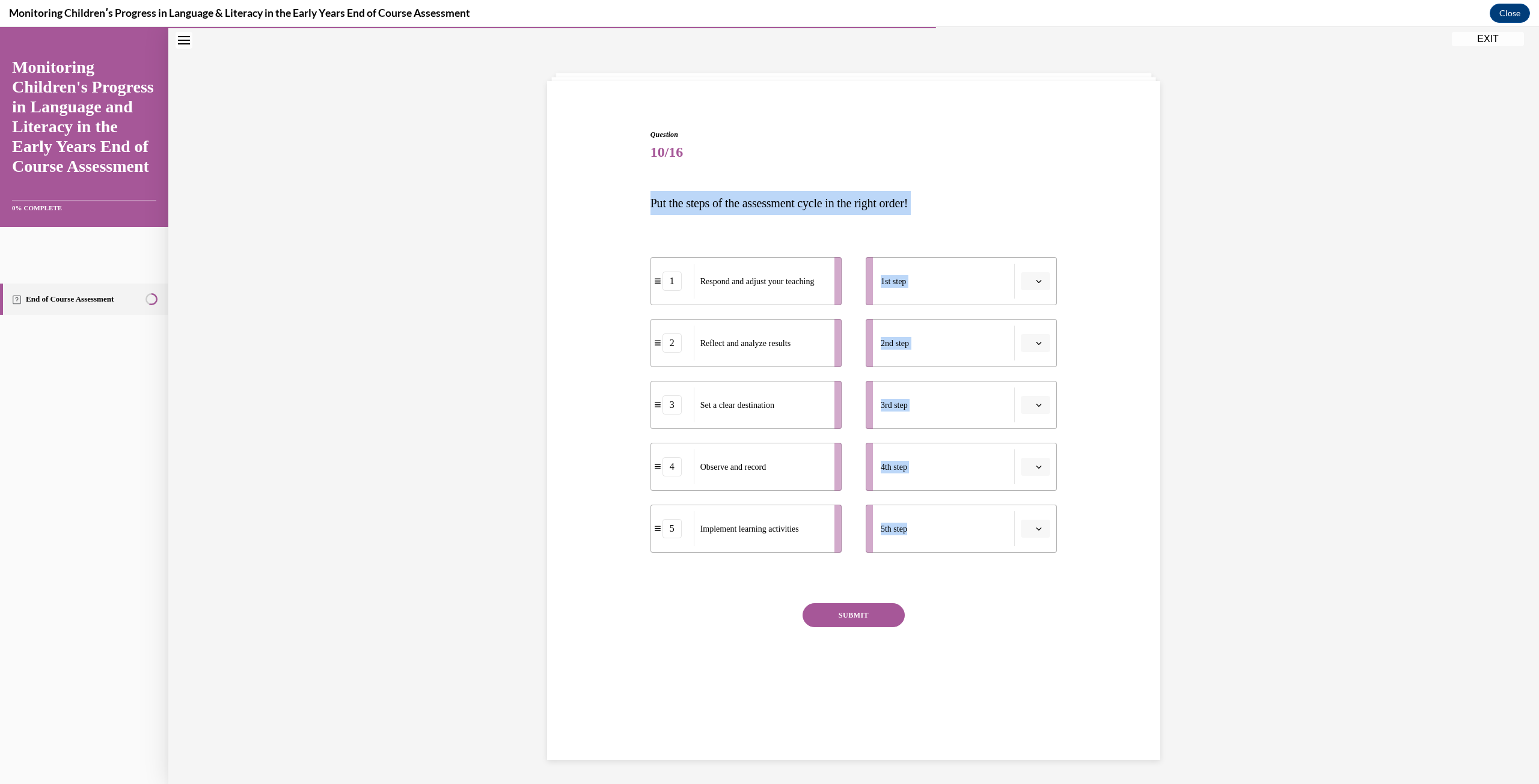
drag, startPoint x: 641, startPoint y: 196, endPoint x: 1091, endPoint y: 583, distance: 593.5
click at [1091, 583] on div "Question 10/16 Put the steps of the assessment cycle in the right order! 1 Resp…" at bounding box center [854, 397] width 619 height 608
copy div "Put the steps of the assessment cycle in the right order! 1 Respond and adjust …"
click at [703, 291] on div "Respond and adjust your teaching" at bounding box center [760, 281] width 133 height 35
click at [652, 595] on div "Question 10/16 Put the steps of the assessment cycle in the right order! 1 Resp…" at bounding box center [854, 415] width 407 height 572
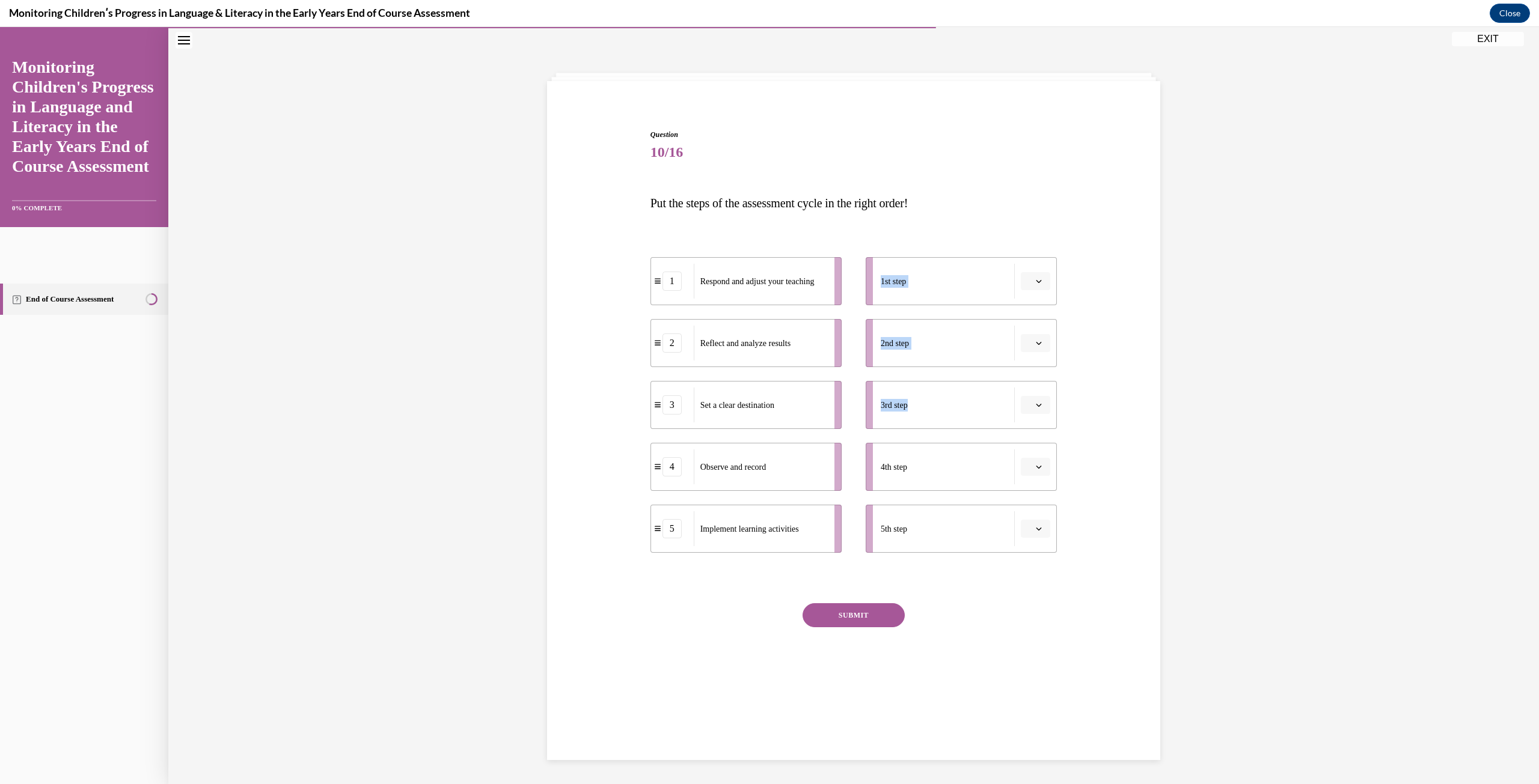
drag, startPoint x: 944, startPoint y: 403, endPoint x: 716, endPoint y: 470, distance: 237.6
click at [716, 470] on div "1 Respond and adjust your teaching 2 Reflect and analyze results 3 Set a clear …" at bounding box center [854, 393] width 407 height 319
click at [1036, 406] on icon "button" at bounding box center [1039, 405] width 6 height 3
click at [1030, 526] on div "4" at bounding box center [1029, 528] width 30 height 24
click at [663, 534] on div "5" at bounding box center [672, 529] width 19 height 19
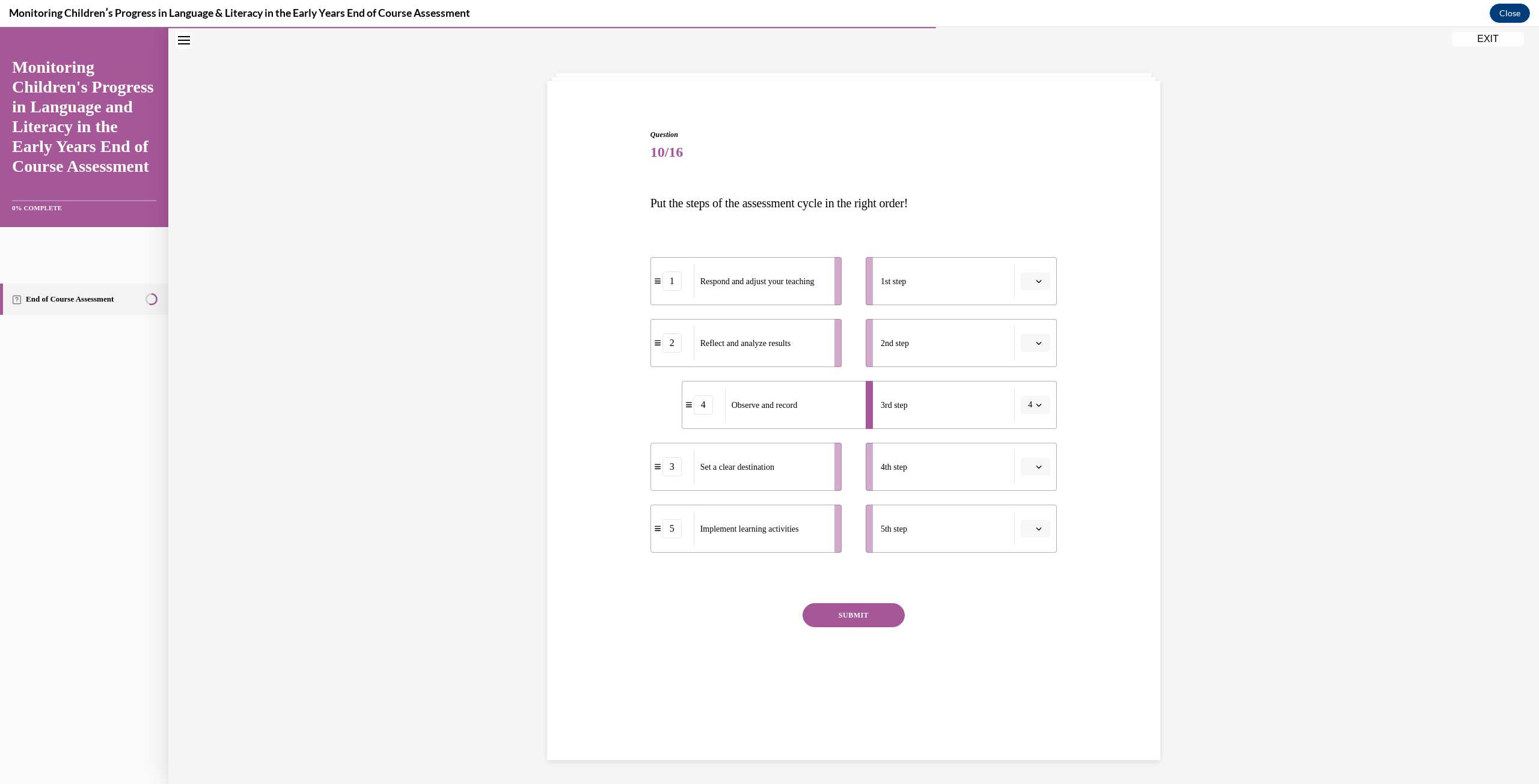
click at [1034, 527] on span "button" at bounding box center [1038, 528] width 8 height 8
click at [1037, 342] on span "button" at bounding box center [1038, 343] width 8 height 8
click at [1026, 482] on div "5" at bounding box center [1029, 490] width 30 height 24
click at [1141, 372] on div "Question 10/16 Put the steps of the assessment cycle in the right order! 1 Resp…" at bounding box center [854, 397] width 619 height 608
click at [1028, 278] on span "Please select an option" at bounding box center [1030, 281] width 4 height 12
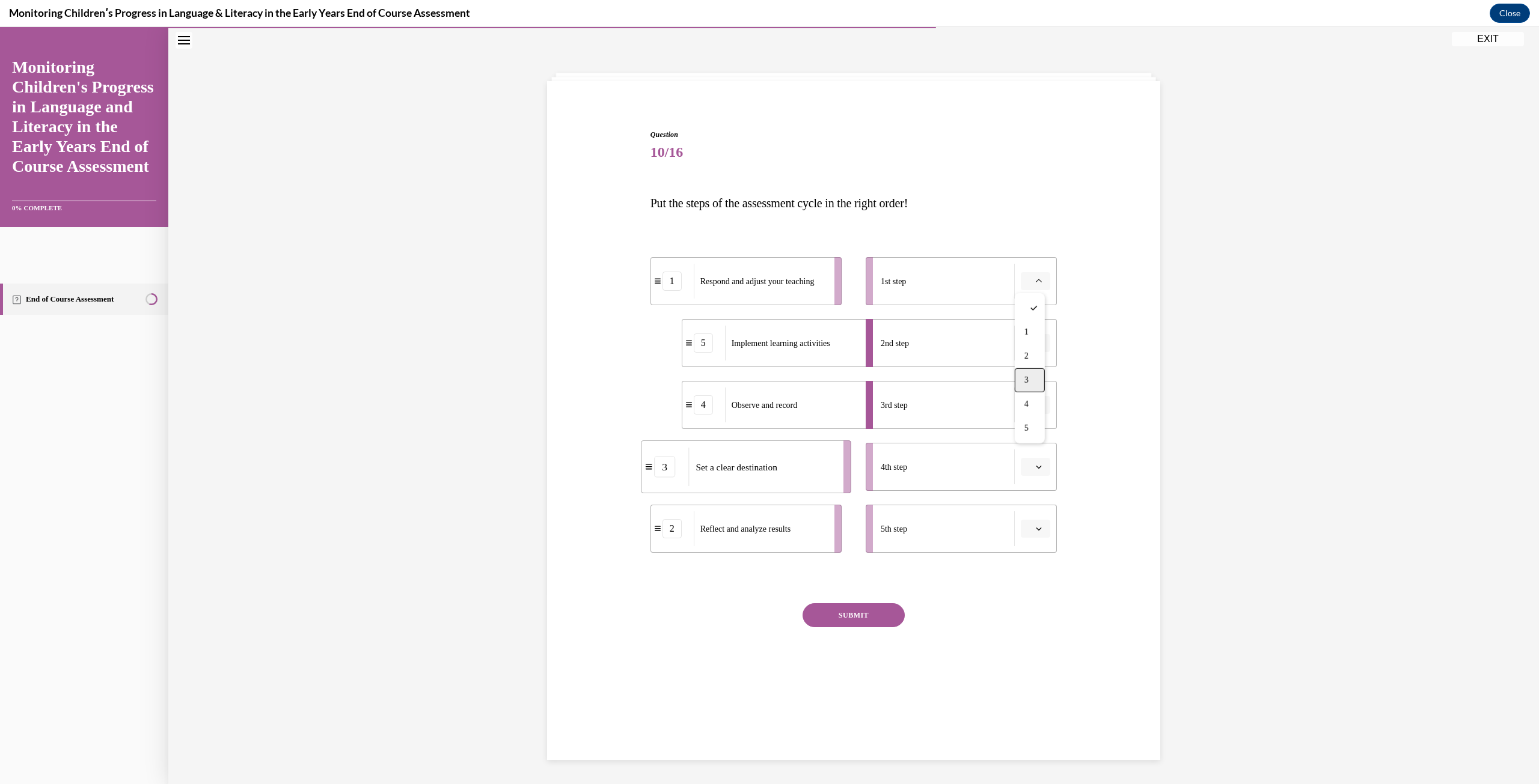
click at [1031, 373] on div "3" at bounding box center [1029, 380] width 30 height 24
click at [1120, 351] on div "Question 10/16 Put the steps of the assessment cycle in the right order! 3 Set …" at bounding box center [854, 397] width 619 height 608
click at [1042, 466] on button "button" at bounding box center [1035, 466] width 29 height 18
click at [1031, 534] on div "2" at bounding box center [1029, 542] width 30 height 24
click at [1037, 534] on button "button" at bounding box center [1035, 529] width 29 height 18
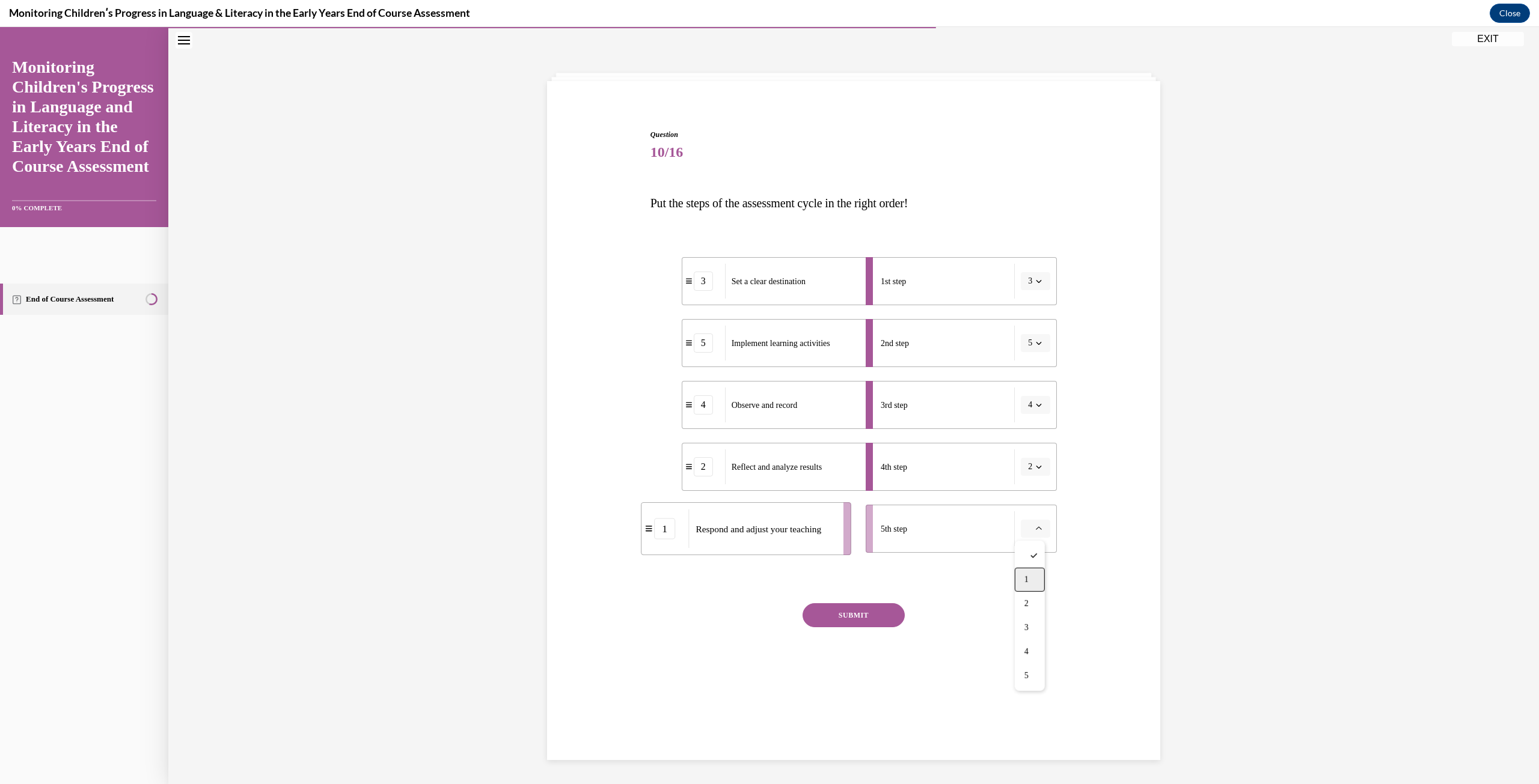
click at [1027, 579] on span "1" at bounding box center [1026, 579] width 4 height 10
click at [869, 616] on button "SUBMIT" at bounding box center [853, 615] width 102 height 24
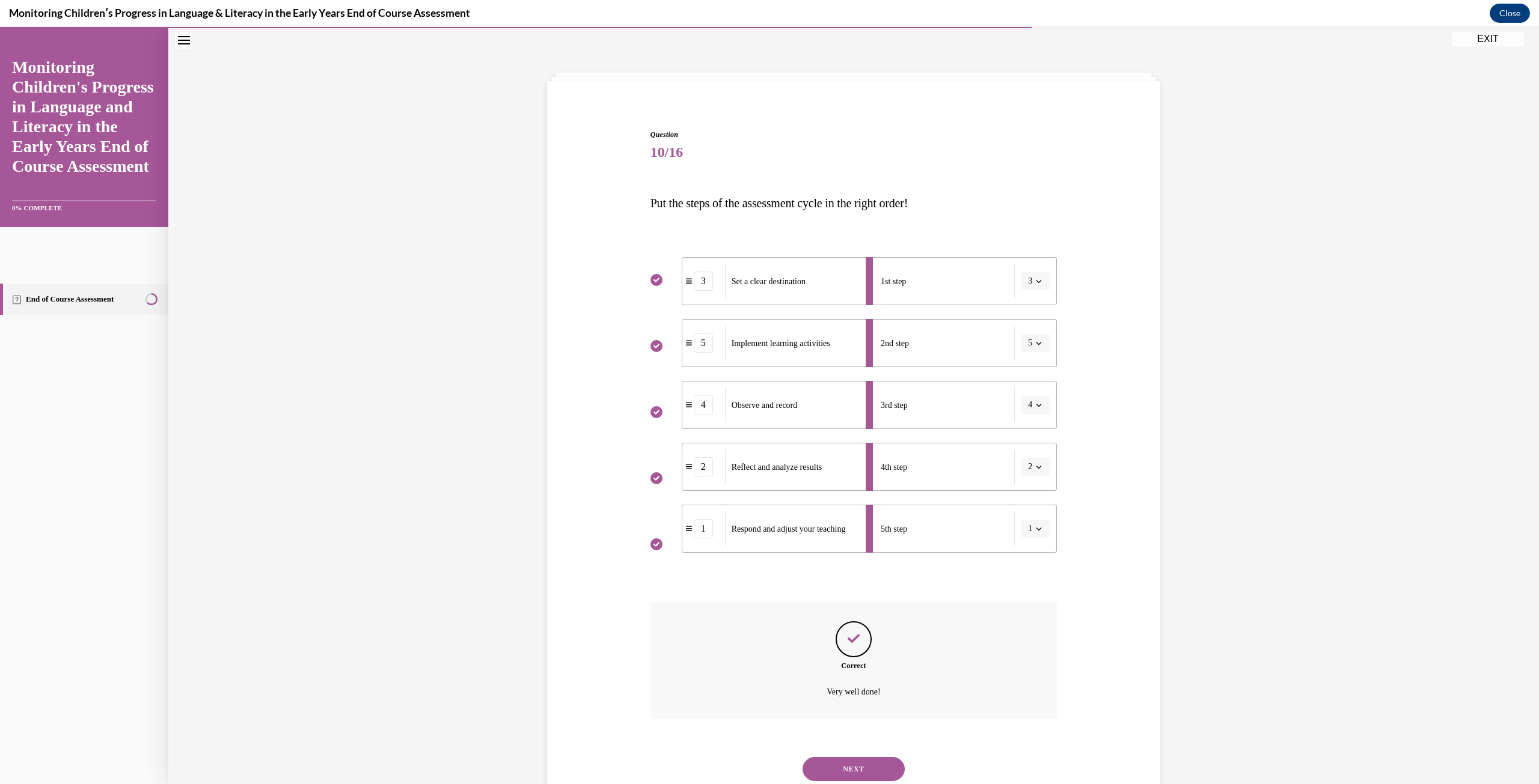
scroll to position [77, 0]
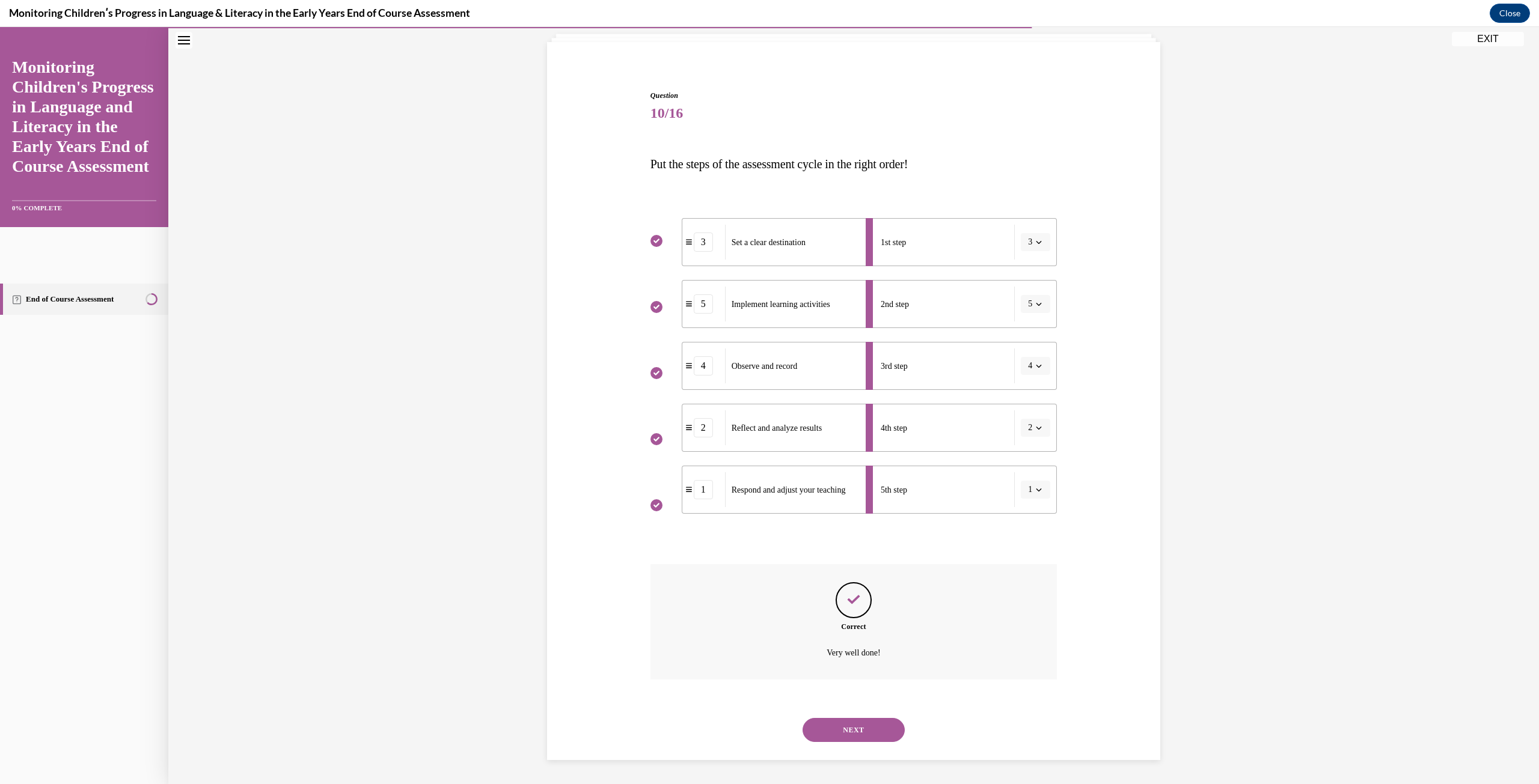
click at [848, 721] on button "NEXT" at bounding box center [853, 730] width 102 height 24
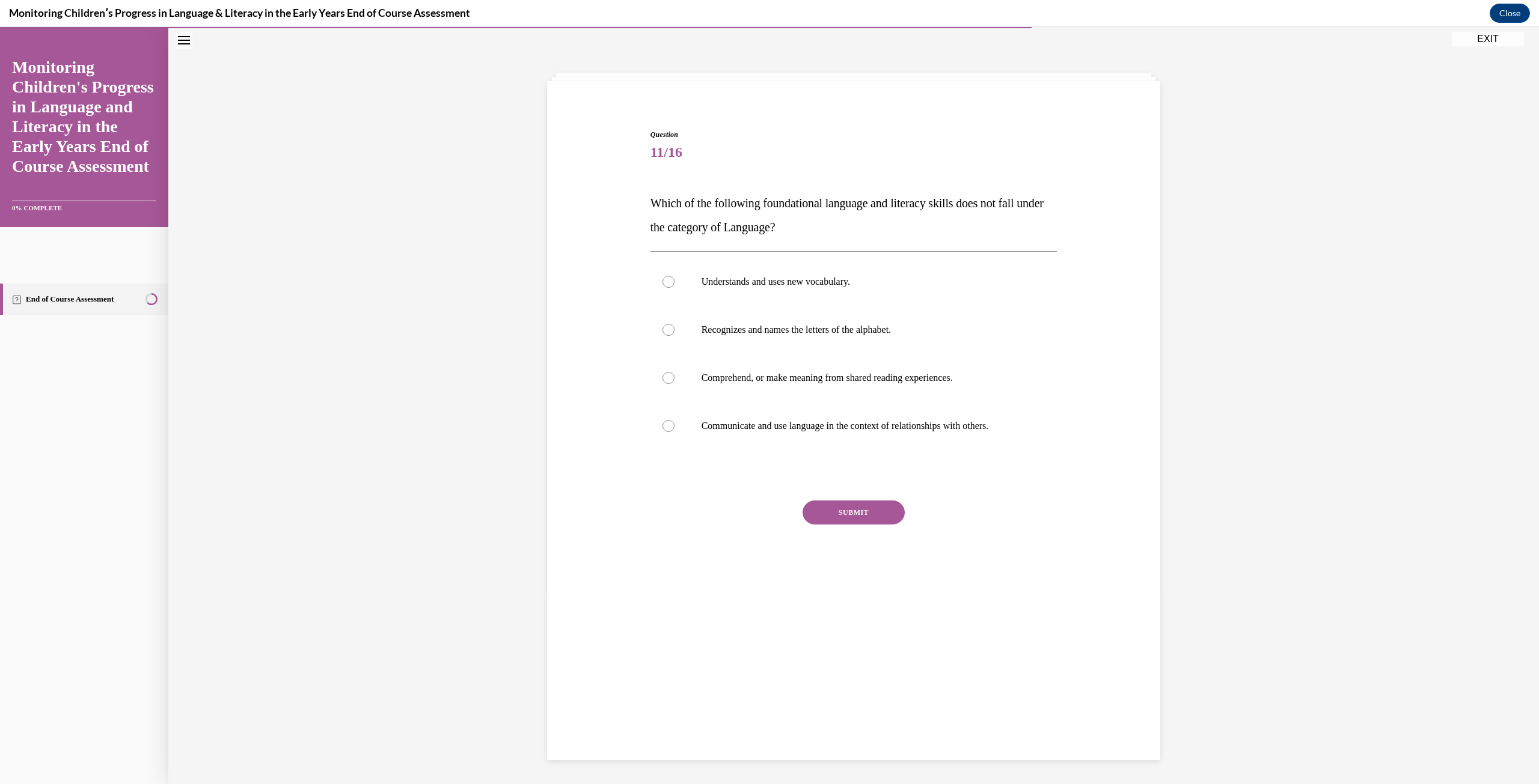
scroll to position [38, 0]
drag, startPoint x: 641, startPoint y: 204, endPoint x: 1107, endPoint y: 419, distance: 513.2
click at [1107, 419] on div "Question 11/16 Which of the following foundational language and literacy skills…" at bounding box center [854, 346] width 619 height 506
click at [674, 330] on label "Recognizes and names the letters of the alphabet." at bounding box center [854, 330] width 407 height 48
click at [674, 330] on input "Recognizes and names the letters of the alphabet." at bounding box center [668, 330] width 12 height 12
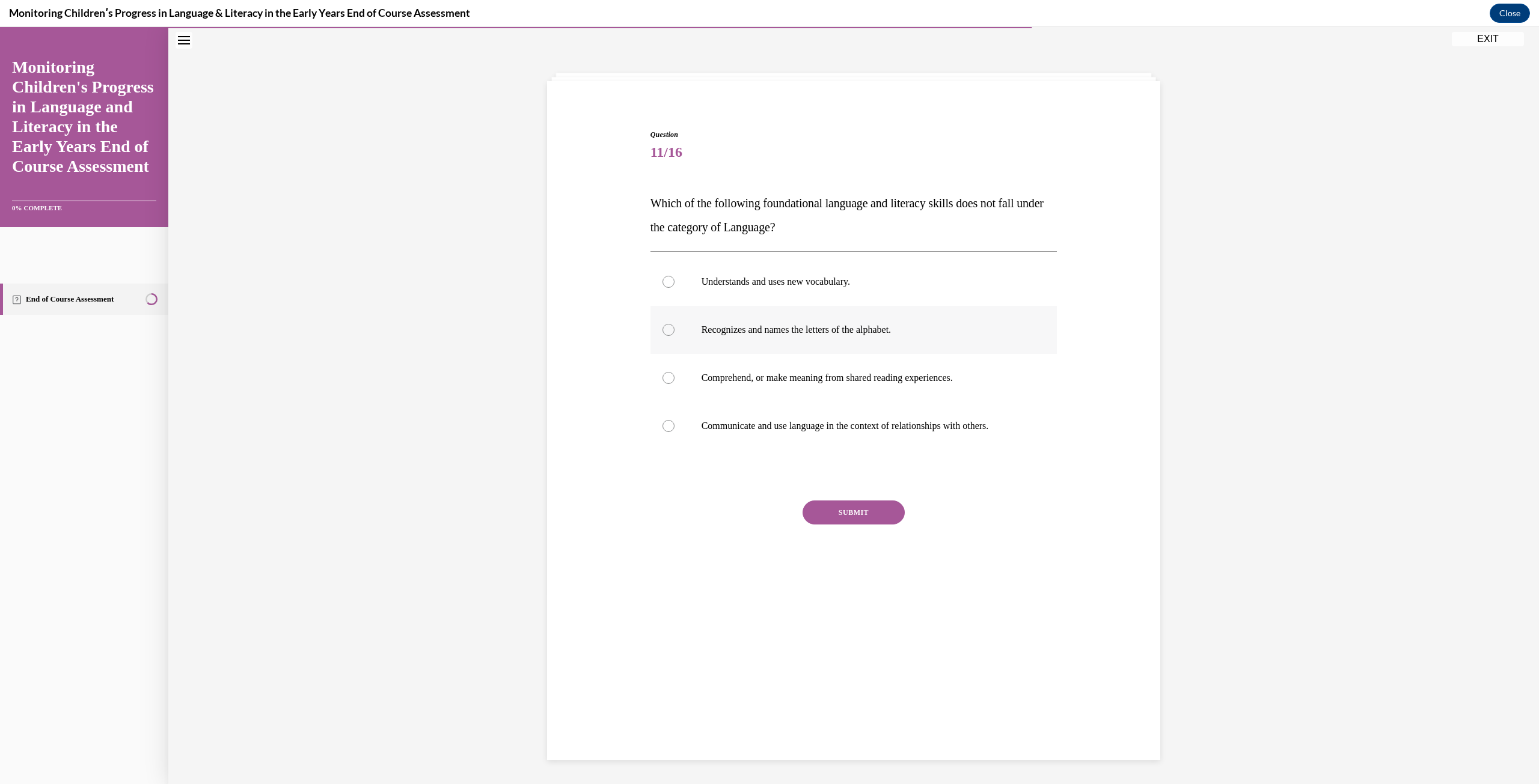
radio input "true"
click at [881, 522] on button "SUBMIT" at bounding box center [853, 513] width 102 height 24
click at [848, 659] on button "NEXT" at bounding box center [853, 666] width 102 height 24
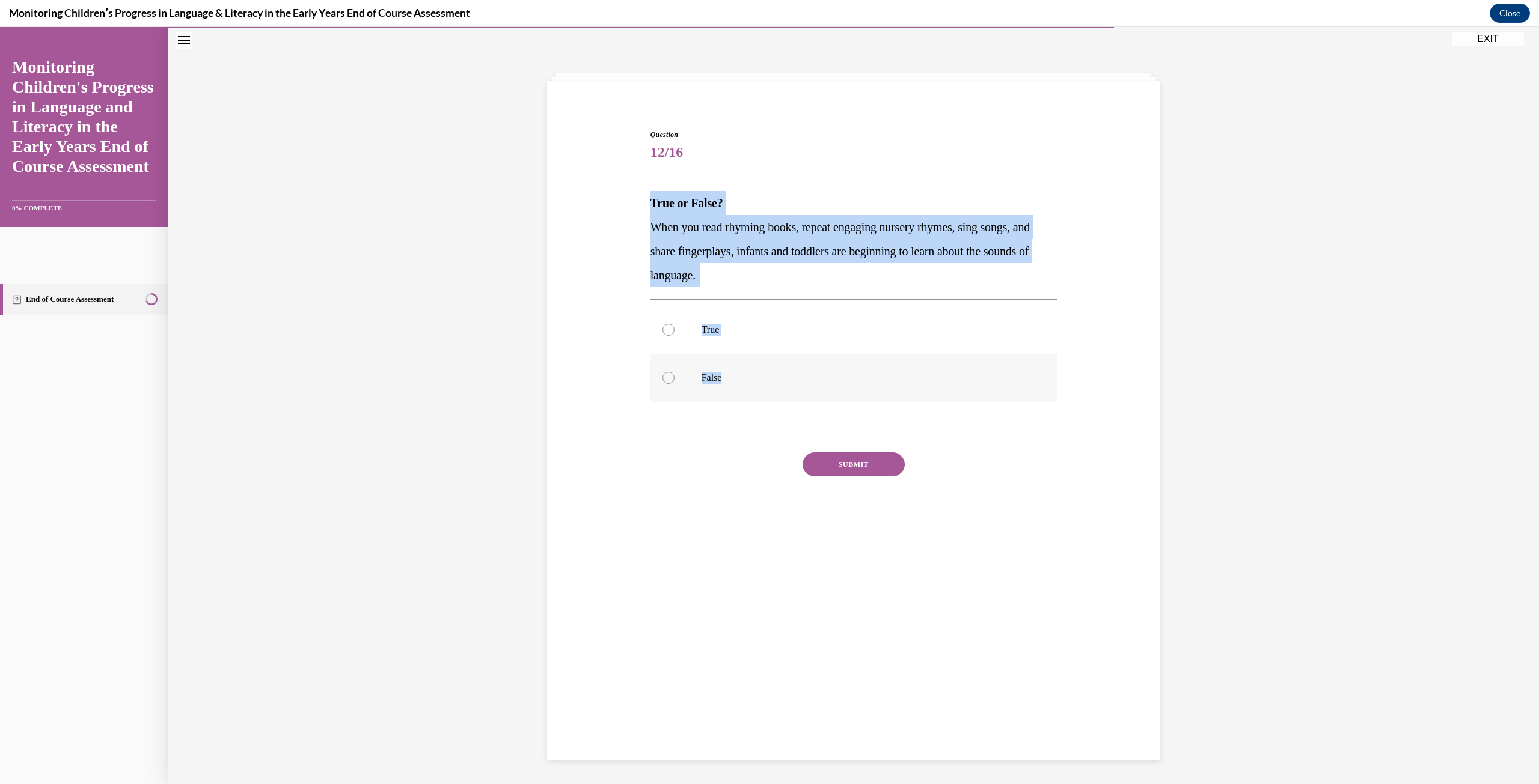
drag, startPoint x: 662, startPoint y: 211, endPoint x: 833, endPoint y: 363, distance: 228.8
click at [833, 363] on div "Question 12/16 True or False? When you read rhyming books, repeat engaging nurs…" at bounding box center [854, 322] width 619 height 458
click at [731, 335] on p "True" at bounding box center [864, 330] width 326 height 12
click at [674, 335] on input "True" at bounding box center [668, 330] width 12 height 12
radio input "true"
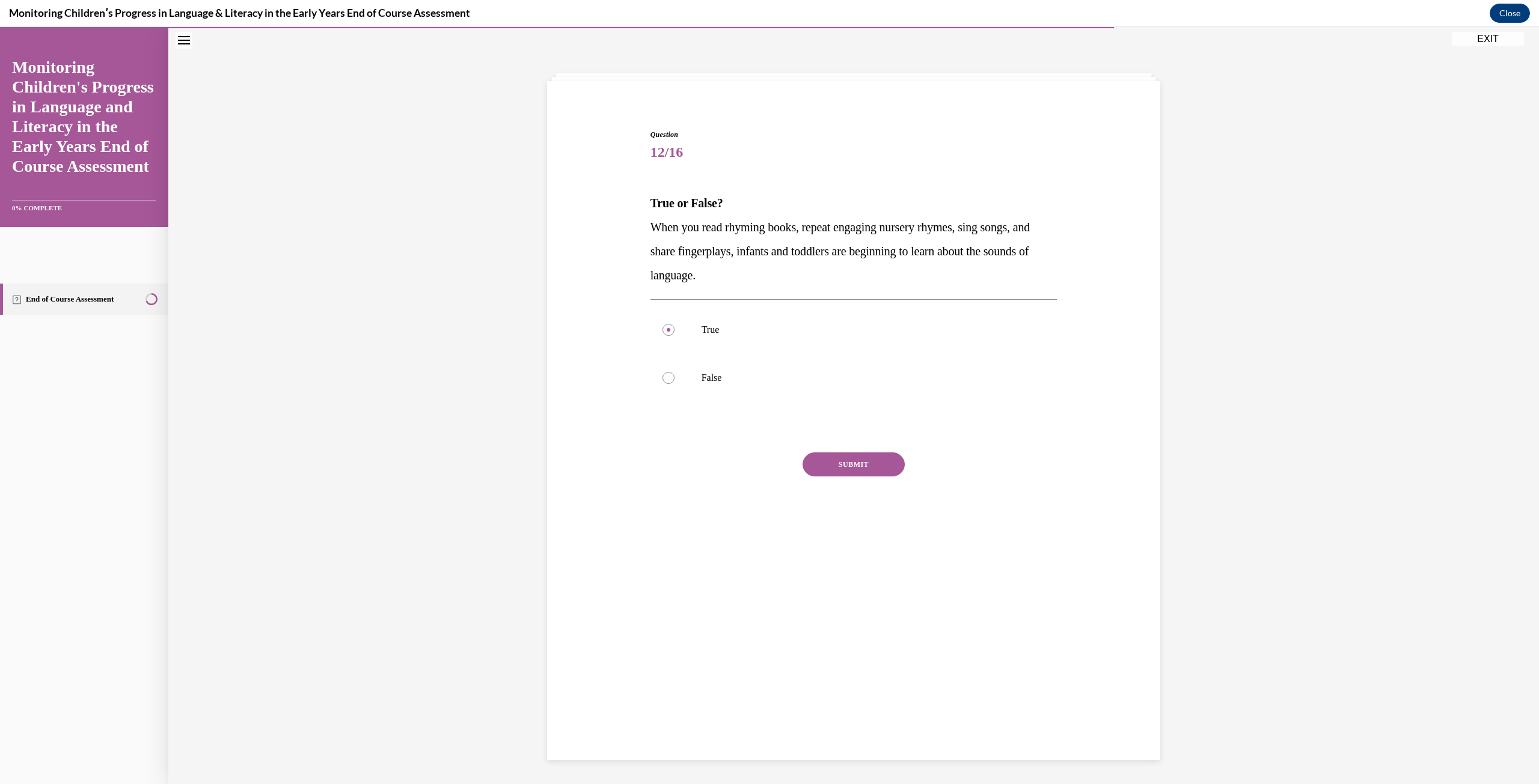
click at [856, 474] on button "SUBMIT" at bounding box center [853, 465] width 102 height 24
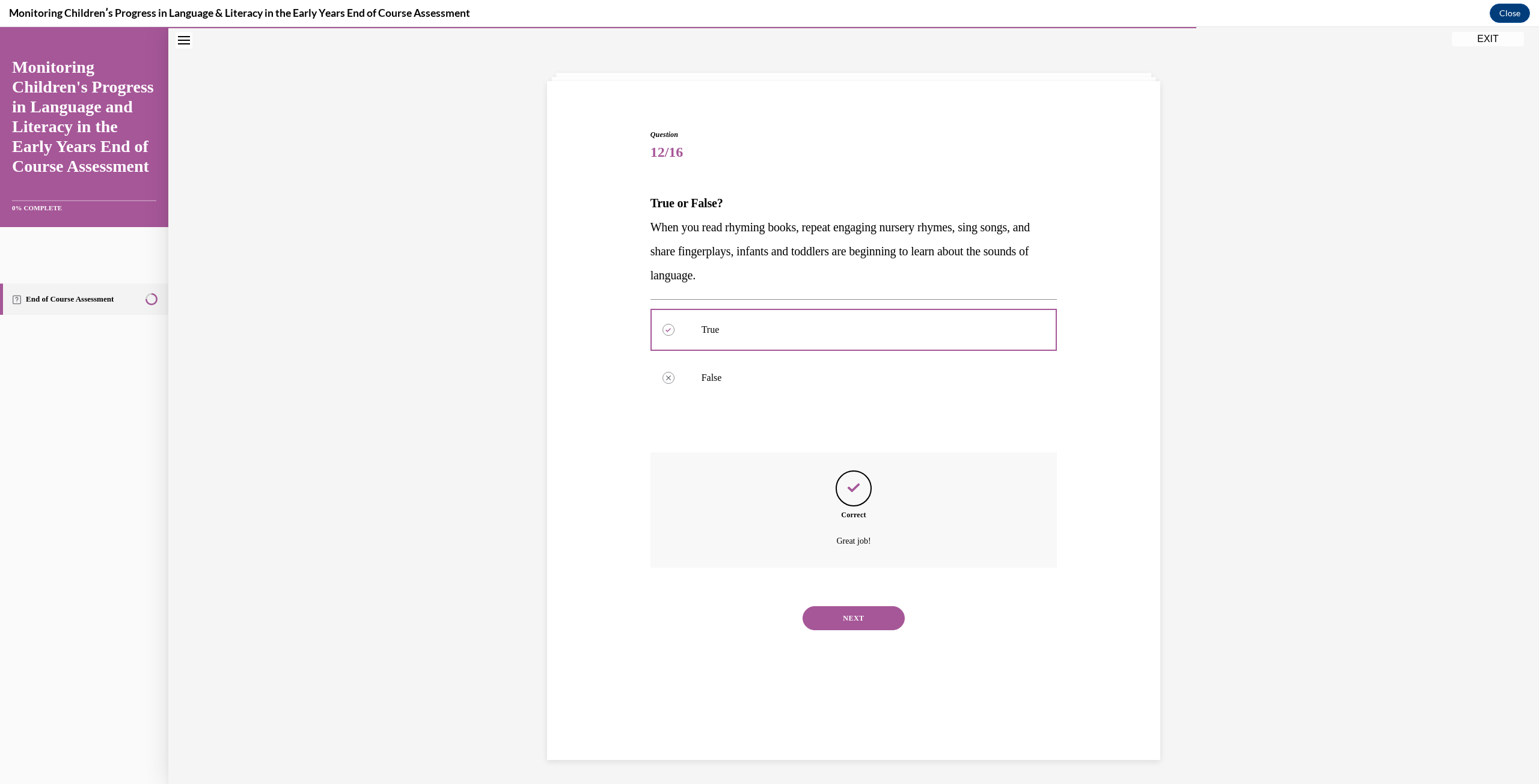
click at [858, 623] on button "NEXT" at bounding box center [853, 618] width 102 height 24
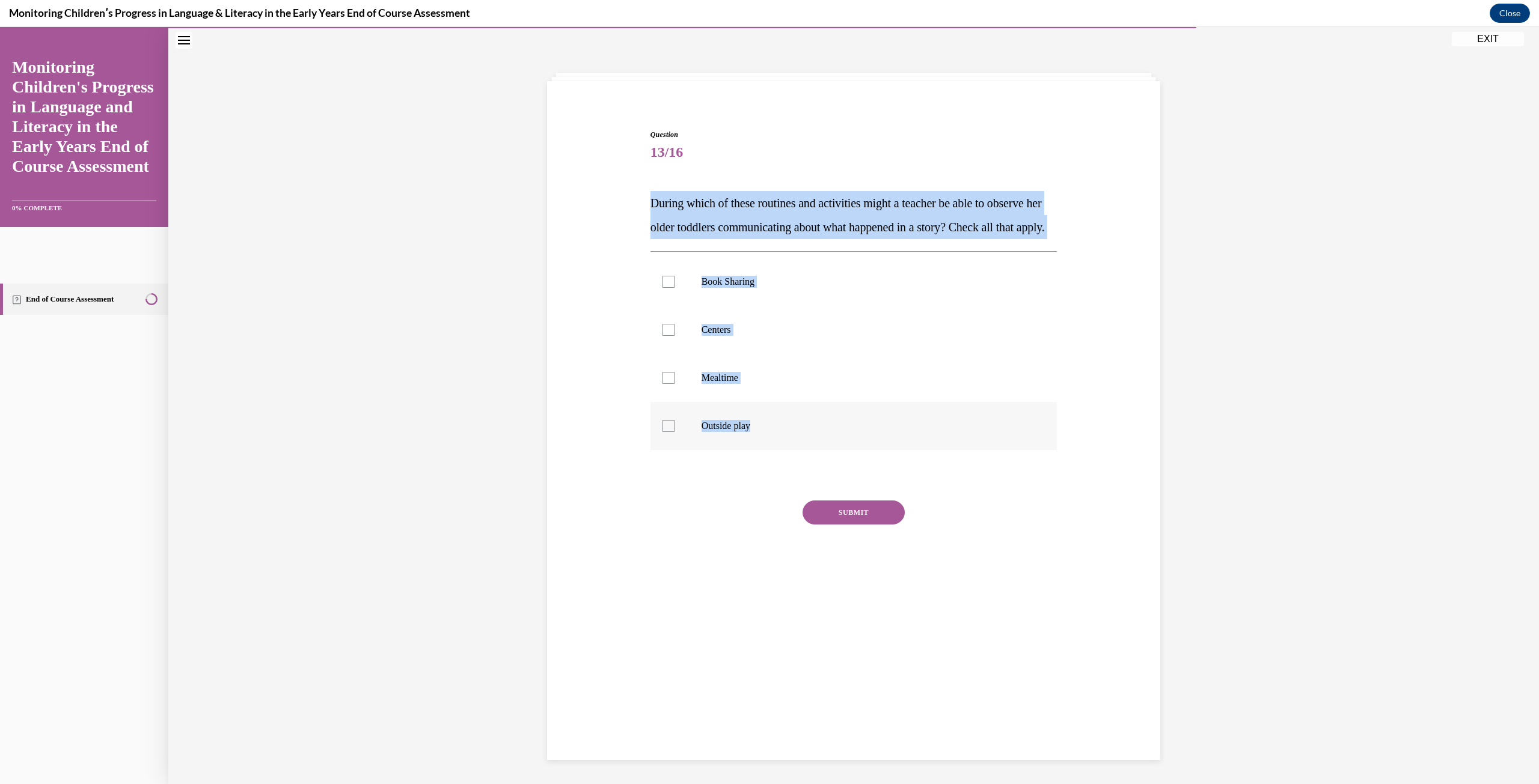
drag, startPoint x: 620, startPoint y: 208, endPoint x: 1018, endPoint y: 463, distance: 472.7
click at [1018, 463] on div "Question 13/16 During which of these routines and activities might a teacher be…" at bounding box center [854, 346] width 619 height 506
click at [760, 288] on p "Book Sharing" at bounding box center [864, 281] width 326 height 12
click at [674, 288] on input "Book Sharing" at bounding box center [668, 281] width 12 height 12
checkbox input "true"
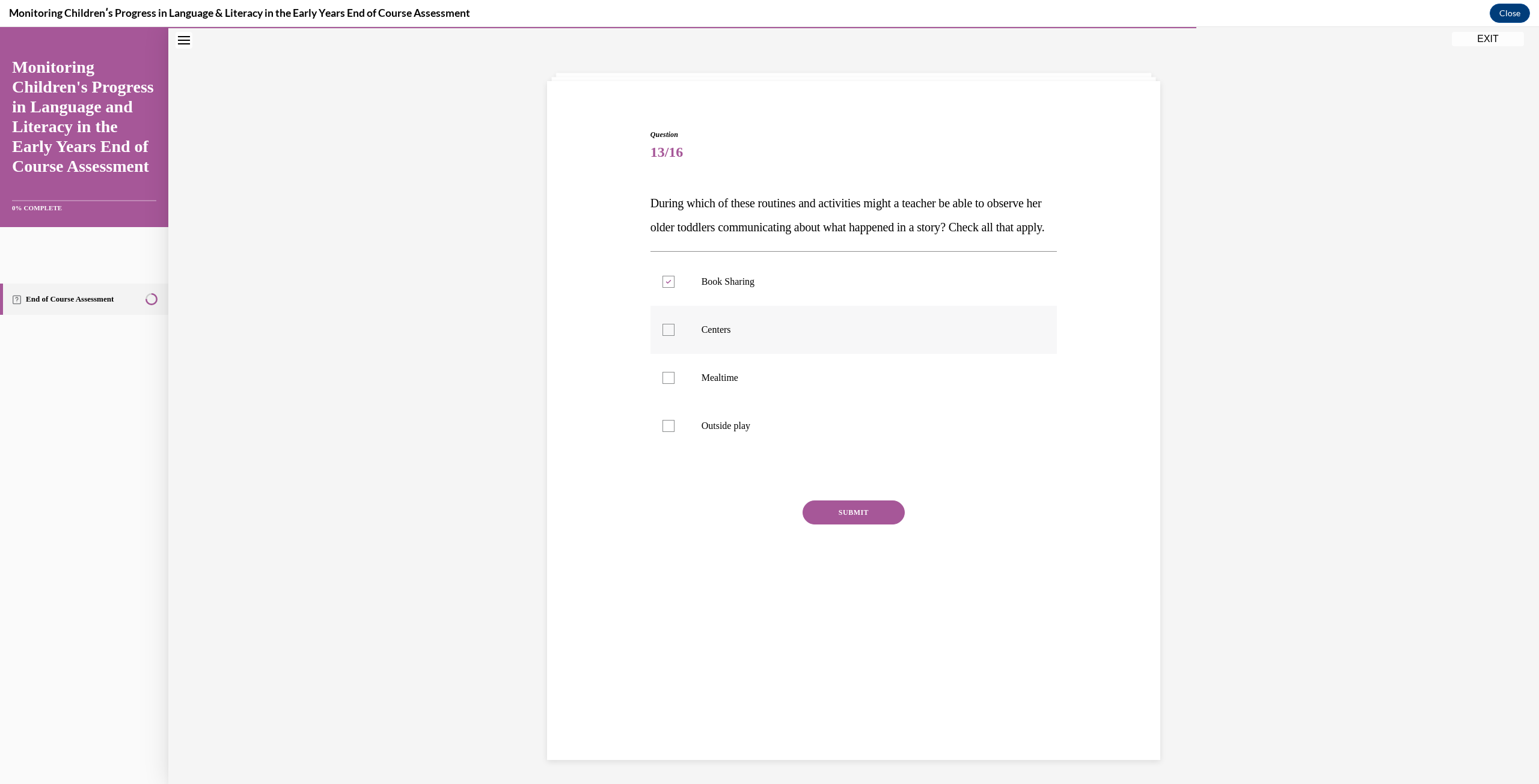
click at [762, 336] on p "Centers" at bounding box center [864, 330] width 326 height 12
click at [674, 336] on input "Centers" at bounding box center [668, 330] width 12 height 12
checkbox input "true"
click at [753, 384] on p "Mealtime" at bounding box center [864, 378] width 326 height 12
click at [674, 384] on input "Mealtime" at bounding box center [668, 378] width 12 height 12
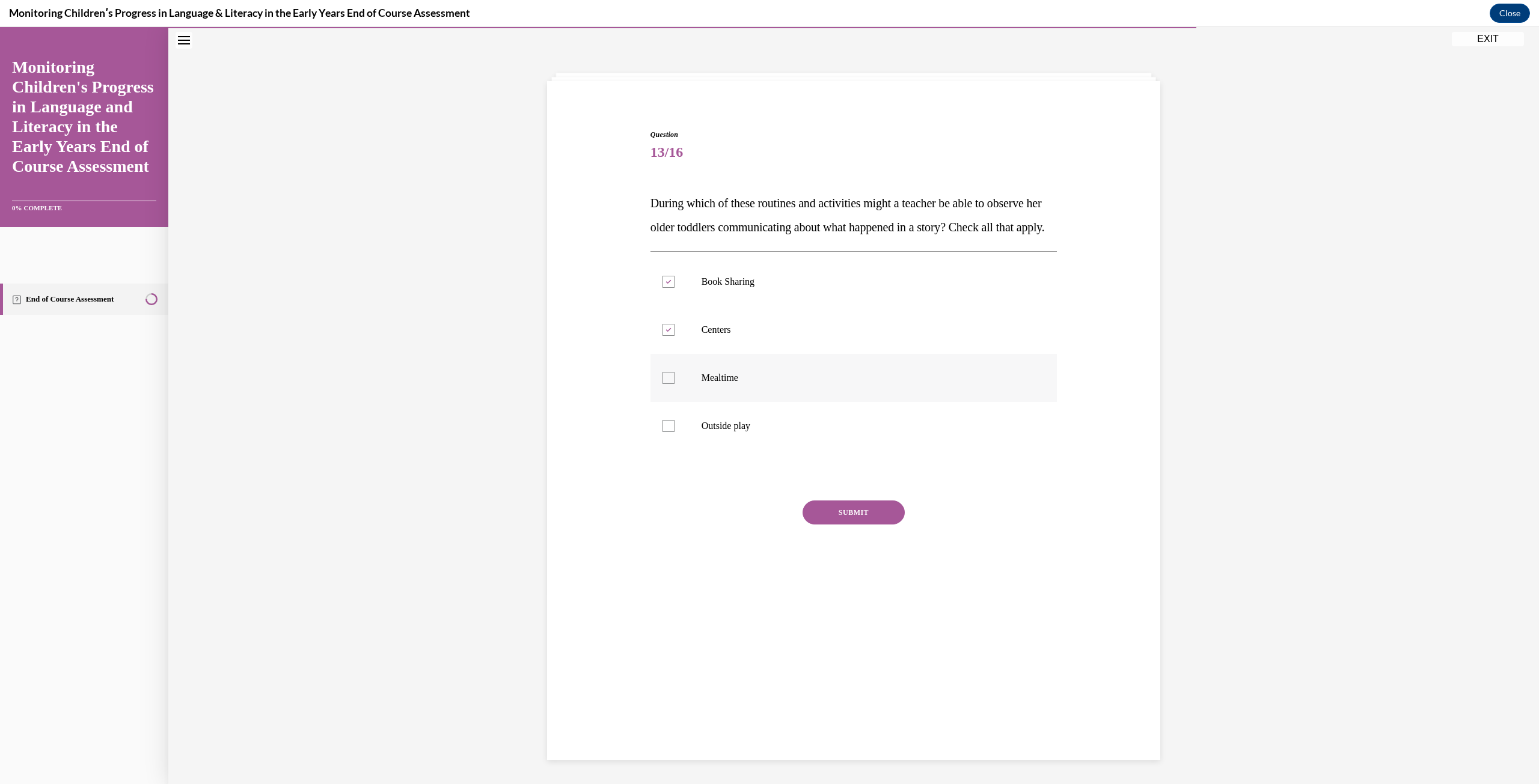
checkbox input "true"
click at [772, 450] on label "Outside play" at bounding box center [854, 426] width 407 height 48
click at [674, 432] on input "Outside play" at bounding box center [668, 426] width 12 height 12
checkbox input "true"
click at [845, 524] on button "SUBMIT" at bounding box center [853, 513] width 102 height 24
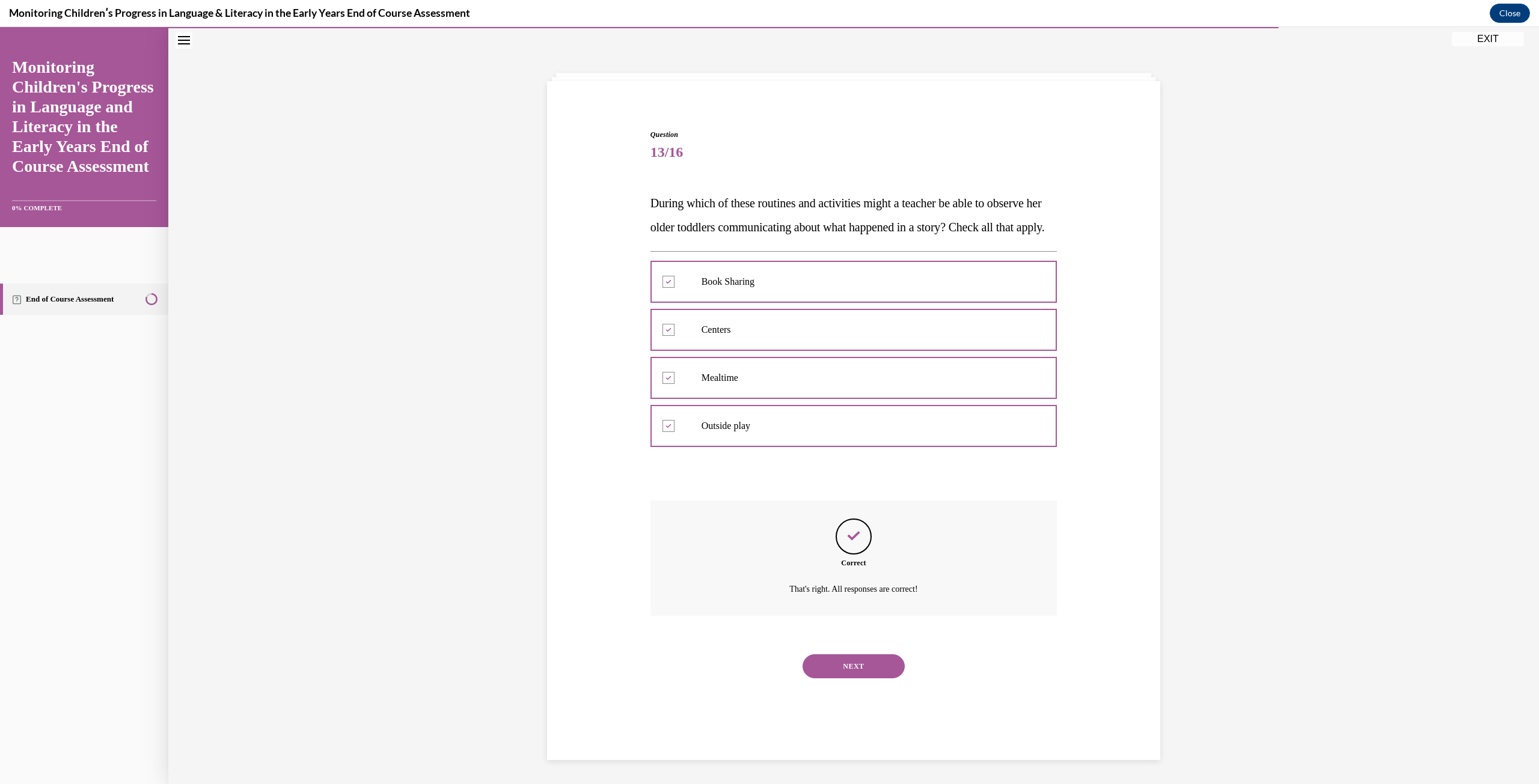
click at [891, 678] on button "NEXT" at bounding box center [853, 666] width 102 height 24
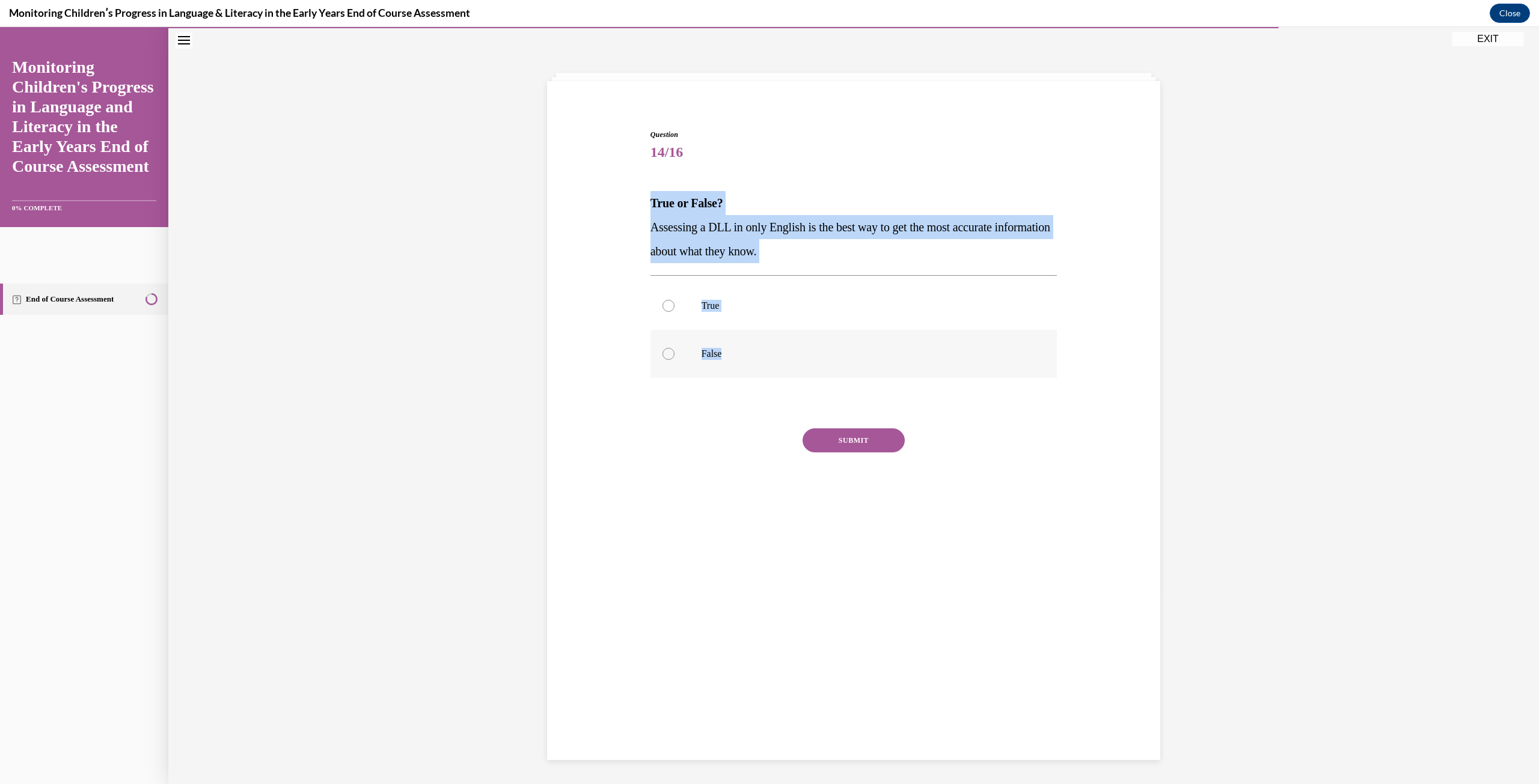
drag, startPoint x: 633, startPoint y: 179, endPoint x: 824, endPoint y: 372, distance: 271.5
click at [824, 372] on div "Question 14/16 True or False? Assessing a DLL in only English is the best way t…" at bounding box center [854, 310] width 619 height 434
click at [695, 363] on label "False" at bounding box center [854, 354] width 407 height 48
click at [674, 360] on input "False" at bounding box center [668, 354] width 12 height 12
radio input "true"
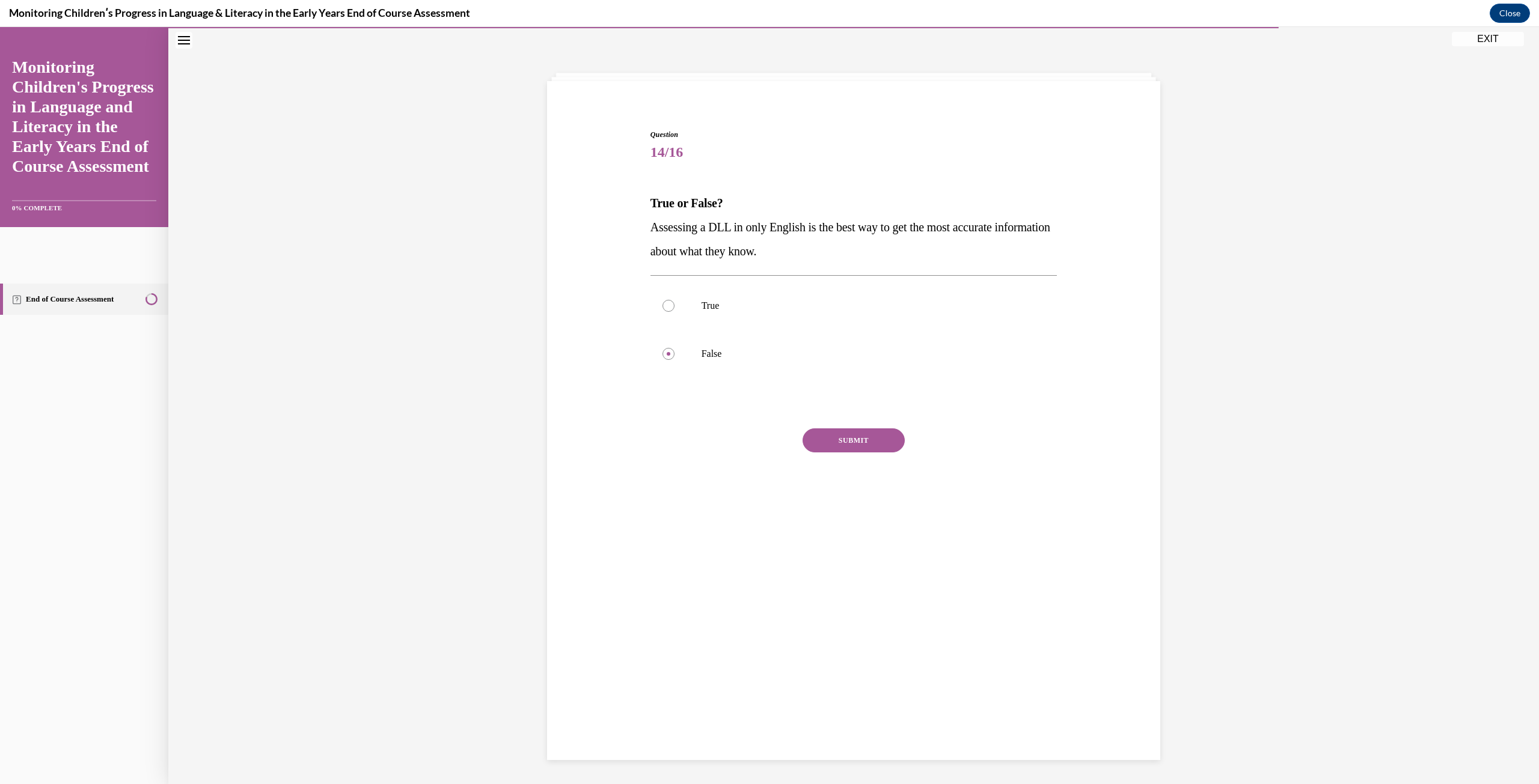
click at [857, 436] on button "SUBMIT" at bounding box center [853, 440] width 102 height 24
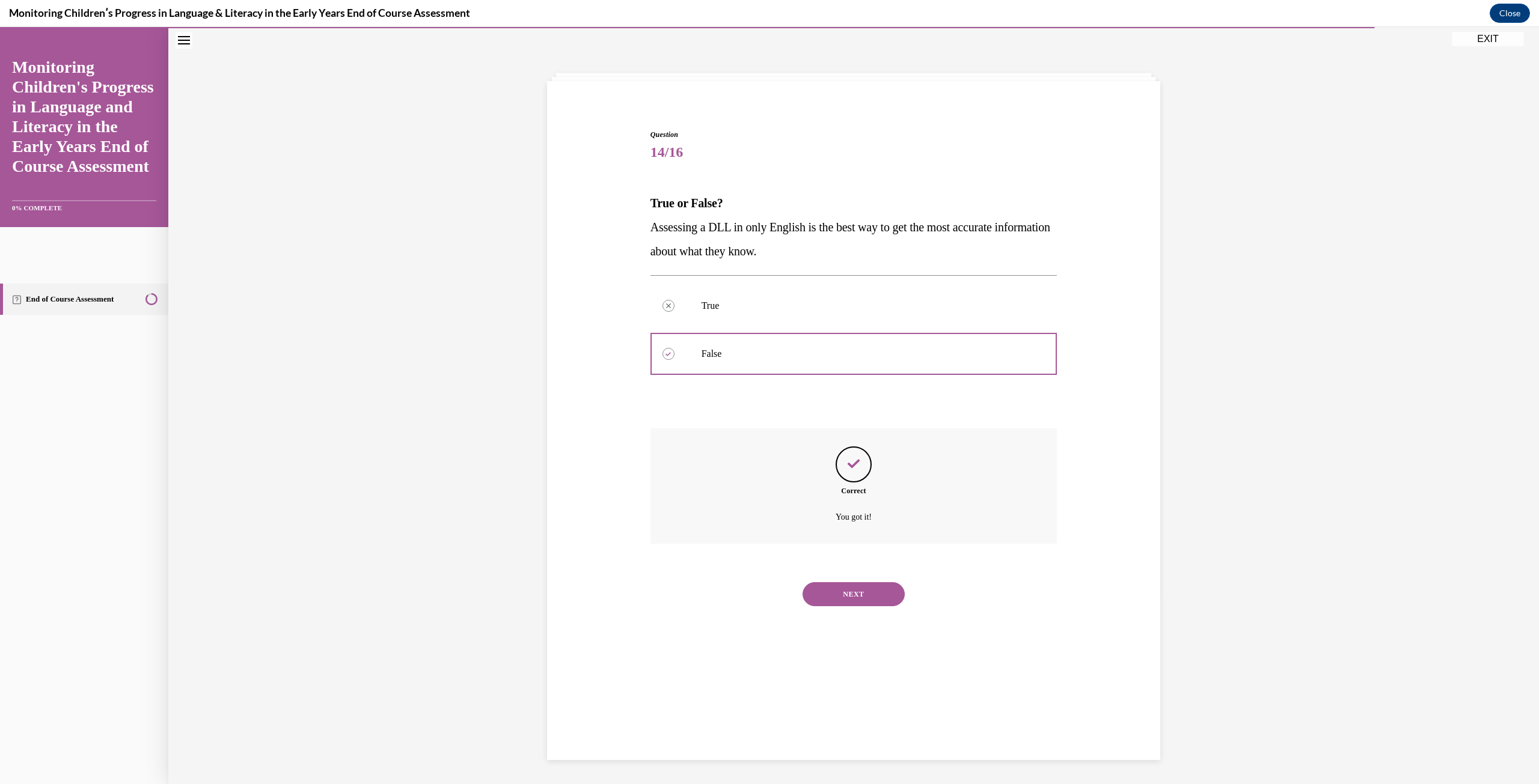
click at [854, 598] on button "NEXT" at bounding box center [853, 594] width 102 height 24
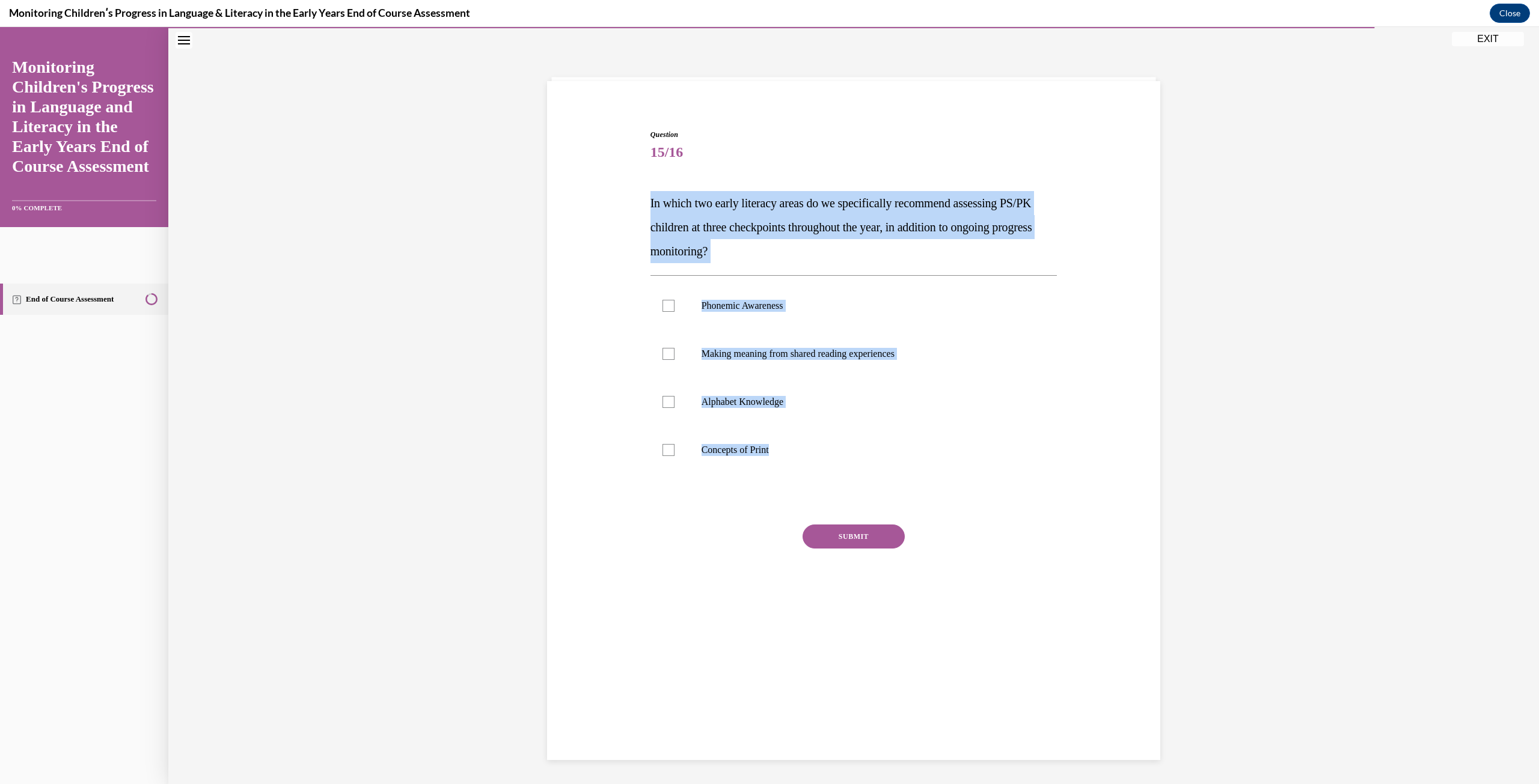
drag, startPoint x: 636, startPoint y: 199, endPoint x: 893, endPoint y: 475, distance: 377.1
click at [893, 475] on div "Question 15/16 In which two early literacy areas do we specifically recommend a…" at bounding box center [854, 358] width 619 height 530
click at [754, 308] on p "Phonemic Awareness" at bounding box center [864, 305] width 326 height 12
click at [674, 308] on input "Phonemic Awareness" at bounding box center [668, 305] width 12 height 12
checkbox input "true"
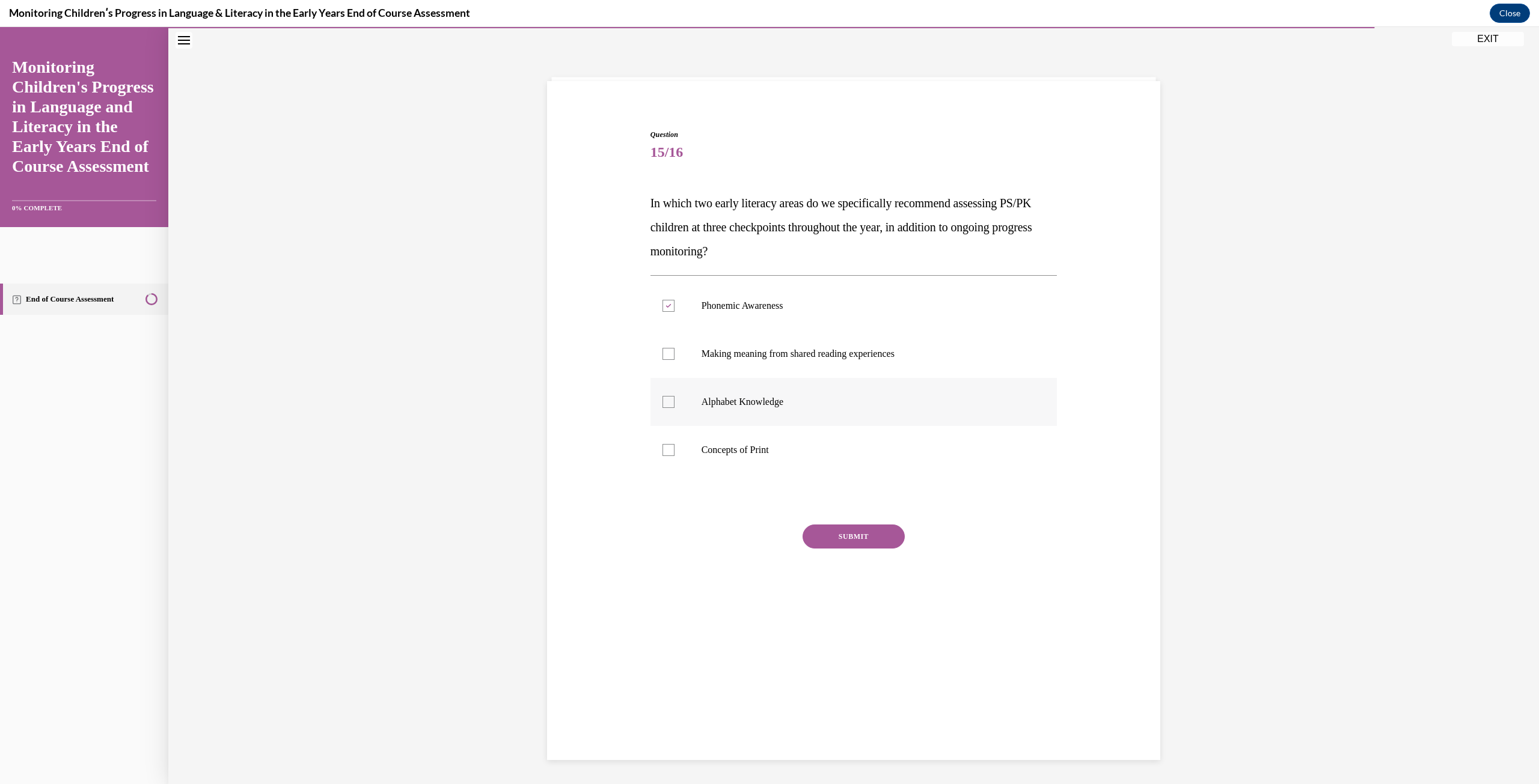
click at [754, 408] on label "Alphabet Knowledge" at bounding box center [854, 402] width 407 height 48
click at [674, 408] on input "Alphabet Knowledge" at bounding box center [668, 402] width 12 height 12
checkbox input "true"
click at [838, 536] on button "SUBMIT" at bounding box center [853, 536] width 102 height 24
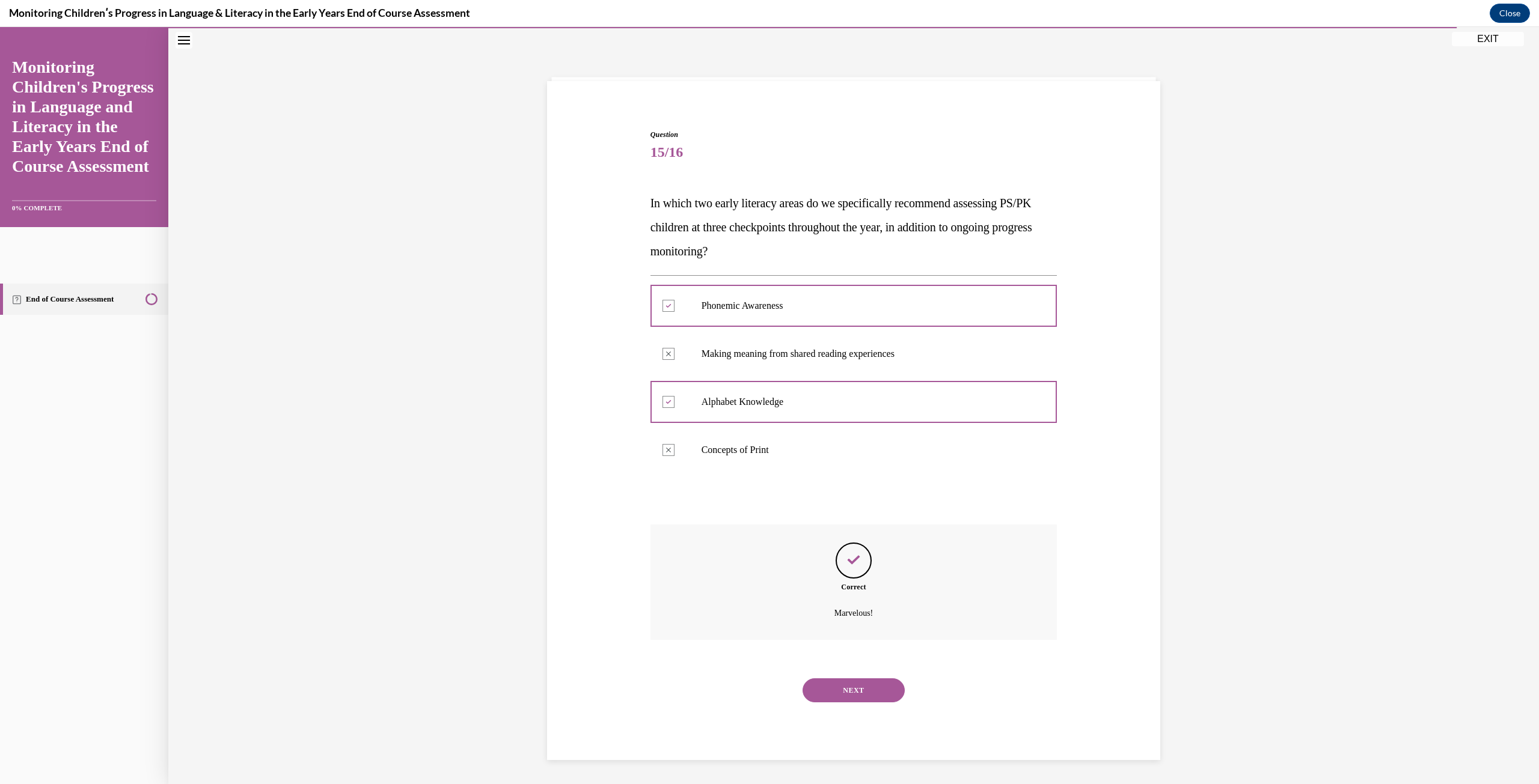
click at [877, 696] on button "NEXT" at bounding box center [853, 690] width 102 height 24
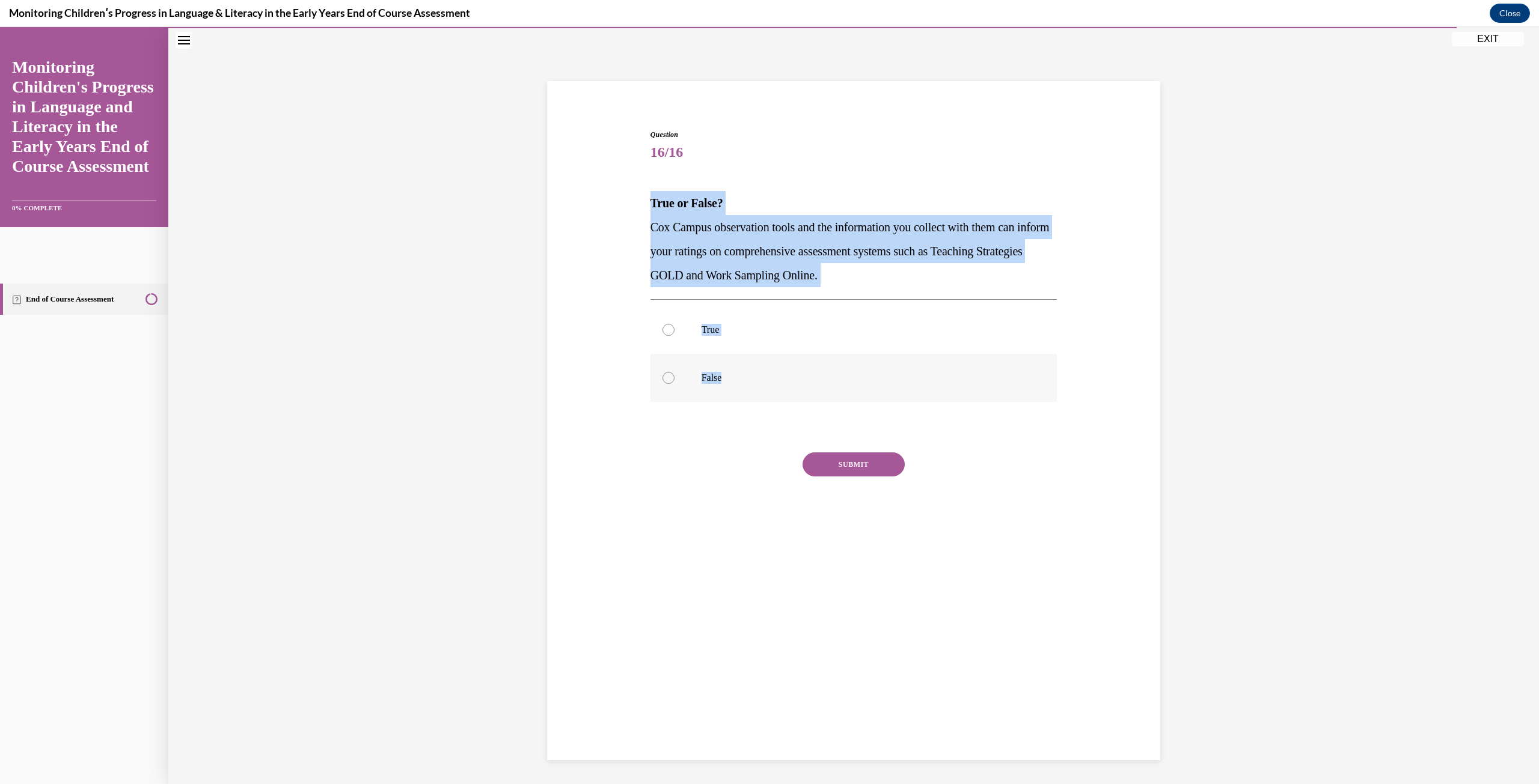
drag, startPoint x: 638, startPoint y: 198, endPoint x: 830, endPoint y: 394, distance: 274.4
click at [830, 394] on div "Question 16/16 True or False? Cox Campus observation tools and the information …" at bounding box center [854, 322] width 619 height 458
click at [651, 336] on label "True" at bounding box center [854, 330] width 407 height 48
click at [663, 336] on input "True" at bounding box center [668, 330] width 12 height 12
radio input "true"
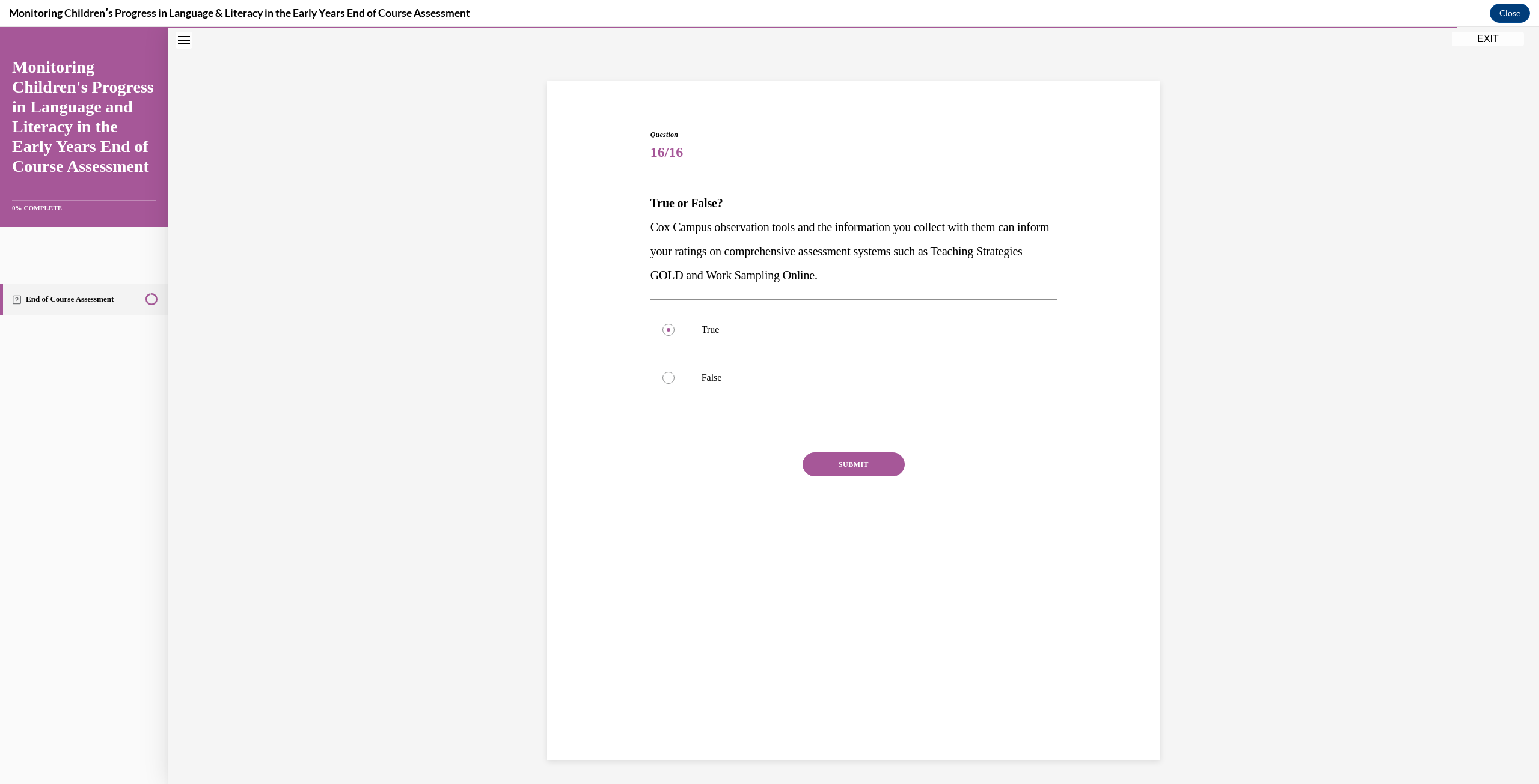
click at [895, 470] on button "SUBMIT" at bounding box center [853, 465] width 102 height 24
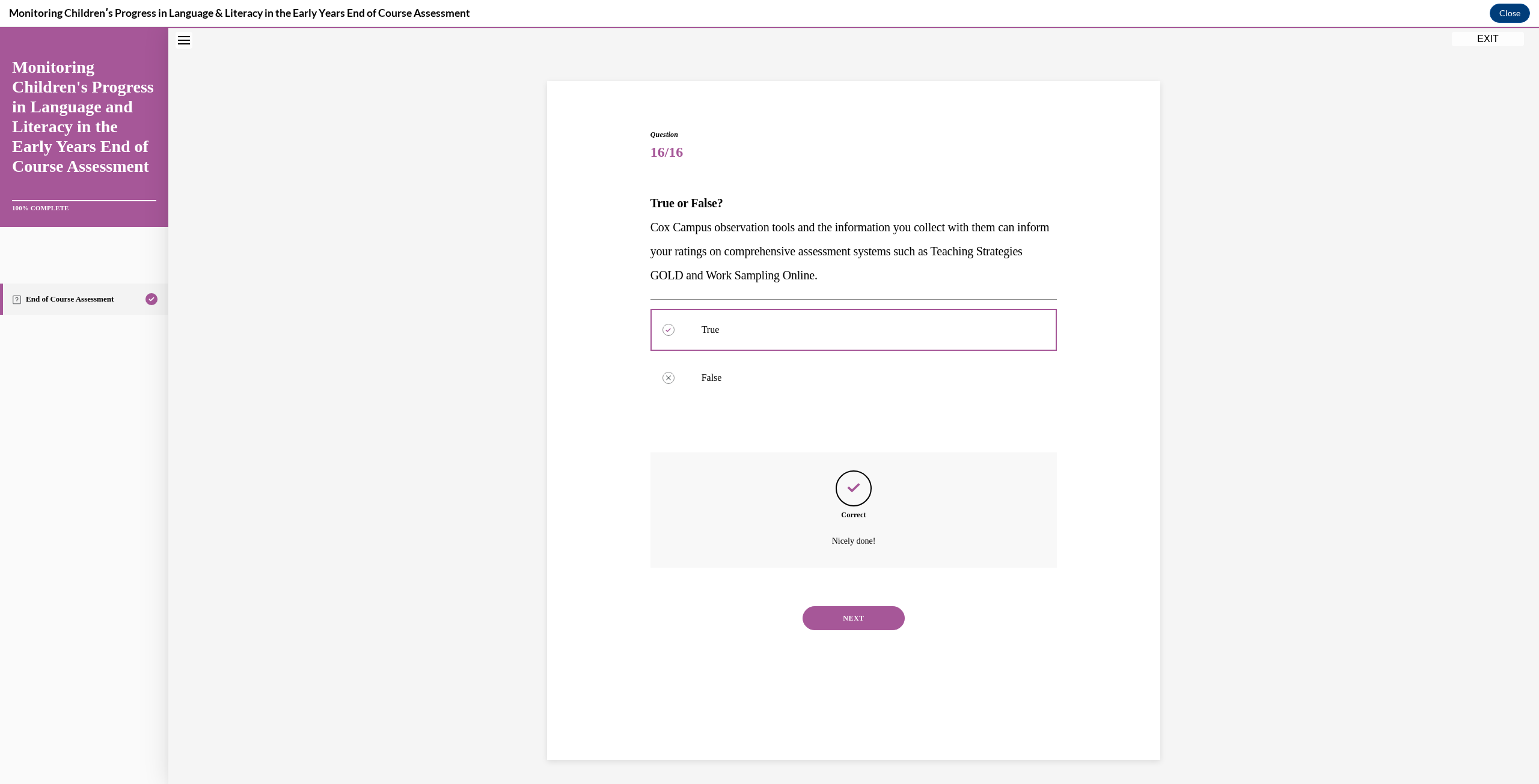
click at [809, 615] on button "NEXT" at bounding box center [853, 618] width 102 height 24
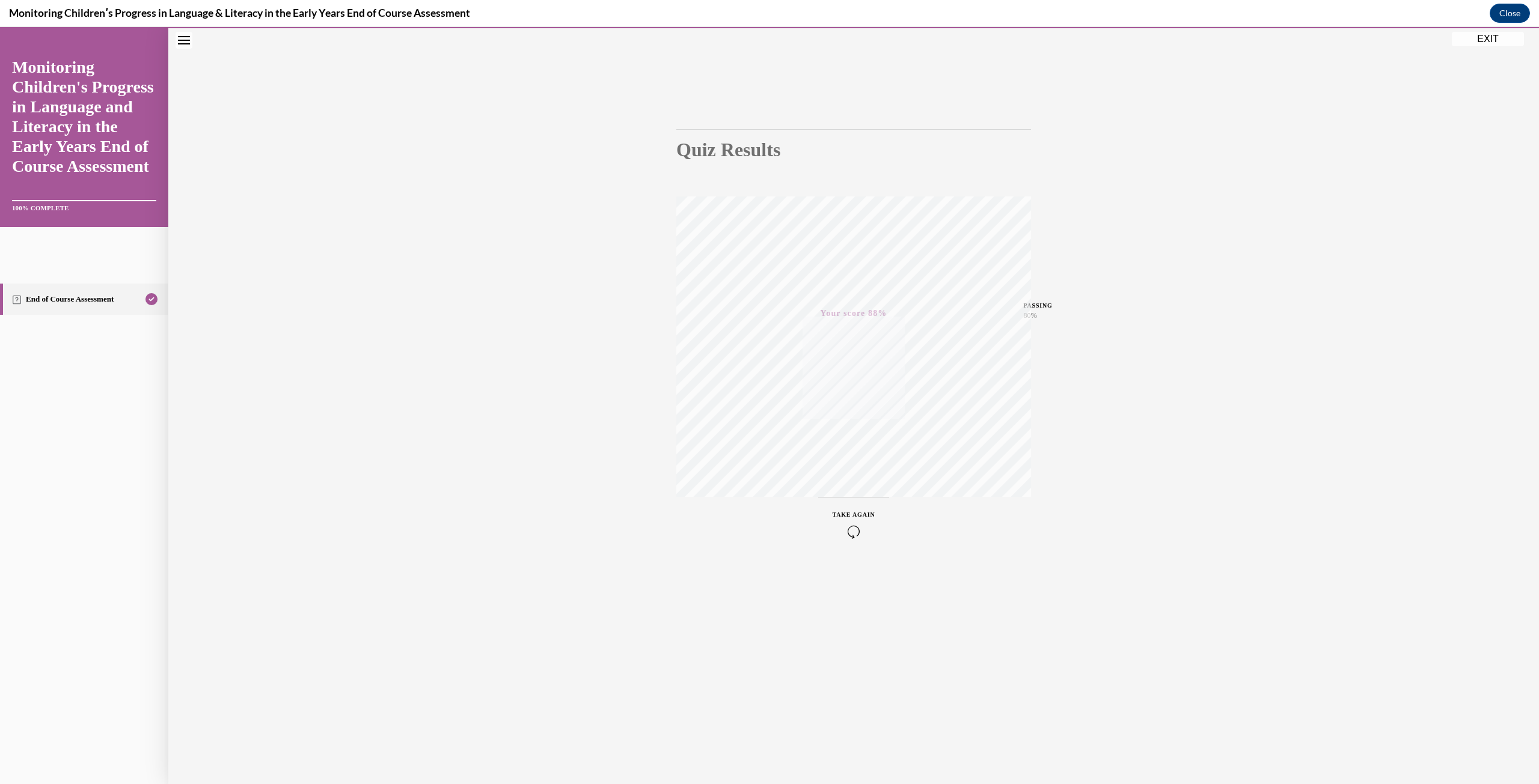
drag, startPoint x: 1481, startPoint y: 41, endPoint x: 1010, endPoint y: 340, distance: 557.9
click at [1481, 41] on button "EXIT" at bounding box center [1488, 39] width 72 height 15
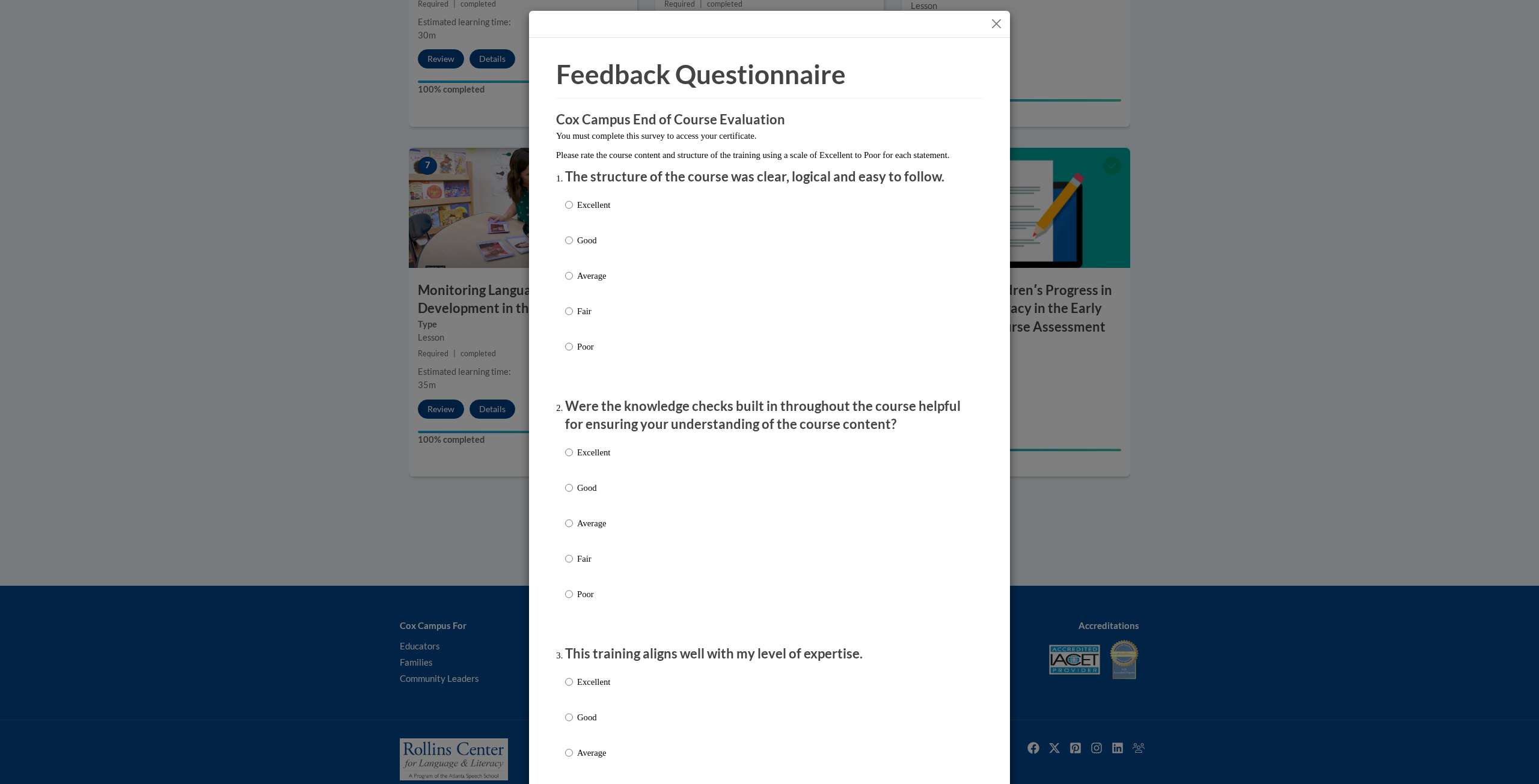
click at [599, 247] on p "Good" at bounding box center [594, 240] width 33 height 13
click at [573, 247] on input "Good" at bounding box center [569, 240] width 8 height 13
radio input "true"
click at [580, 494] on p "Good" at bounding box center [594, 487] width 33 height 13
click at [573, 494] on input "Good" at bounding box center [569, 487] width 8 height 13
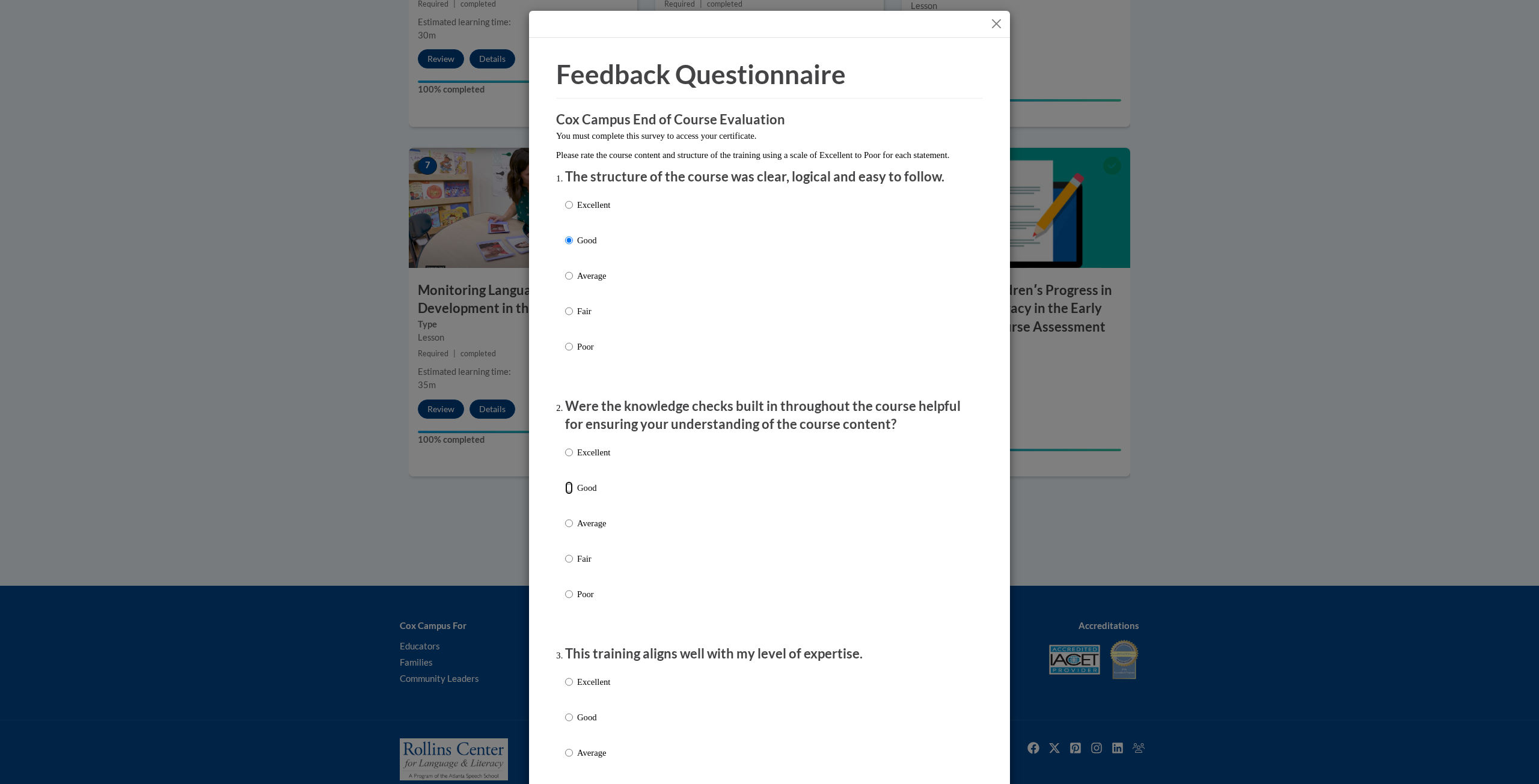
radio input "true"
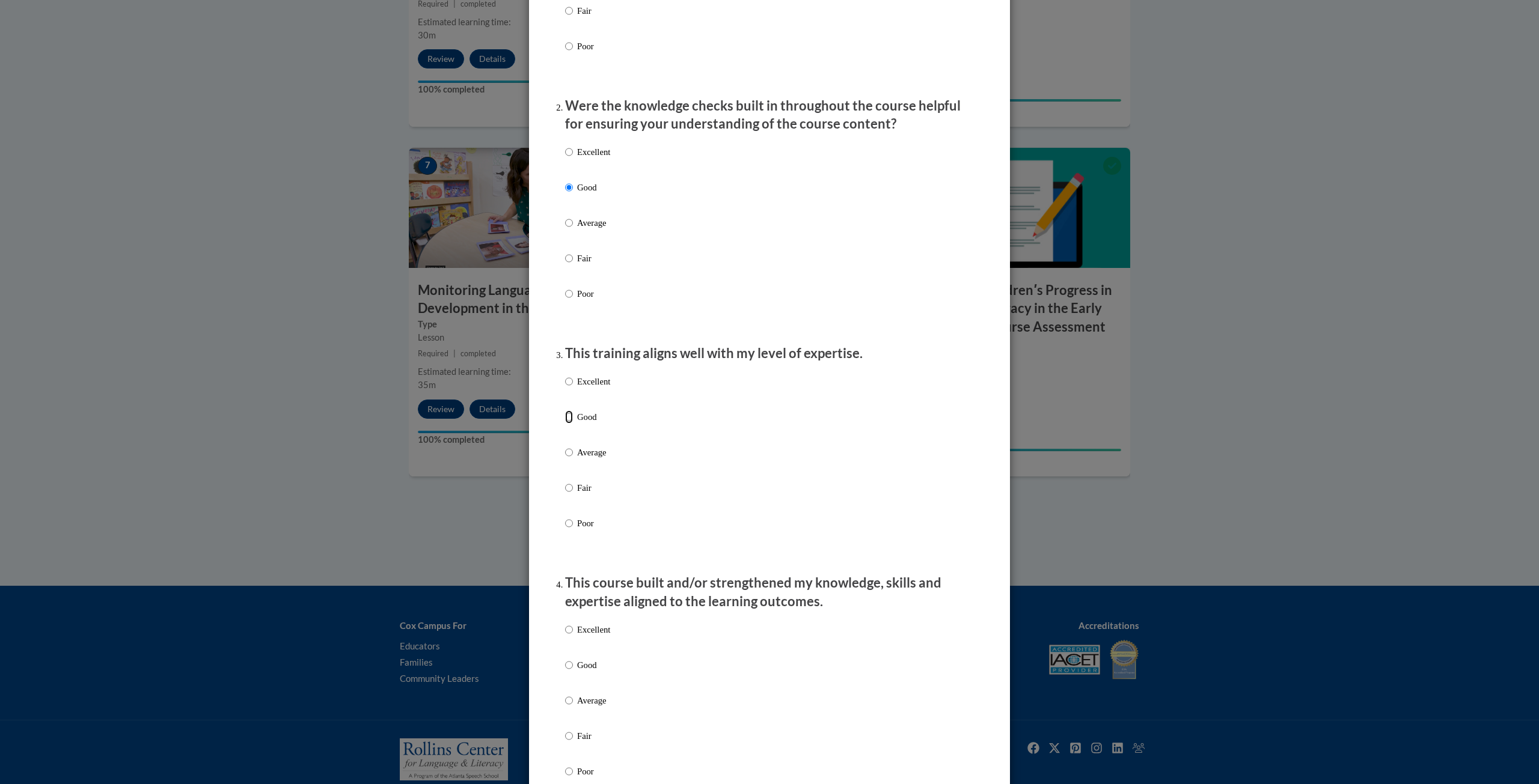
click at [568, 423] on input "Good" at bounding box center [569, 416] width 8 height 13
radio input "true"
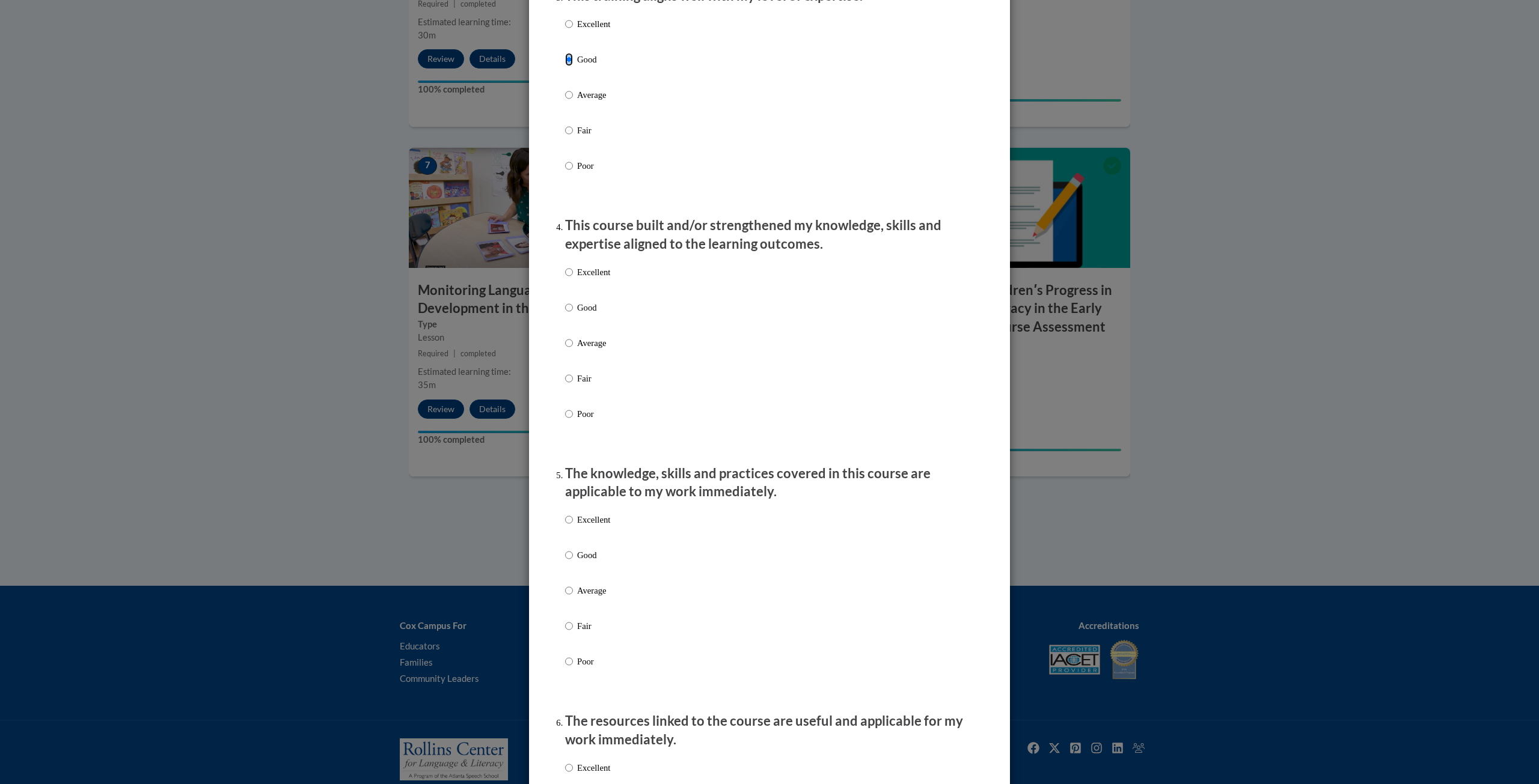
scroll to position [661, 0]
click at [577, 311] on p "Good" at bounding box center [594, 304] width 33 height 13
click at [573, 311] on input "Good" at bounding box center [569, 304] width 8 height 13
radio input "true"
click at [577, 559] on p "Good" at bounding box center [594, 552] width 33 height 13
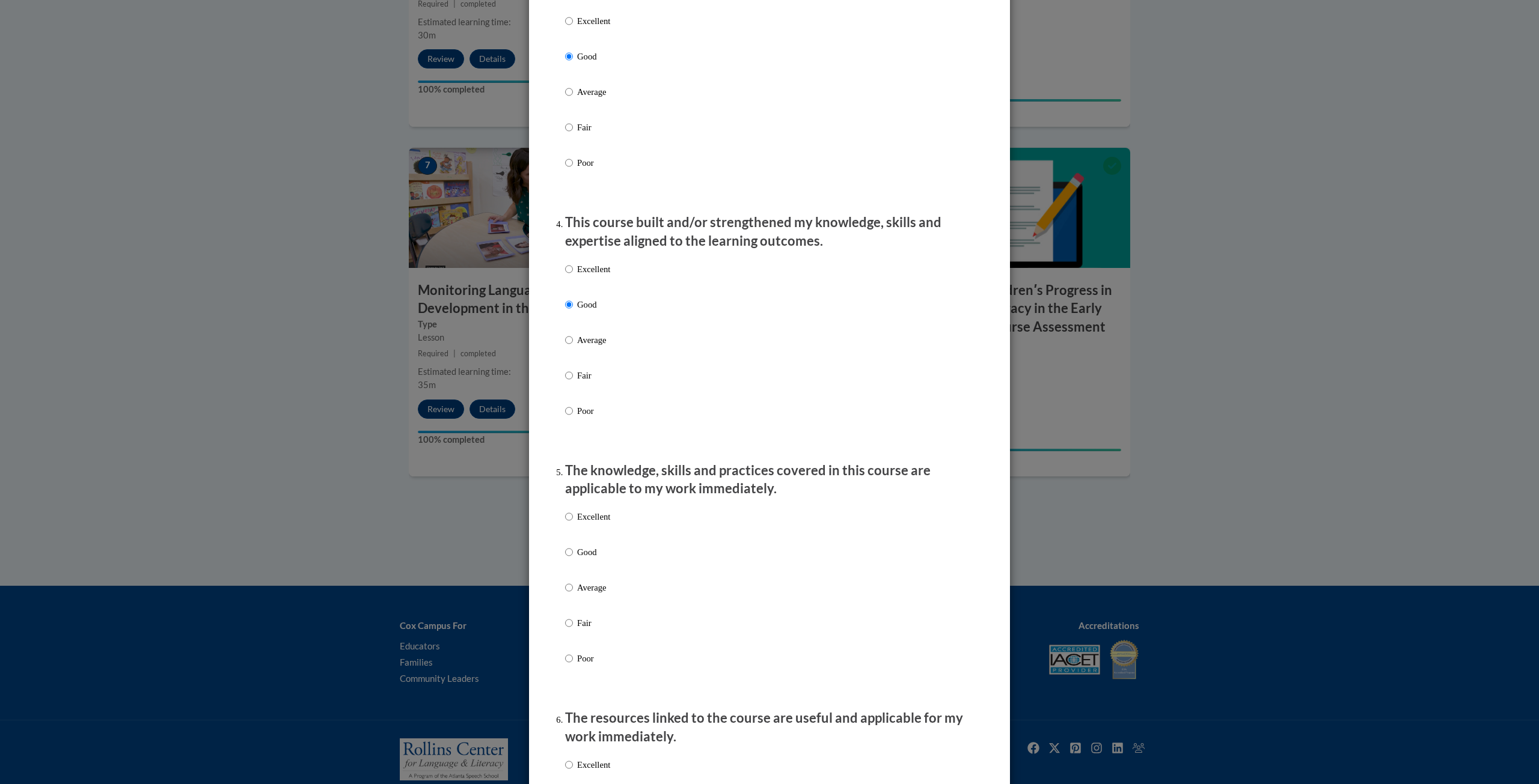
click at [573, 559] on input "Good" at bounding box center [569, 552] width 8 height 13
radio input "true"
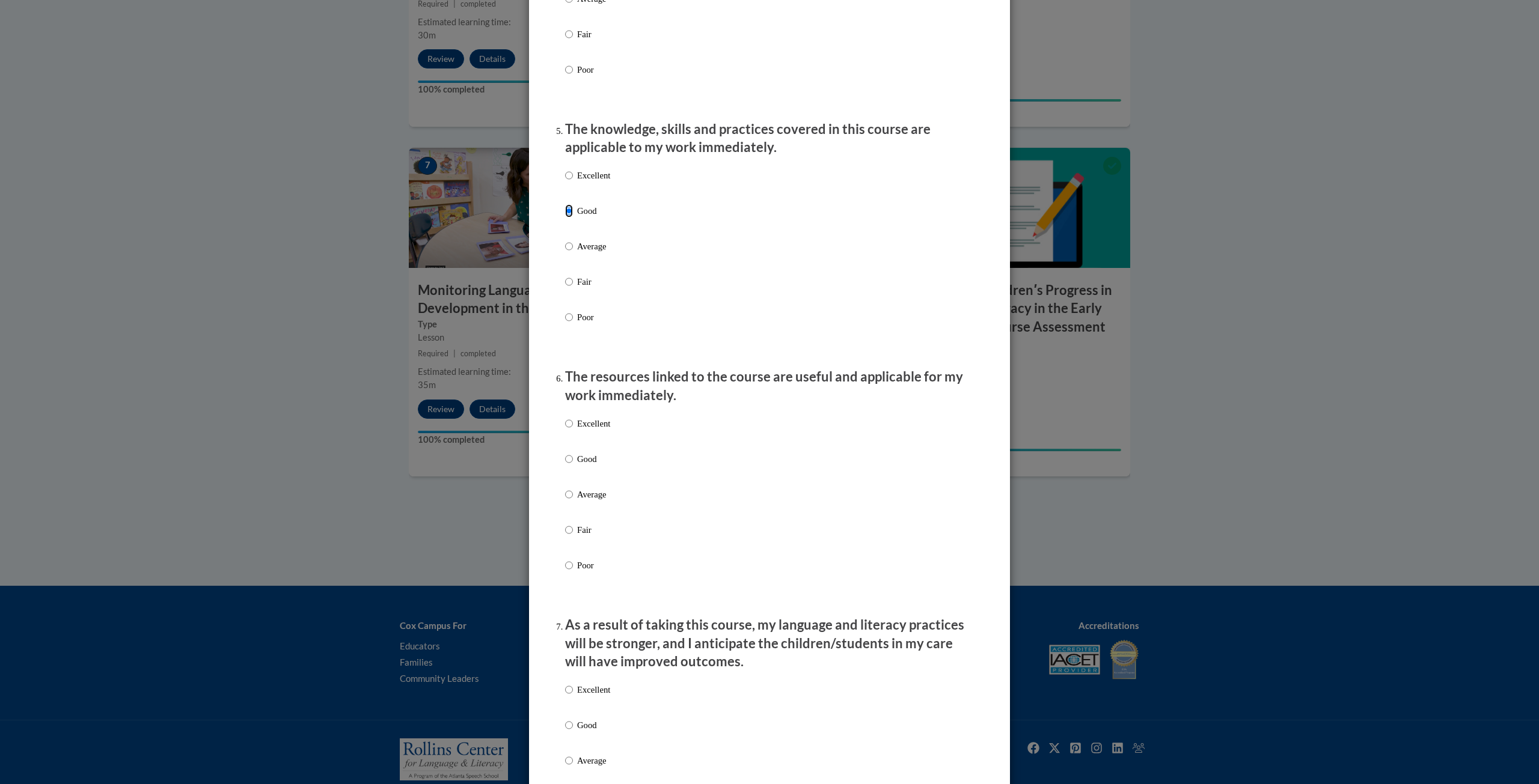
scroll to position [1081, 0]
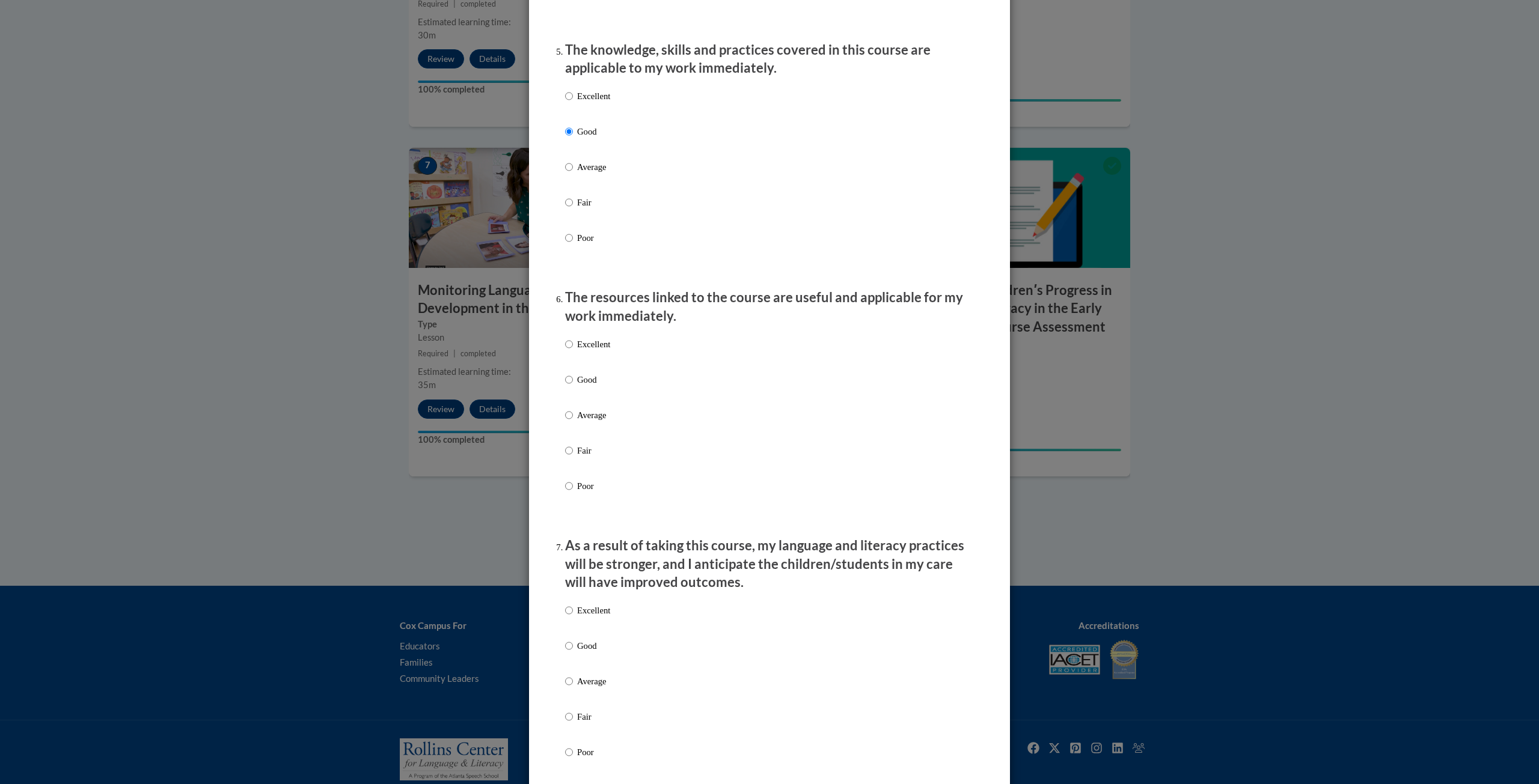
click at [594, 386] on p "Good" at bounding box center [594, 380] width 33 height 13
click at [573, 386] on input "Good" at bounding box center [569, 380] width 8 height 13
radio input "true"
click at [579, 652] on p "Good" at bounding box center [594, 646] width 33 height 13
click at [573, 652] on input "Good" at bounding box center [569, 646] width 8 height 13
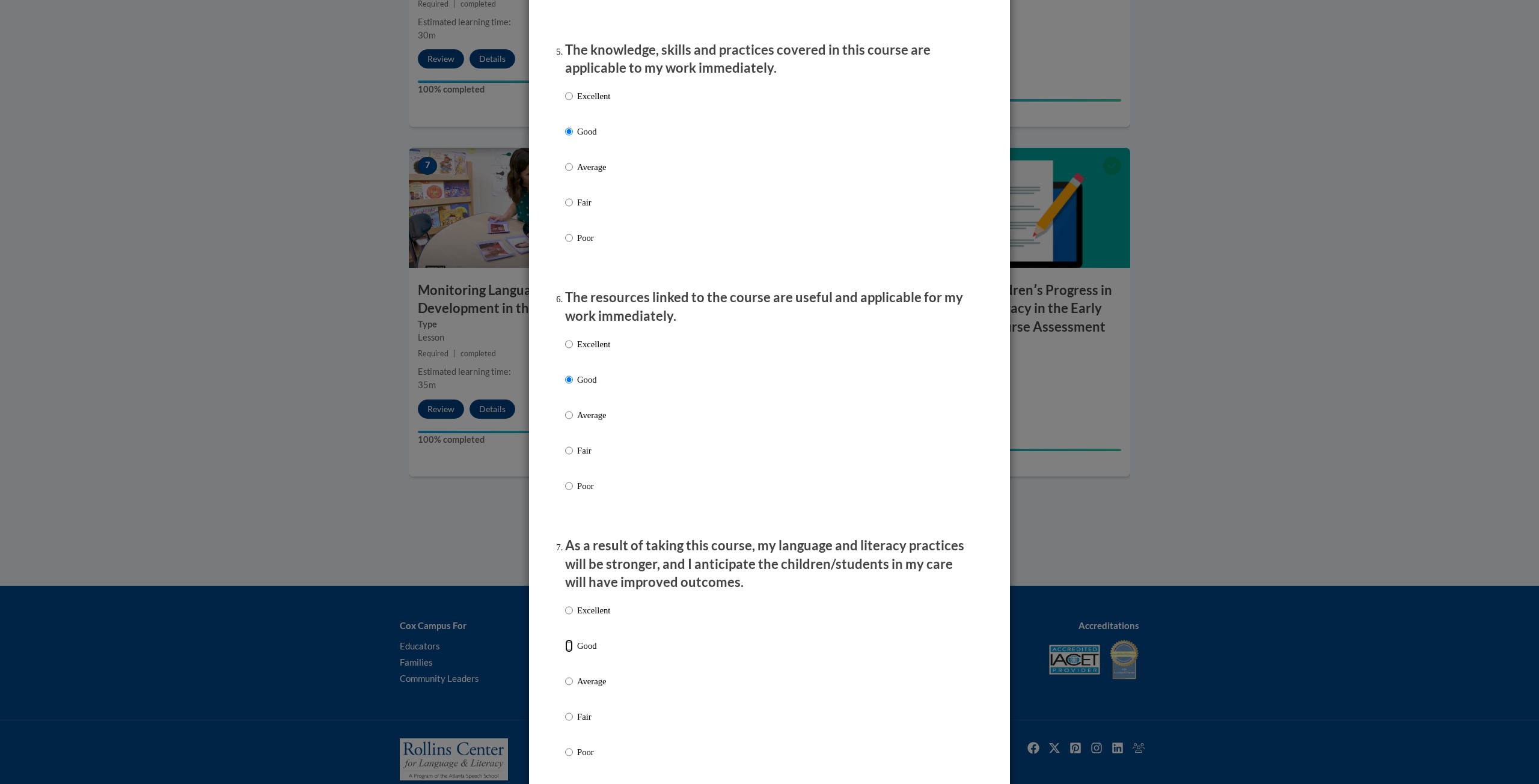
radio input "true"
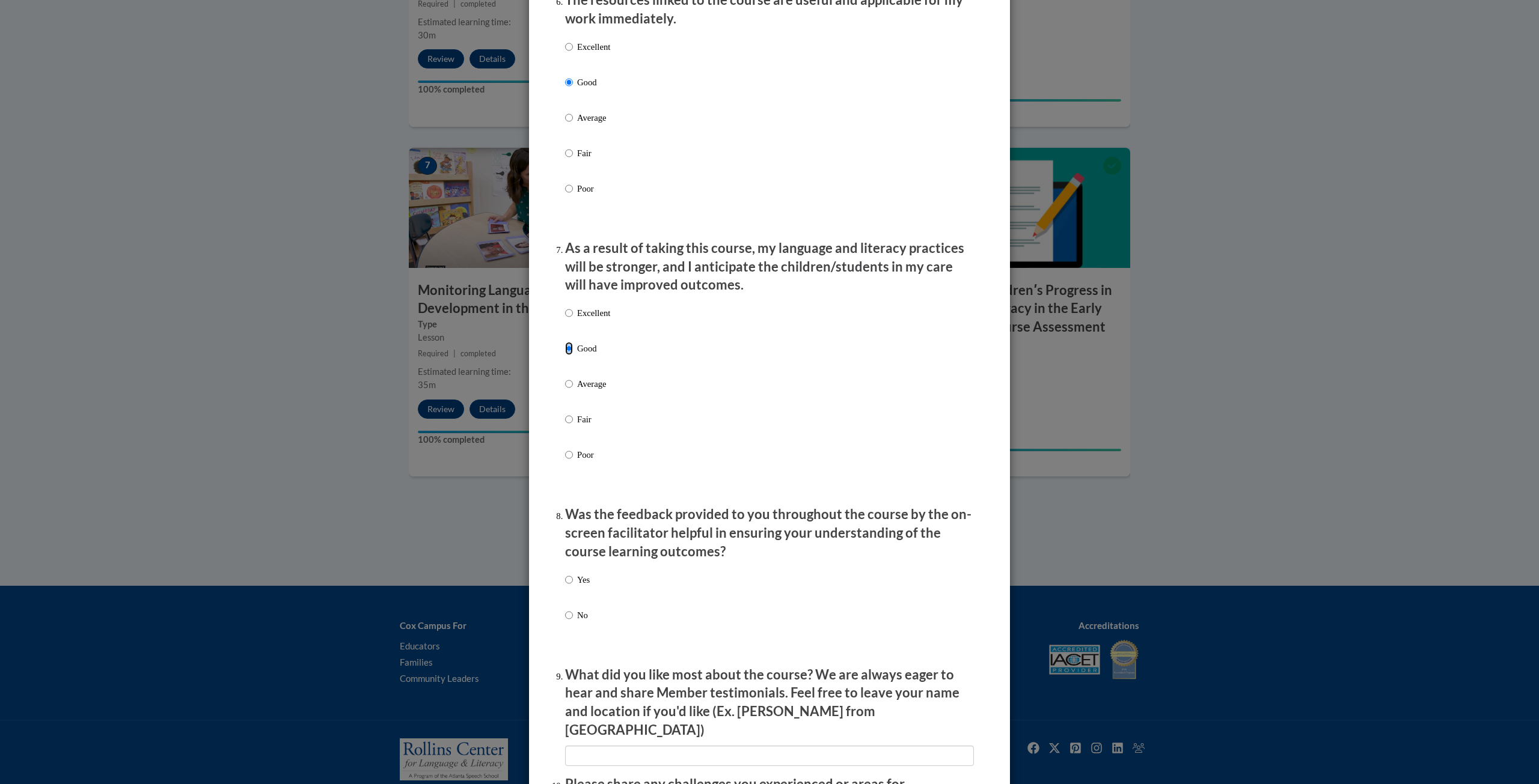
scroll to position [1502, 0]
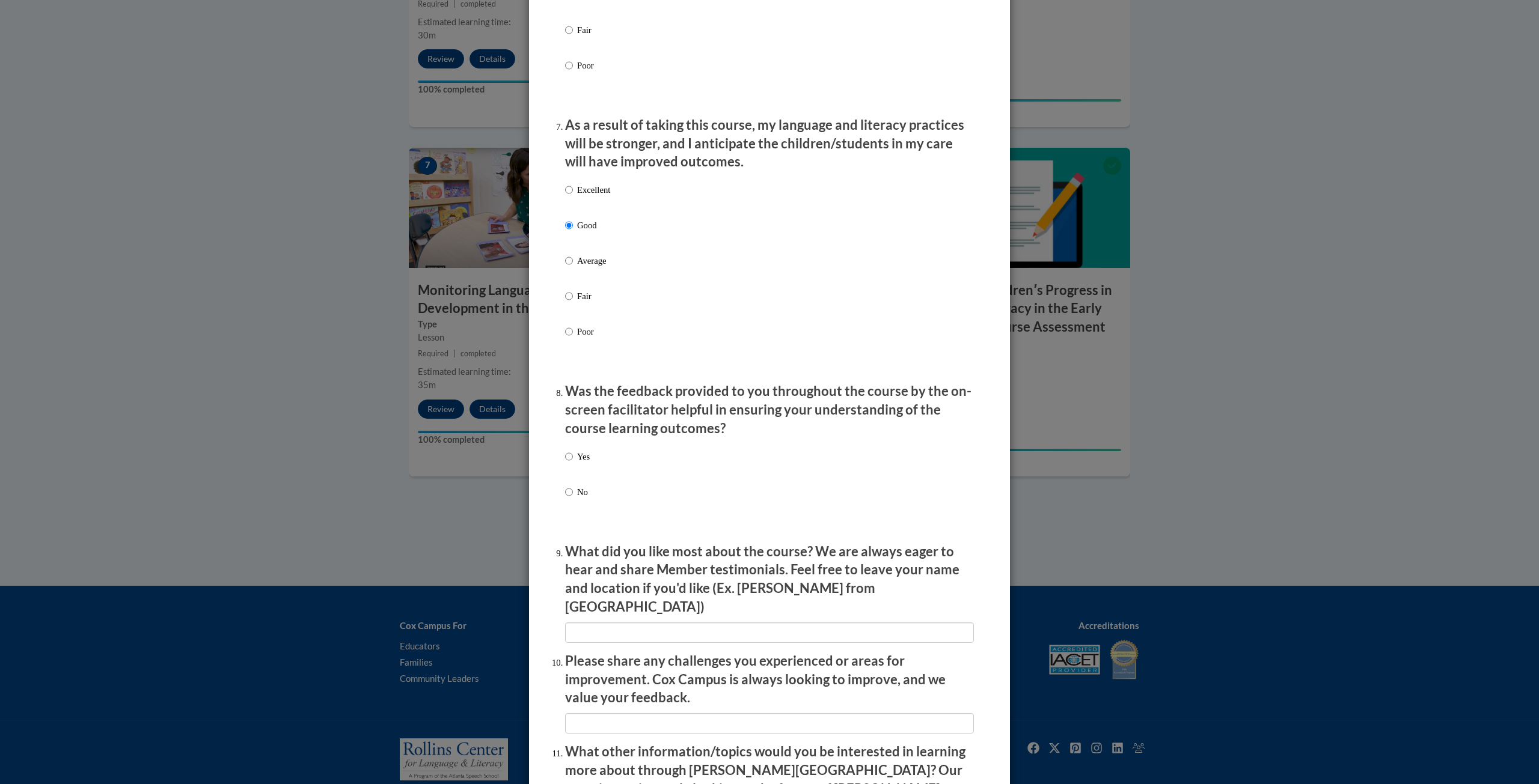
click at [580, 472] on label "Yes" at bounding box center [577, 466] width 25 height 32
click at [573, 463] on input "Yes" at bounding box center [569, 456] width 8 height 13
radio input "true"
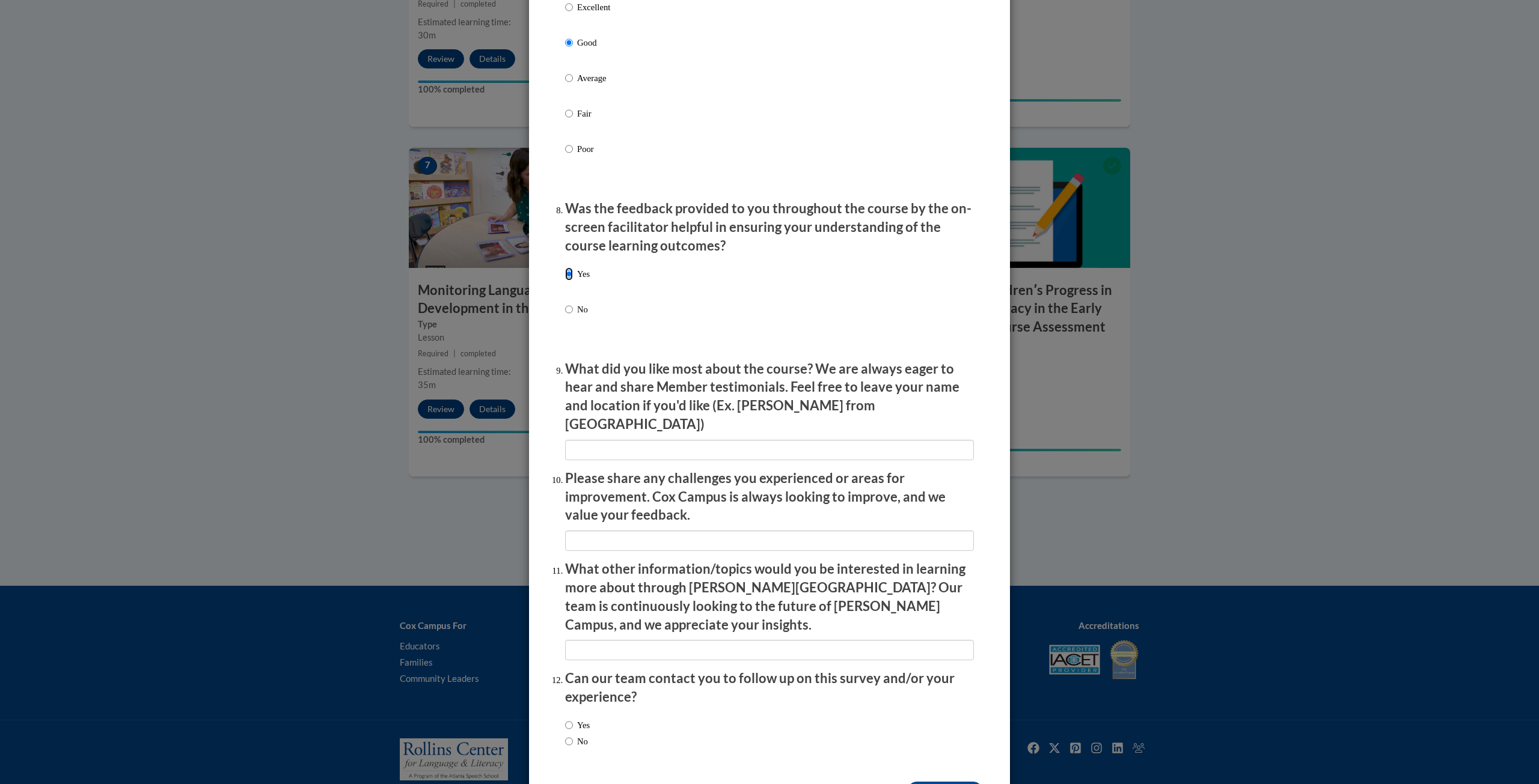
scroll to position [1712, 0]
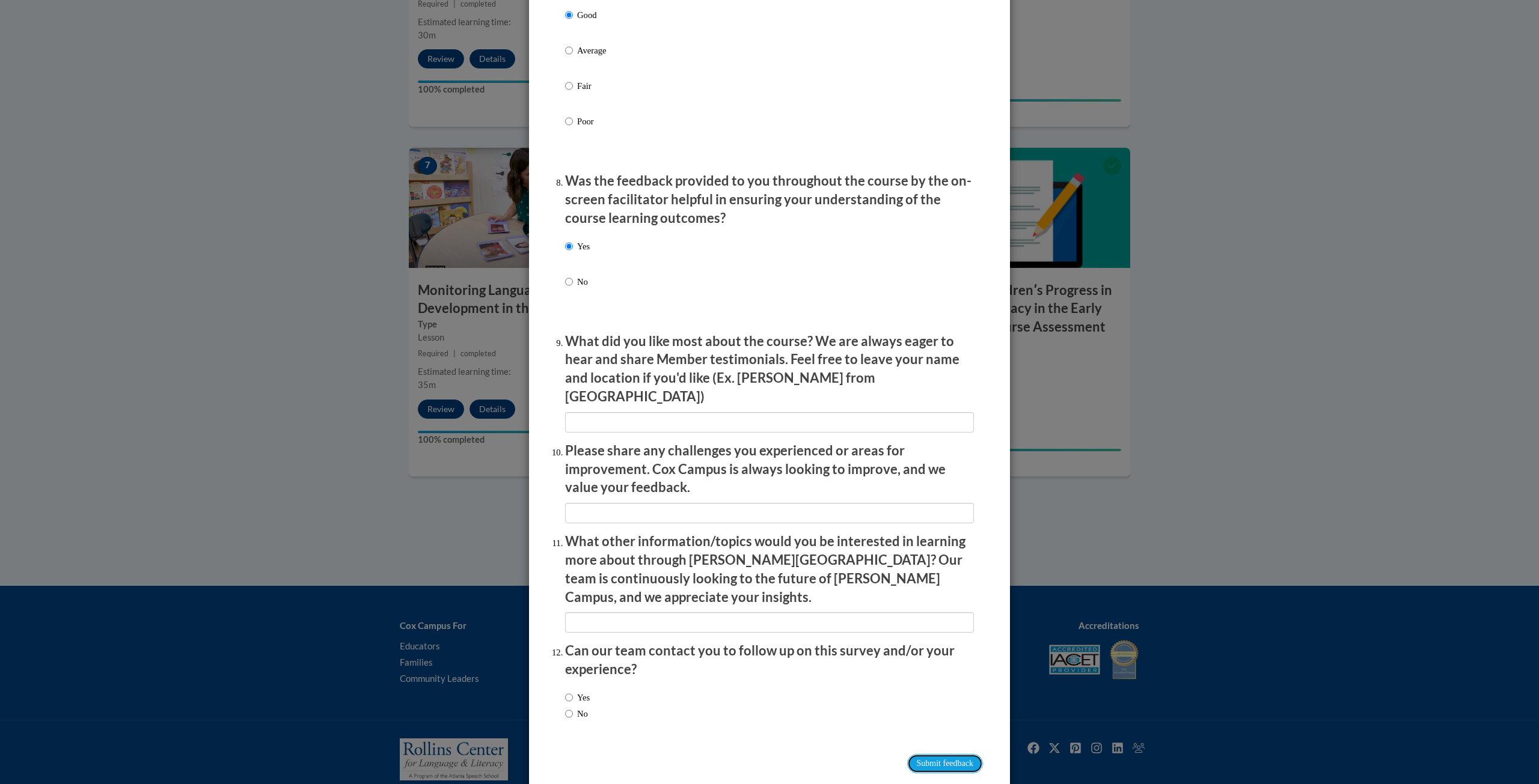
drag, startPoint x: 966, startPoint y: 731, endPoint x: 958, endPoint y: 712, distance: 20.6
click at [966, 754] on input "Submit feedback" at bounding box center [944, 764] width 75 height 19
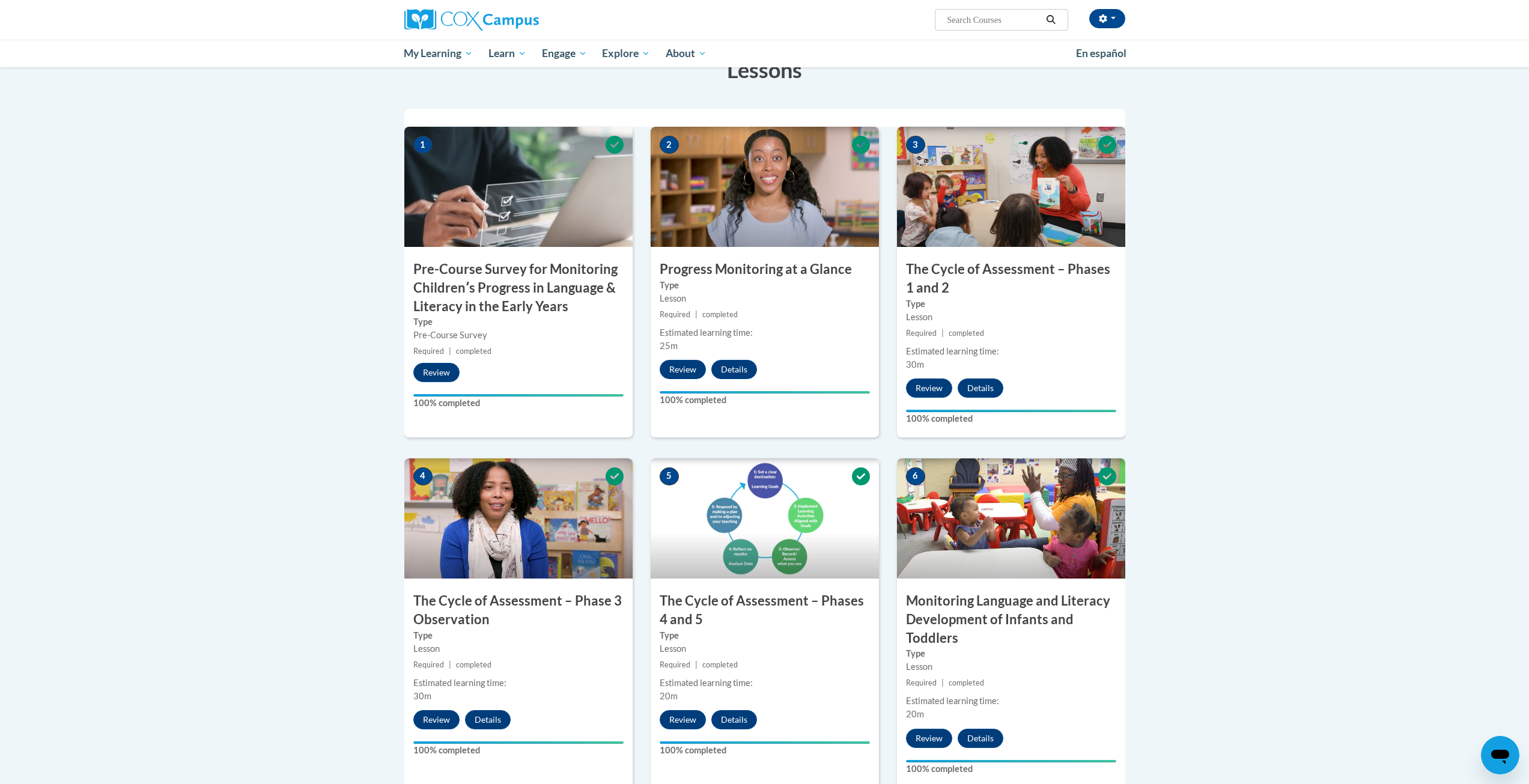
scroll to position [0, 0]
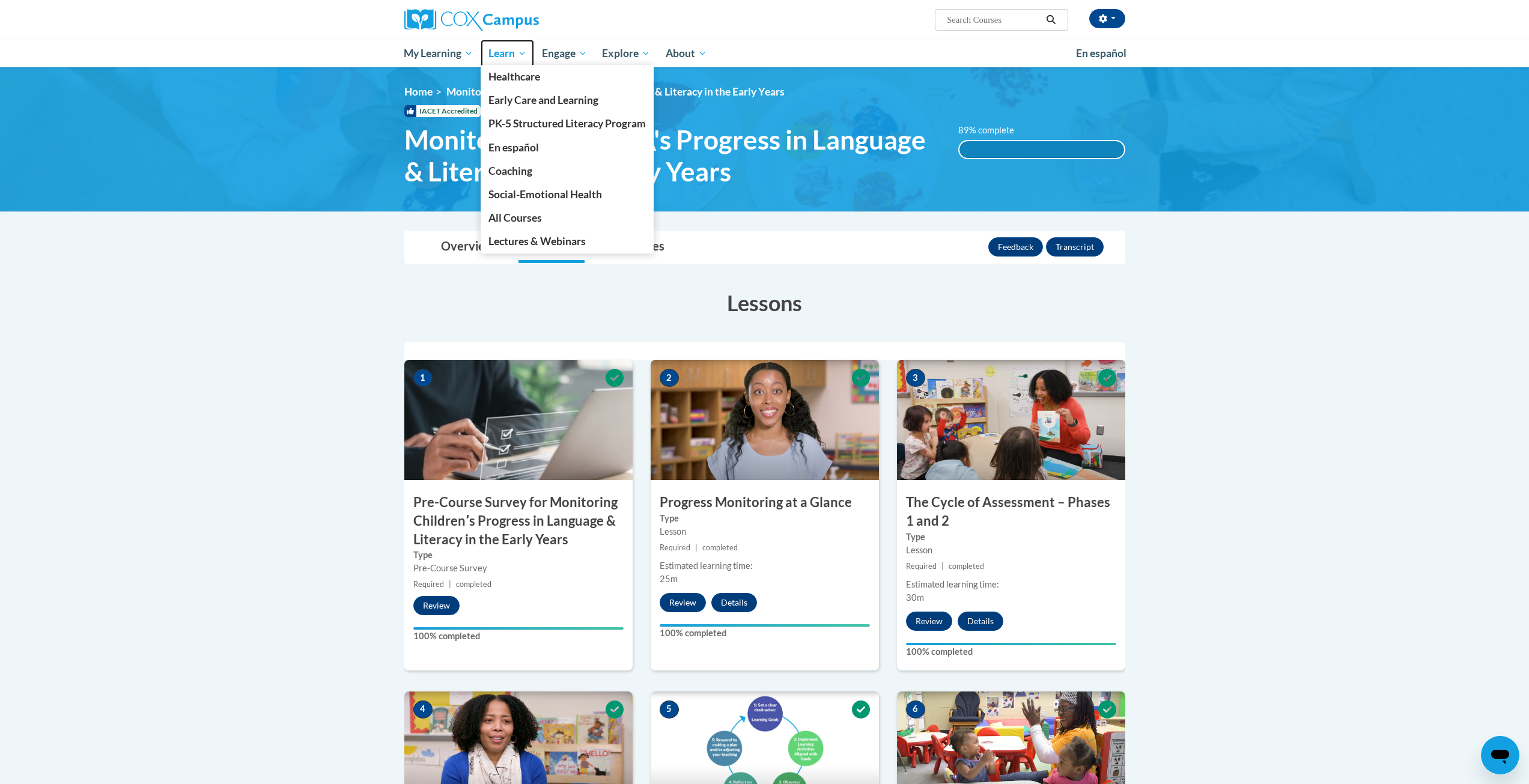
click at [505, 61] on link "Learn" at bounding box center [507, 54] width 53 height 28
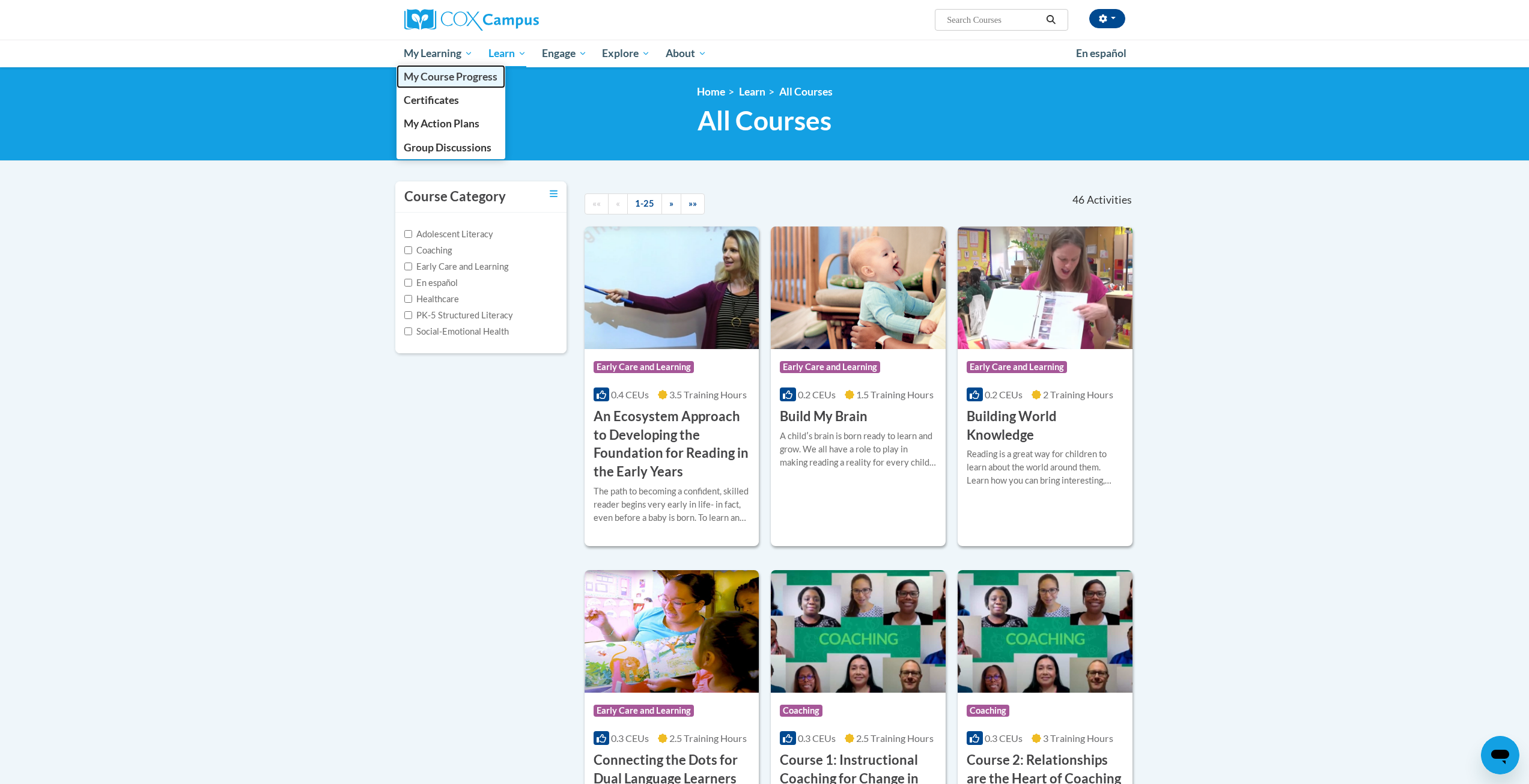
click at [459, 80] on span "My Course Progress" at bounding box center [451, 77] width 94 height 13
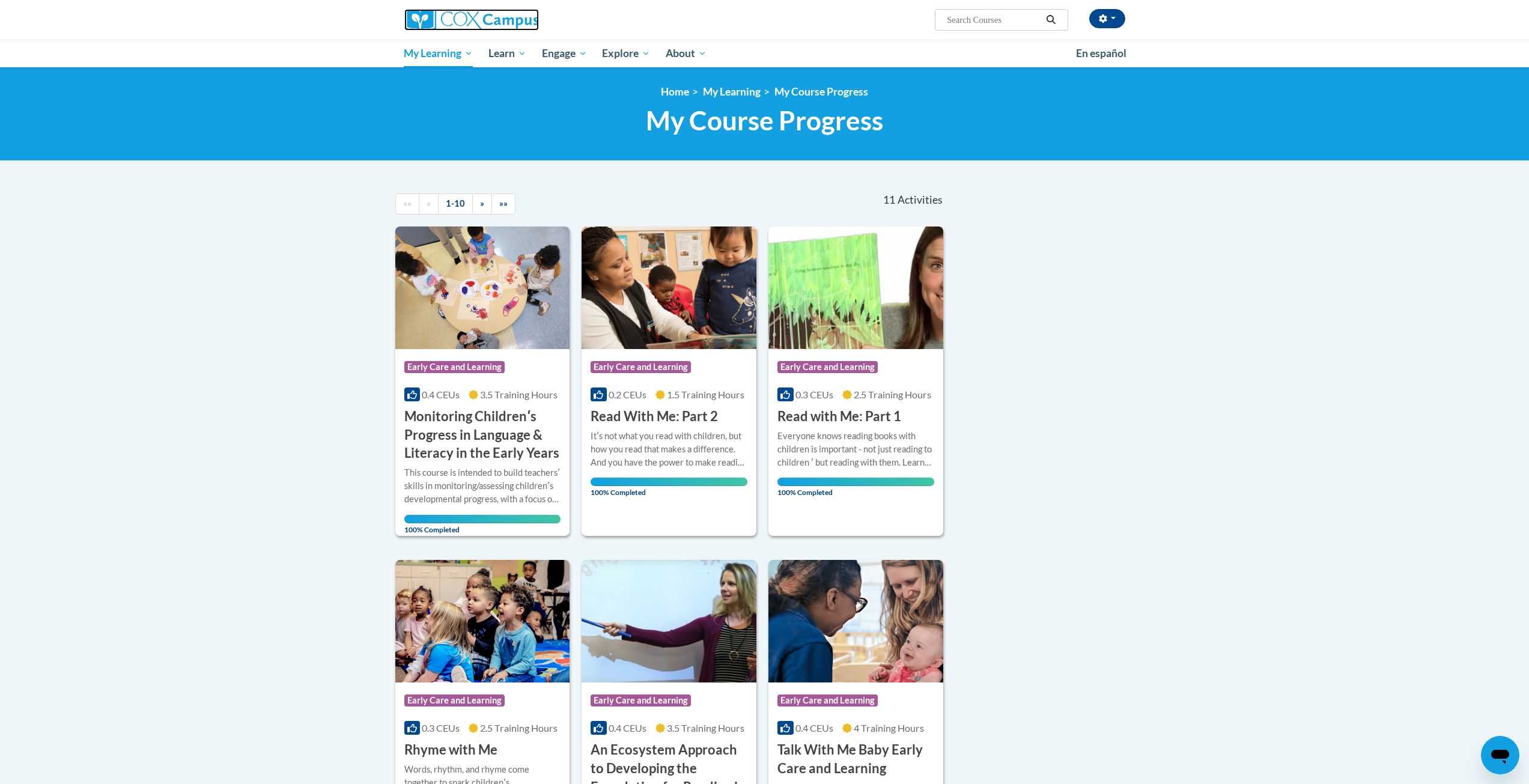
click at [509, 23] on img at bounding box center [472, 20] width 134 height 22
